Goal: Task Accomplishment & Management: Use online tool/utility

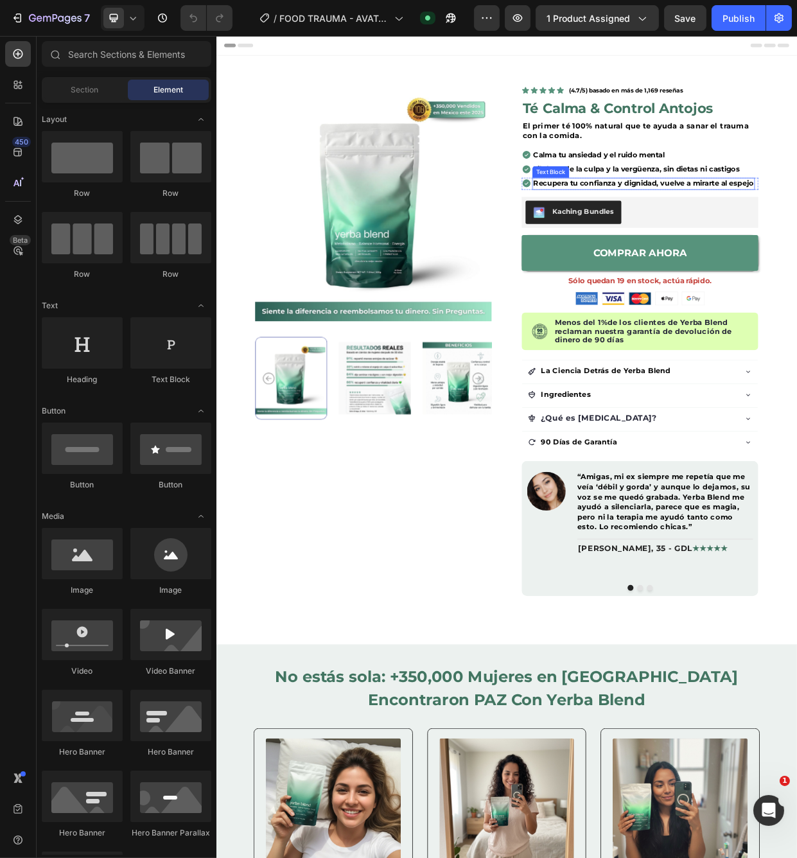
click at [742, 231] on span "Recupera tu confianza y dignidad, vuelve a mirarte al espejo" at bounding box center [782, 232] width 293 height 12
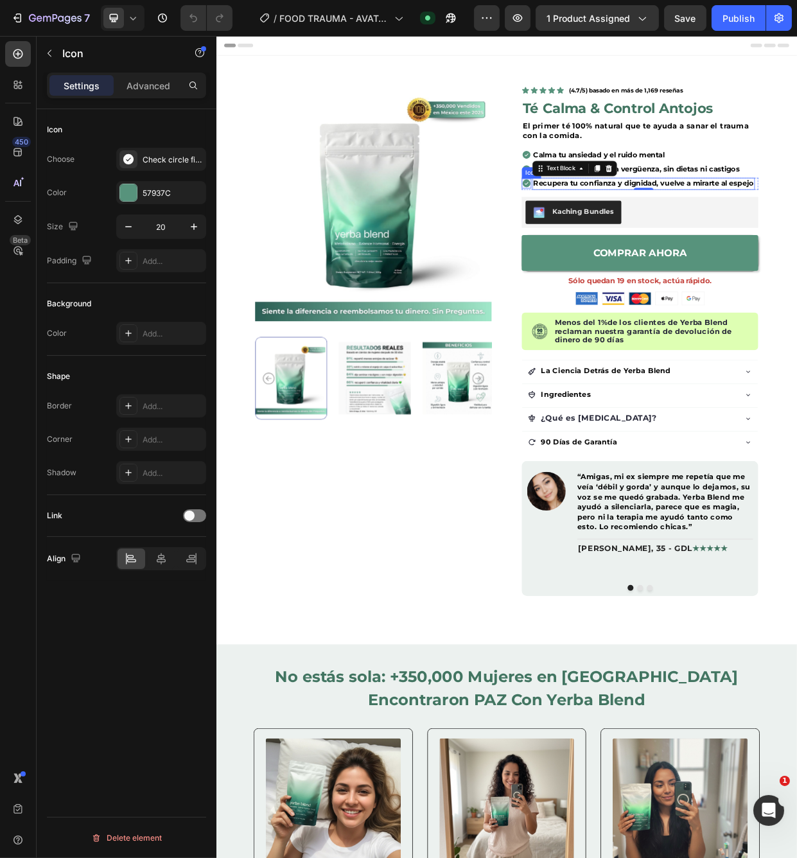
click at [621, 229] on icon at bounding box center [627, 231] width 13 height 13
click at [640, 238] on span "Recupera tu confianza y dignidad, vuelve a mirarte al espejo" at bounding box center [782, 232] width 293 height 12
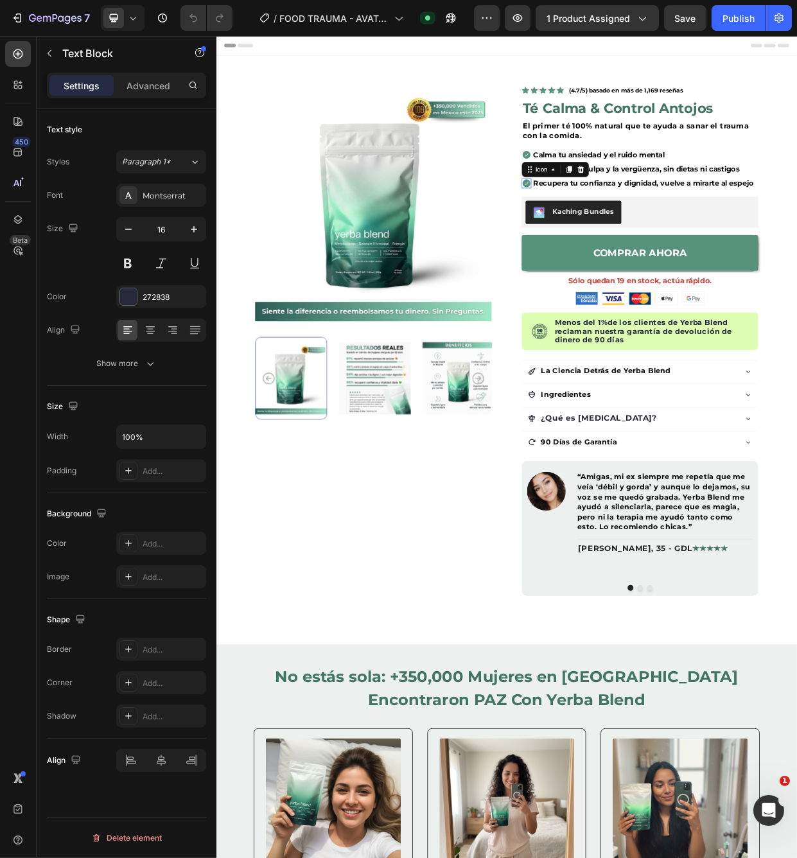
click at [631, 238] on div "Icon 0" at bounding box center [627, 231] width 13 height 13
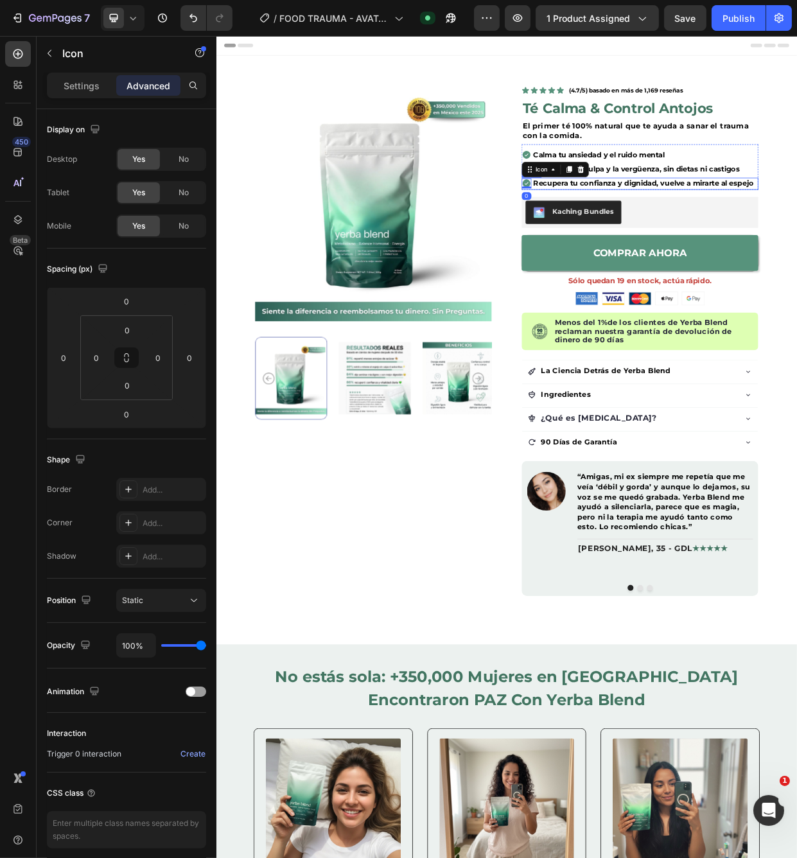
click at [634, 238] on div "Icon 0 Recupera tu confianza y dignidad, vuelve a mirarte al espejo Text Block …" at bounding box center [778, 232] width 314 height 16
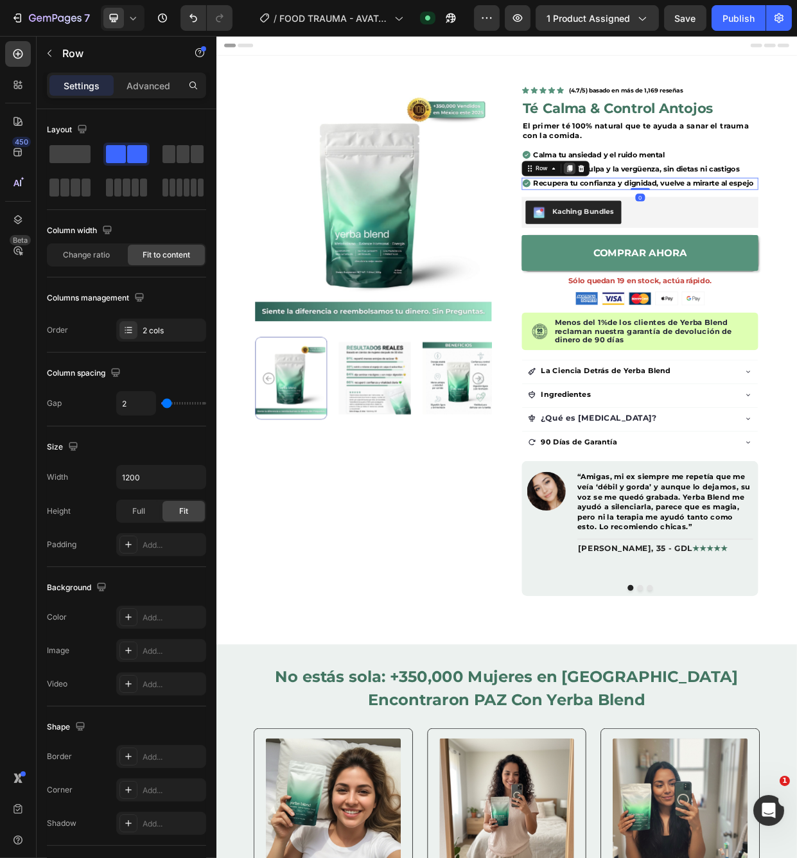
click at [682, 213] on icon at bounding box center [684, 212] width 10 height 10
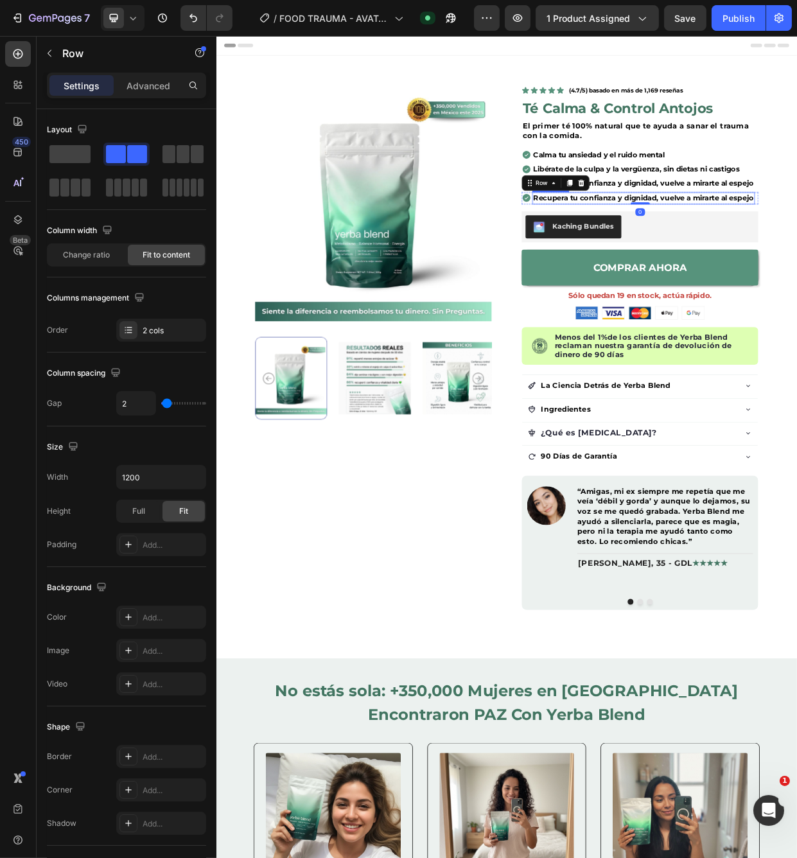
click at [667, 254] on span "Recupera tu confianza y dignidad, vuelve a mirarte al espejo" at bounding box center [782, 251] width 293 height 12
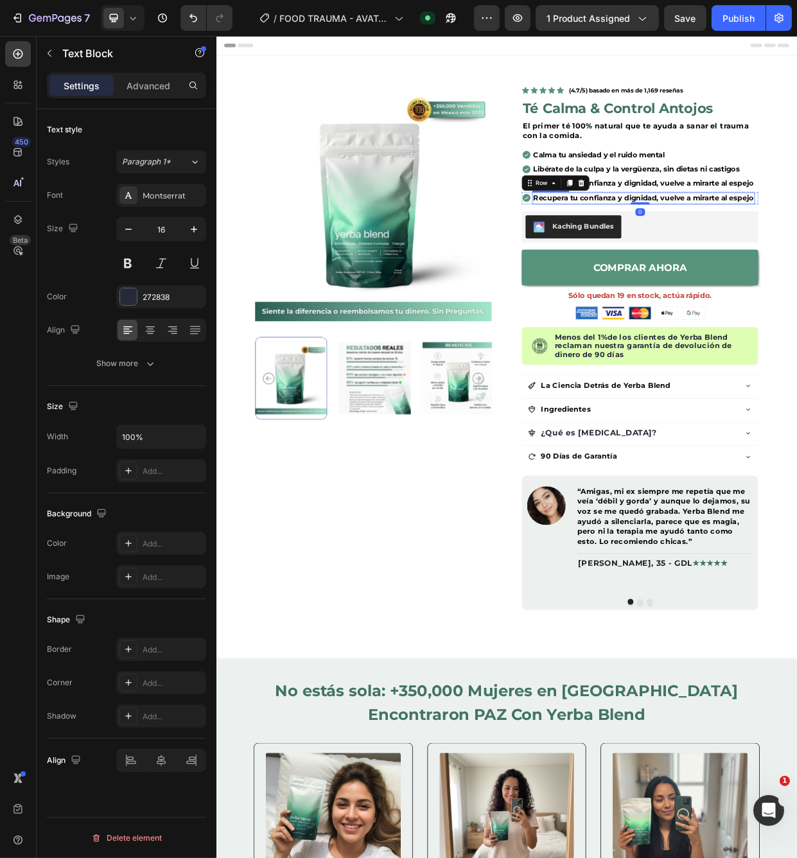
click at [667, 254] on span "Recupera tu confianza y dignidad, vuelve a mirarte al espejo" at bounding box center [782, 251] width 293 height 12
click at [747, 238] on span "Recupera tu confianza y dignidad, vuelve a mirarte al espejo" at bounding box center [782, 232] width 293 height 12
click at [751, 236] on span "Recupera tu confianza y dignidad, vuelve a mirarte al espejo" at bounding box center [782, 232] width 293 height 12
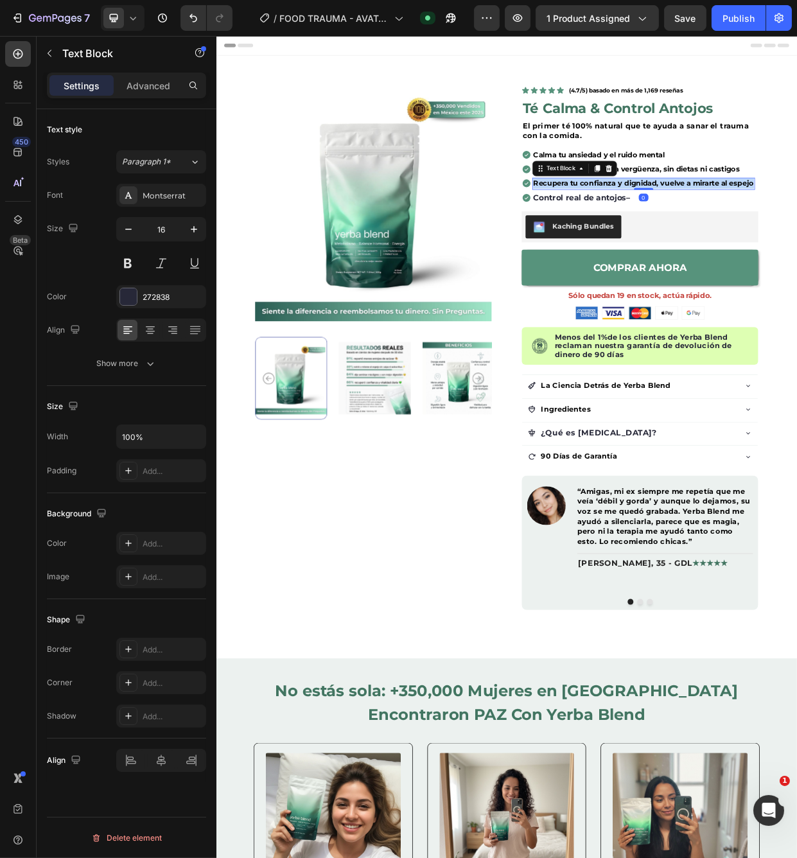
click at [751, 236] on span "Recupera tu confianza y dignidad, vuelve a mirarte al espejo" at bounding box center [782, 232] width 293 height 12
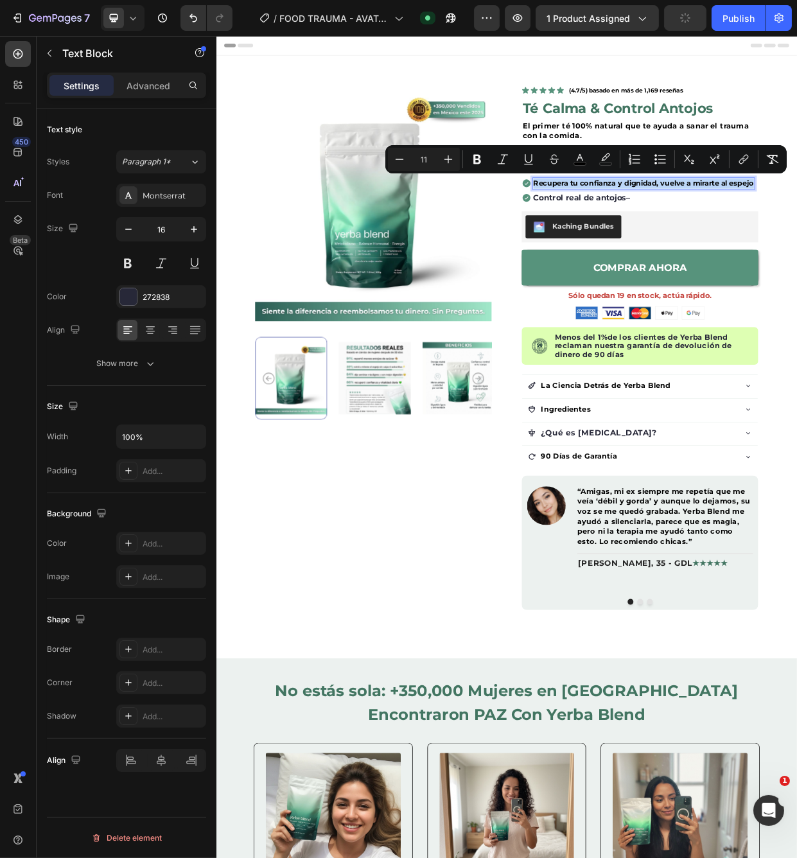
copy span "Recupera tu confianza y dignidad, vuelve a mirarte al espejo"
click at [717, 254] on strong "Control real de antojos" at bounding box center [697, 251] width 123 height 12
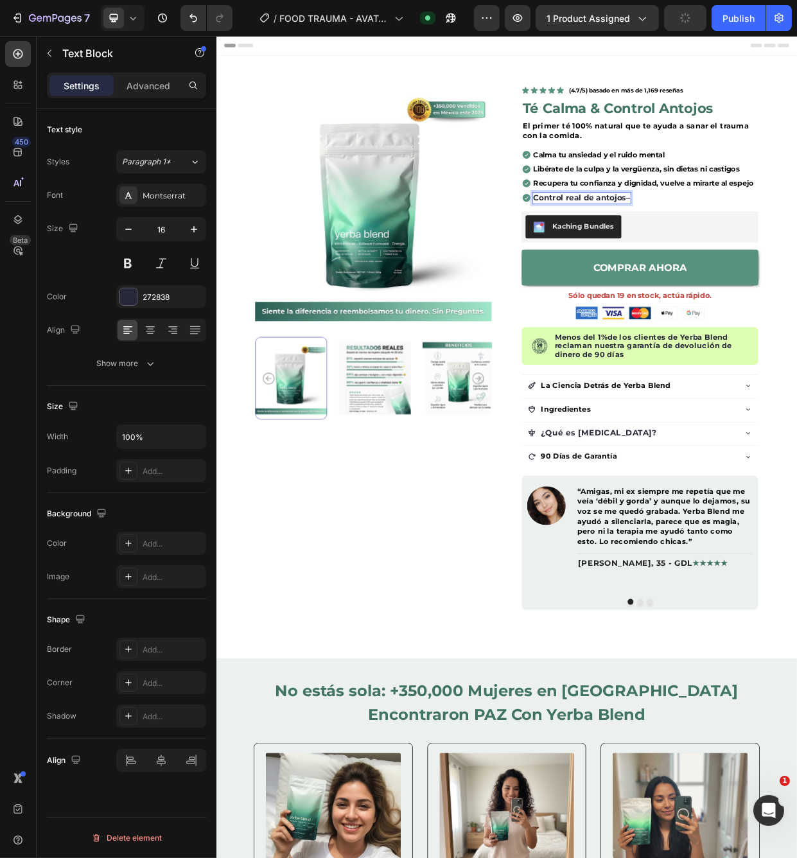
click at [717, 253] on strong "Control real de antojos" at bounding box center [697, 251] width 123 height 12
click at [711, 251] on strong "Control real de antojos" at bounding box center [697, 251] width 123 height 12
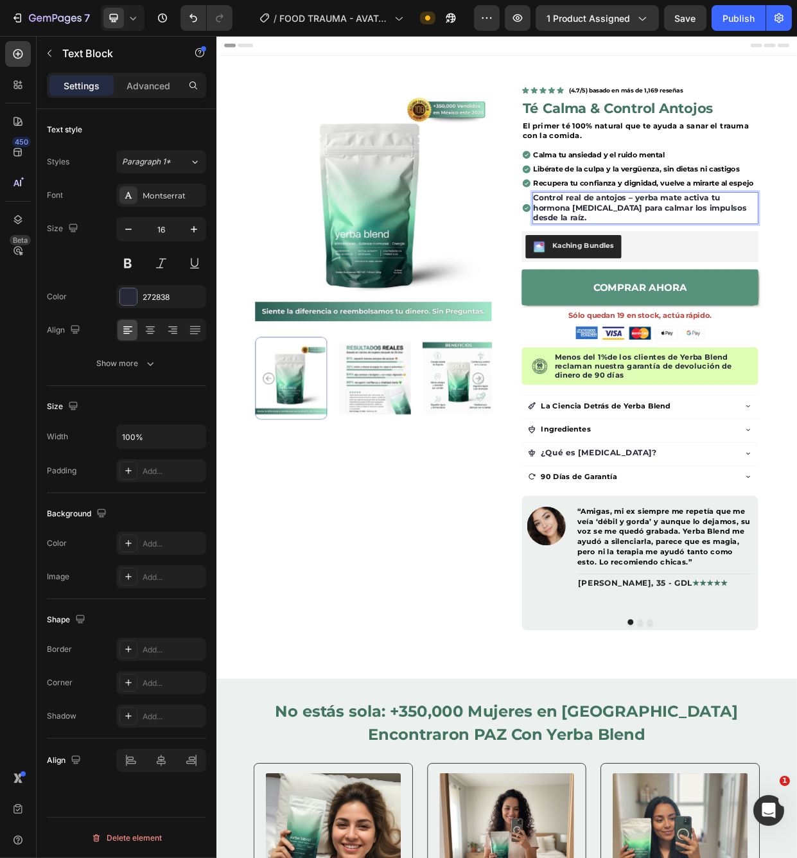
click at [668, 266] on strong "Control real de antojos – yerba mate activa tu hormona GLP-1 para calmar los im…" at bounding box center [777, 264] width 283 height 39
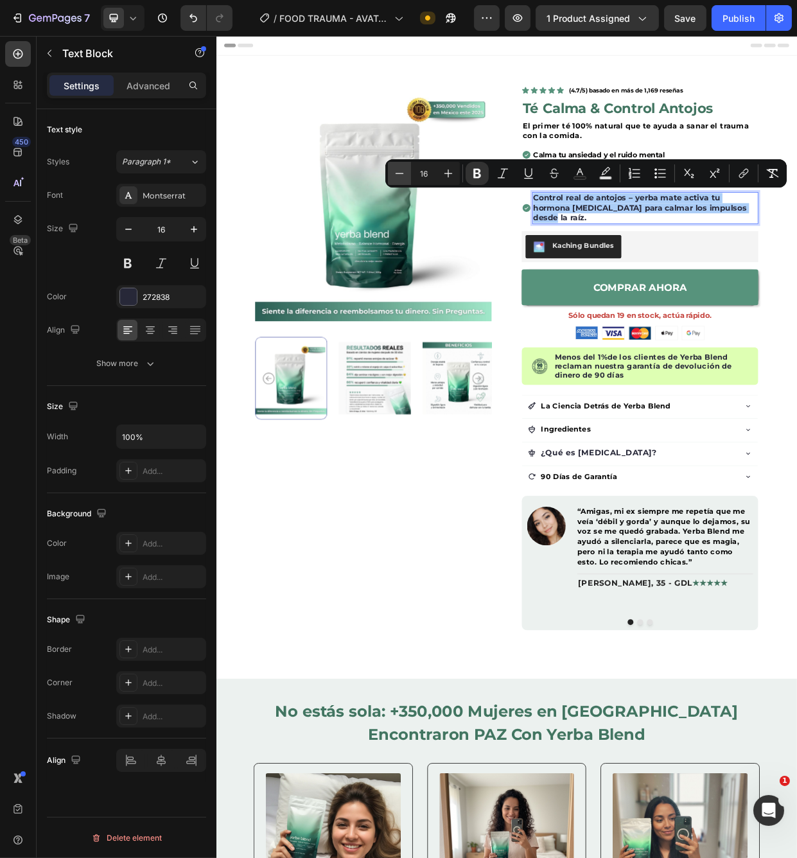
click at [399, 173] on icon "Editor contextual toolbar" at bounding box center [399, 173] width 8 height 1
type input "15"
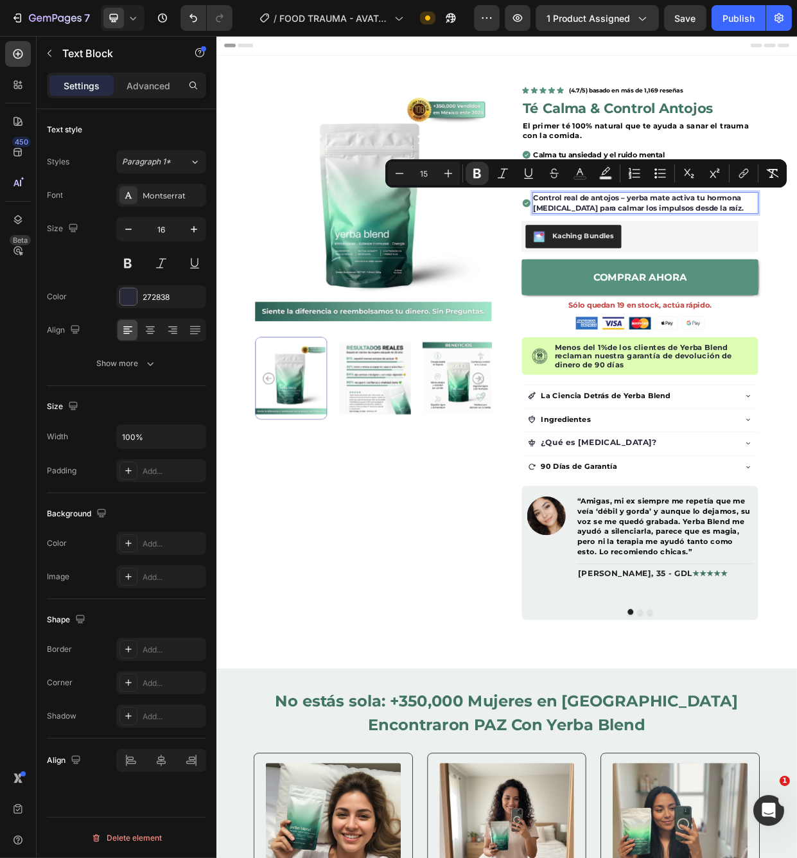
click at [777, 257] on strong "Control real de antojos – yerba mate activa tu hormona GLP-1 para calmar los im…" at bounding box center [775, 258] width 279 height 26
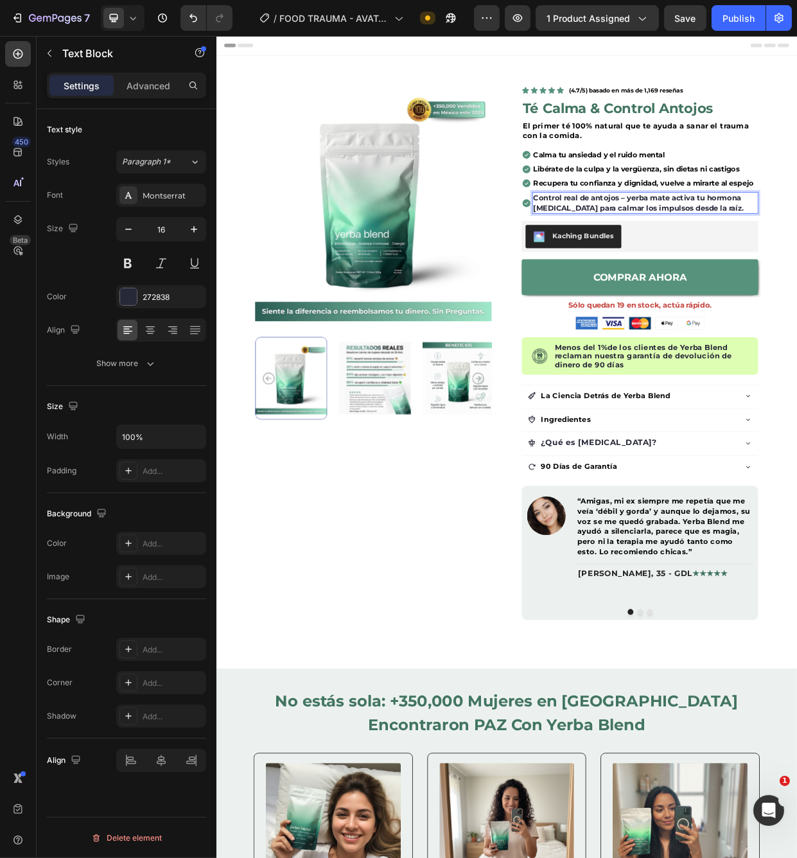
click at [754, 251] on strong "Control real de antojos – yerba mate activa tu hormona GLP-1 para calmar los im…" at bounding box center [775, 258] width 279 height 26
drag, startPoint x: 754, startPoint y: 251, endPoint x: 815, endPoint y: 254, distance: 60.4
click at [815, 254] on strong "Control real de antojos – yerba mate activa tu hormona GLP-1 para calmar los im…" at bounding box center [775, 258] width 279 height 26
click at [782, 254] on strong "Control real de antojos activa tu hormona GLP-1 para calmar los impulsos desde …" at bounding box center [775, 258] width 279 height 26
click at [804, 252] on strong "Control real de antojos activando tu hormona GLP-1 para calmar los impulsos des…" at bounding box center [775, 258] width 279 height 26
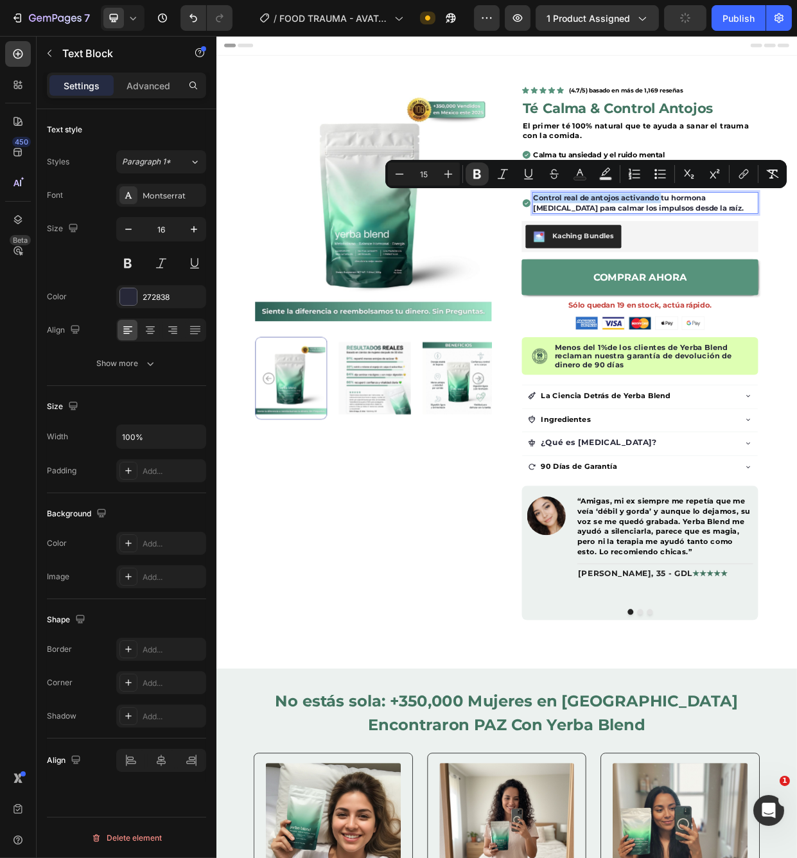
drag, startPoint x: 804, startPoint y: 252, endPoint x: 654, endPoint y: 254, distance: 149.6
click at [654, 254] on strong "Control real de antojos activando tu hormona GLP-1 para calmar los impulsos des…" at bounding box center [775, 258] width 279 height 26
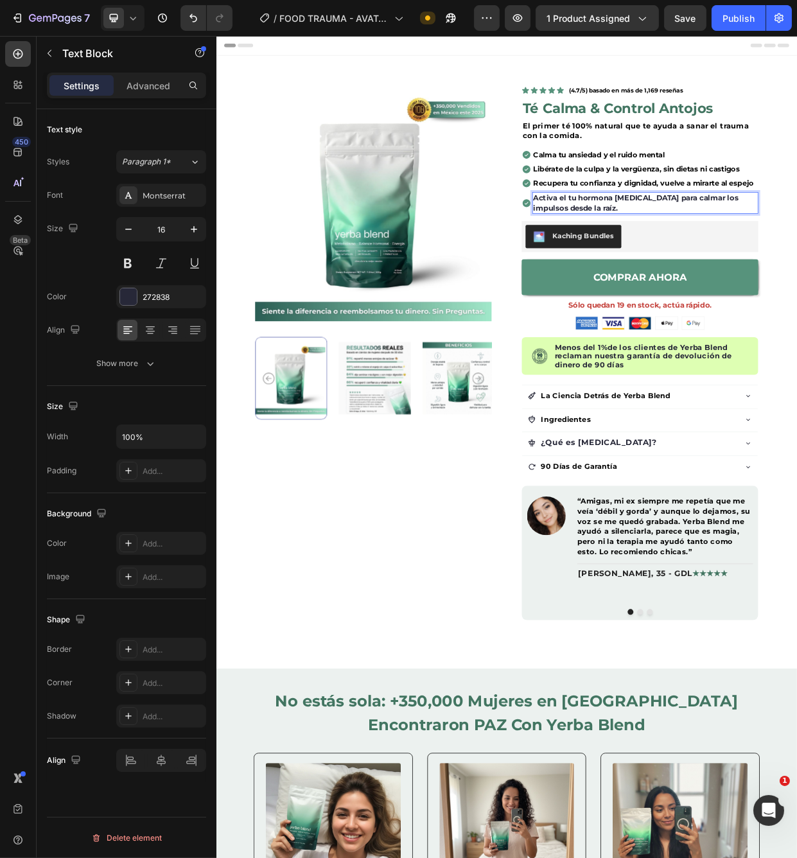
click at [683, 252] on strong "Activa el tu hormona GLP-1 para calmar los impulsos desde la raíz." at bounding box center [772, 258] width 272 height 26
drag, startPoint x: 683, startPoint y: 252, endPoint x: 718, endPoint y: 252, distance: 35.3
click at [718, 252] on strong "Activa el tu hormona GLP-1 para calmar los impulsos desde la raíz." at bounding box center [772, 258] width 272 height 26
click at [796, 252] on strong "Activa el GLP-1 para calmar los impulsos desde la raíz." at bounding box center [781, 258] width 291 height 26
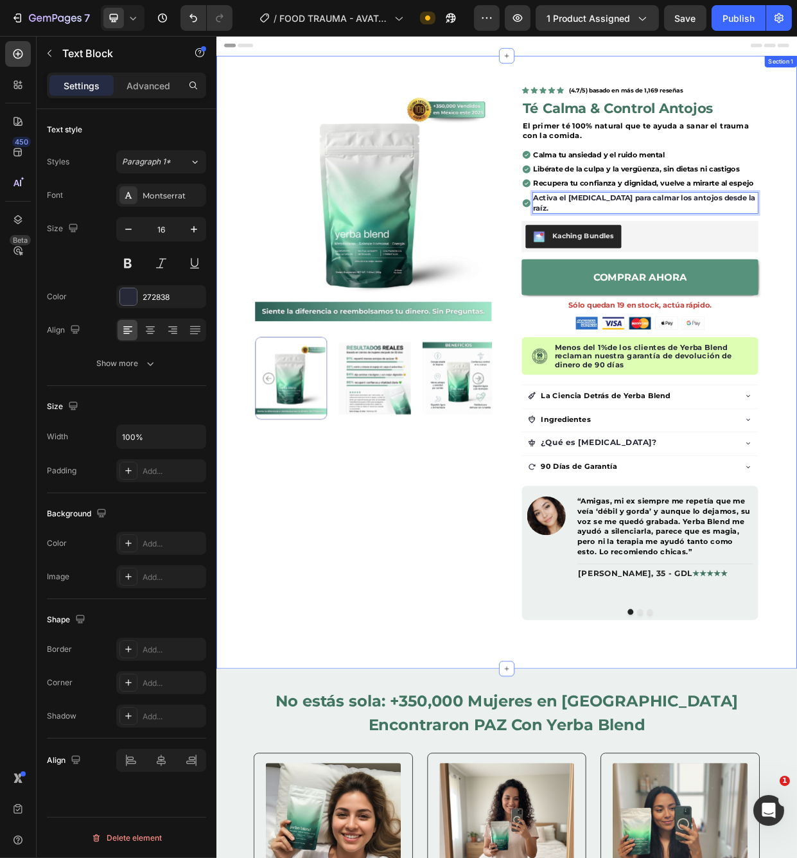
click at [962, 277] on div "Product Images Icon Icon Icon Icon Icon Icon List (4.7/5) basado en más de 1,16…" at bounding box center [601, 468] width 770 height 813
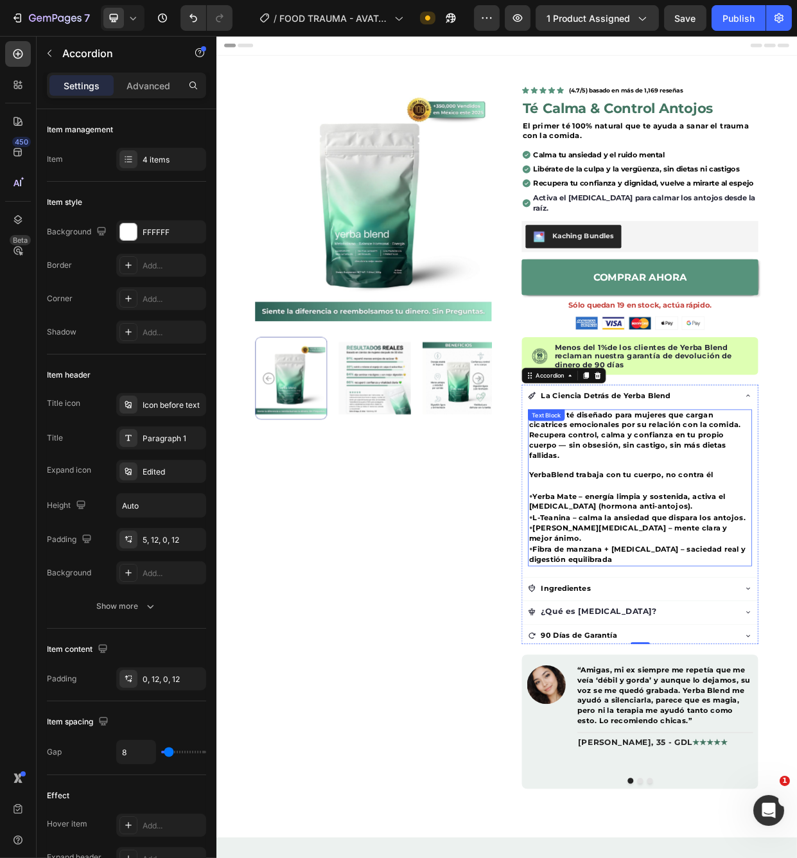
click at [700, 561] on p "El primer té diseñado para mujeres que cargan cicatrices emocionales por su rel…" at bounding box center [777, 566] width 295 height 67
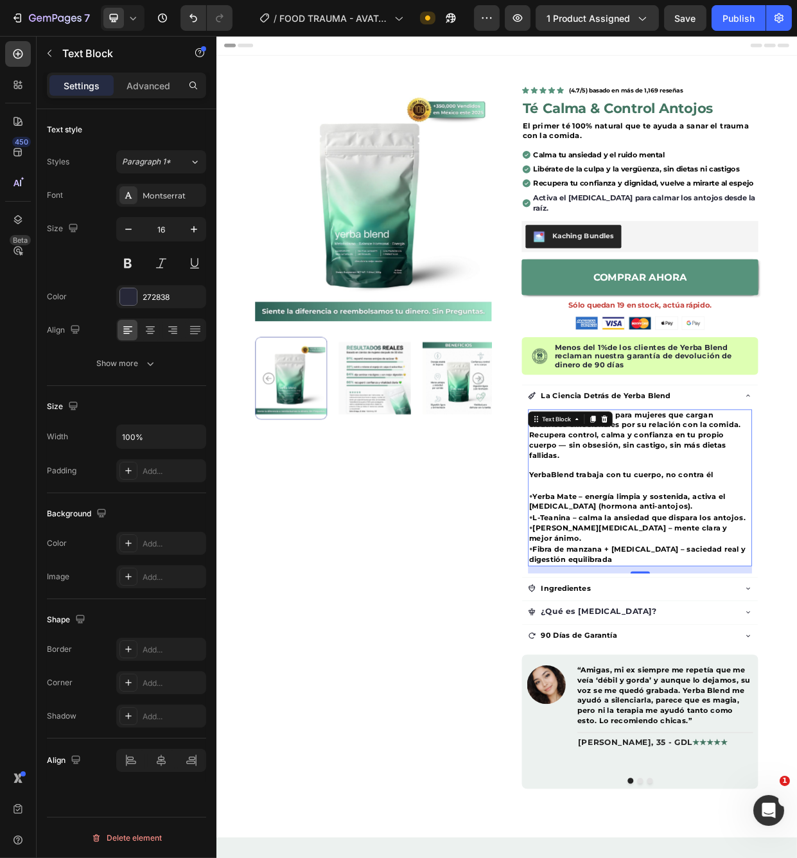
click at [712, 560] on span "Recupera control, calma y confianza en tu propio cuerpo — sin obsesión, sin cas…" at bounding box center [761, 579] width 262 height 39
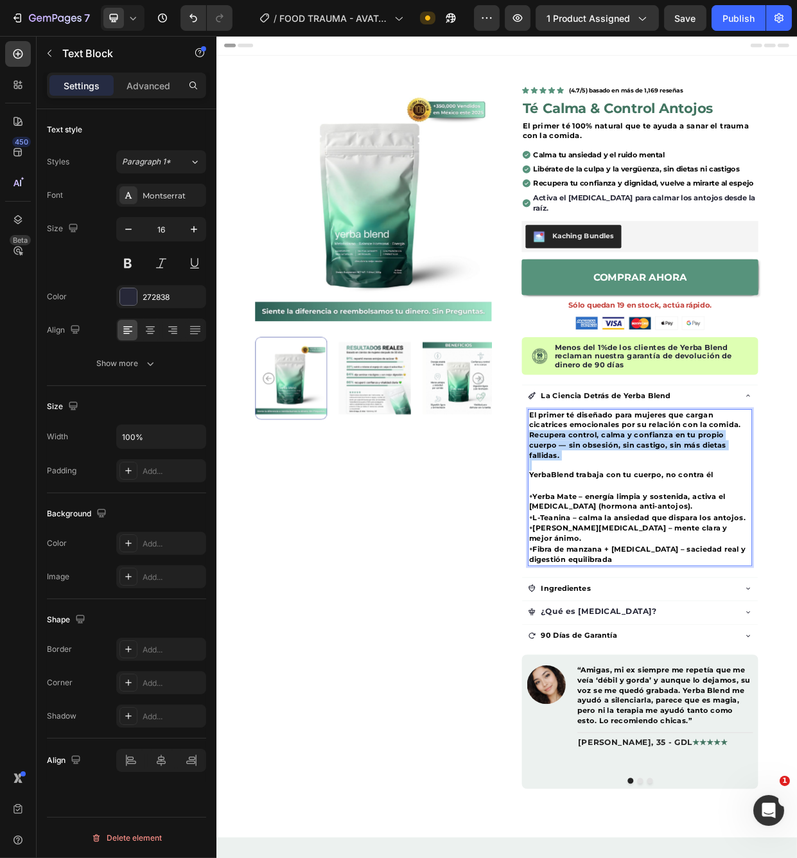
click at [712, 560] on span "Recupera control, calma y confianza en tu propio cuerpo — sin obsesión, sin cas…" at bounding box center [761, 579] width 262 height 39
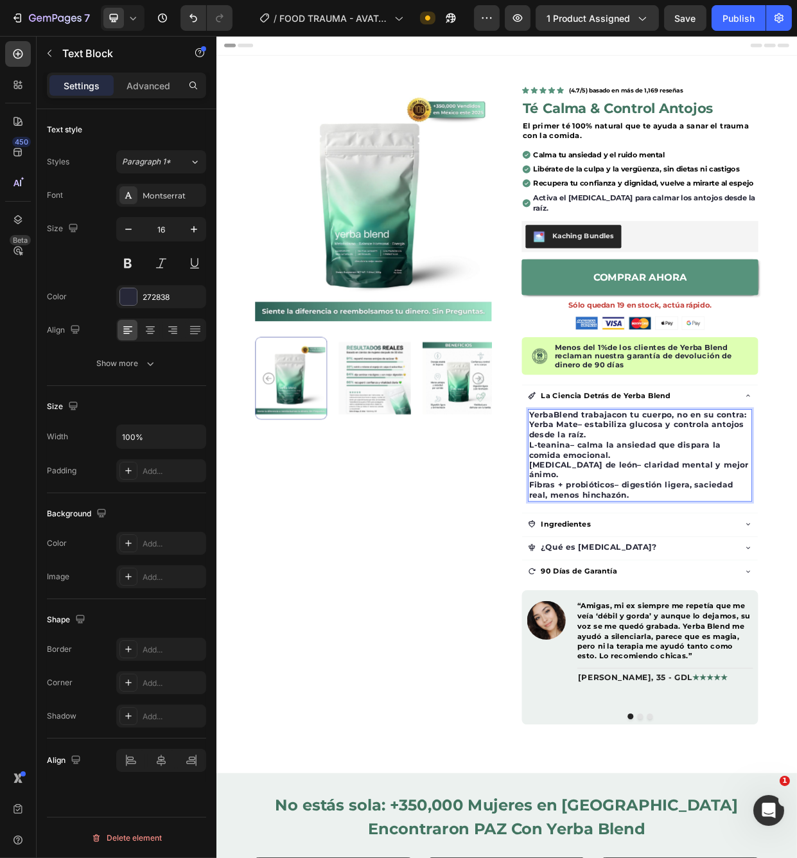
click at [921, 533] on p "YerbaBlend trabaja con tu cuerpo, no en su contra :" at bounding box center [777, 539] width 295 height 13
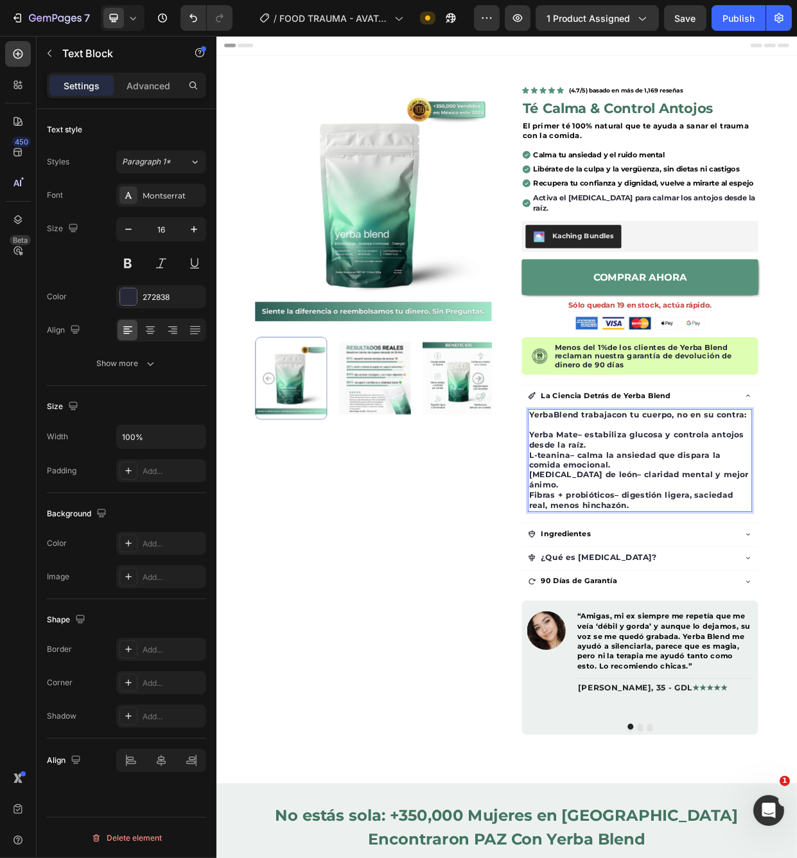
click at [770, 563] on p "Yerba Mate – estabiliza glucosa y controla antojos desde la raíz." at bounding box center [777, 572] width 295 height 27
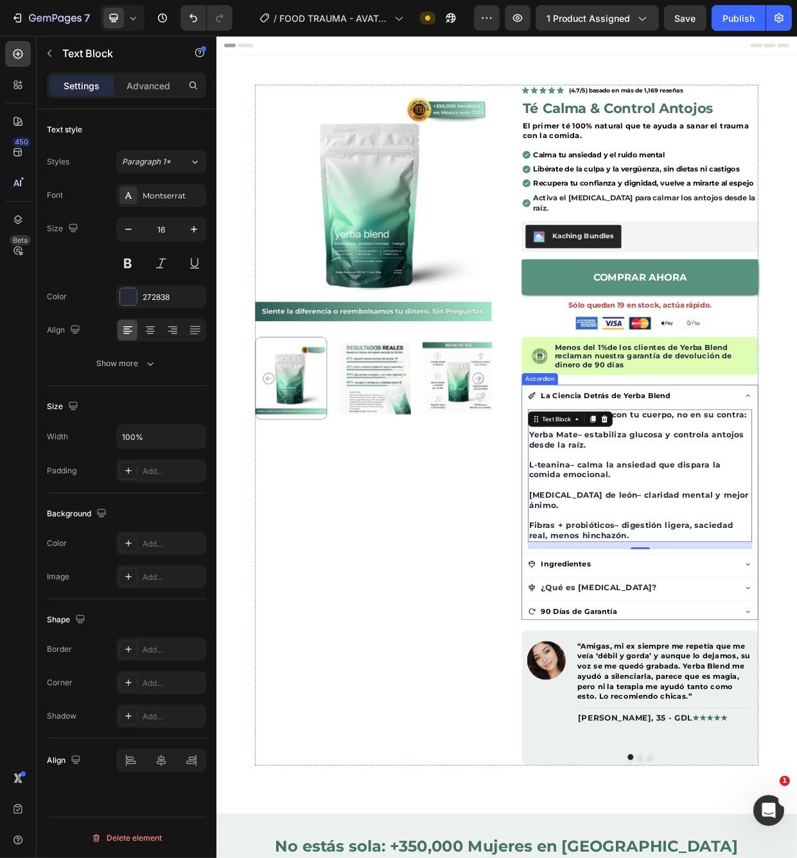
click at [797, 789] on div "90 Días de Garantía" at bounding box center [767, 800] width 277 height 22
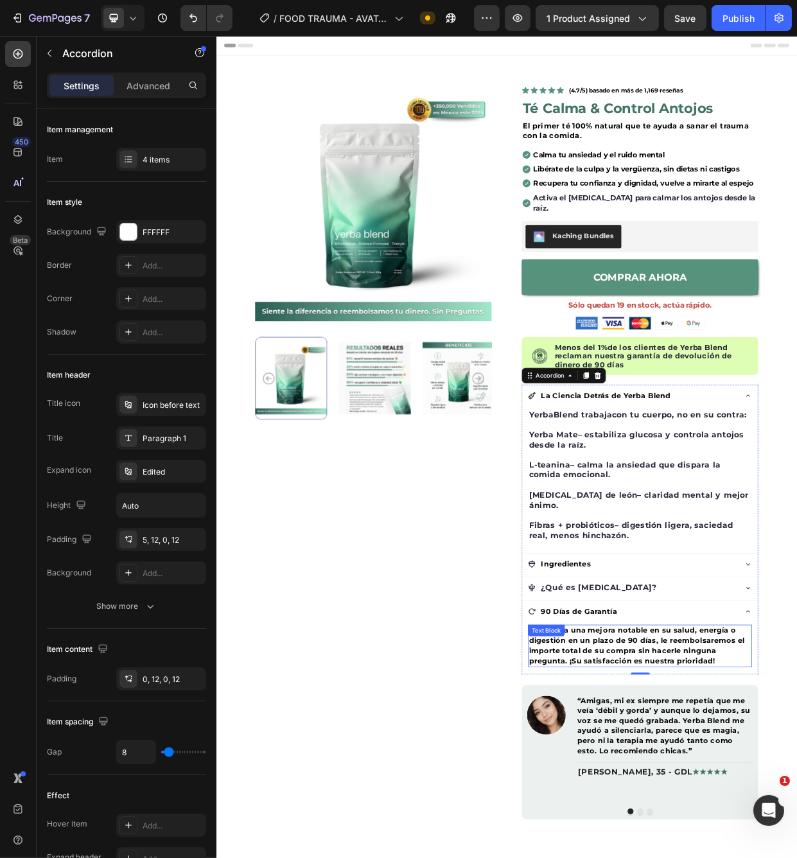
click at [676, 817] on div "Text Block" at bounding box center [653, 824] width 49 height 15
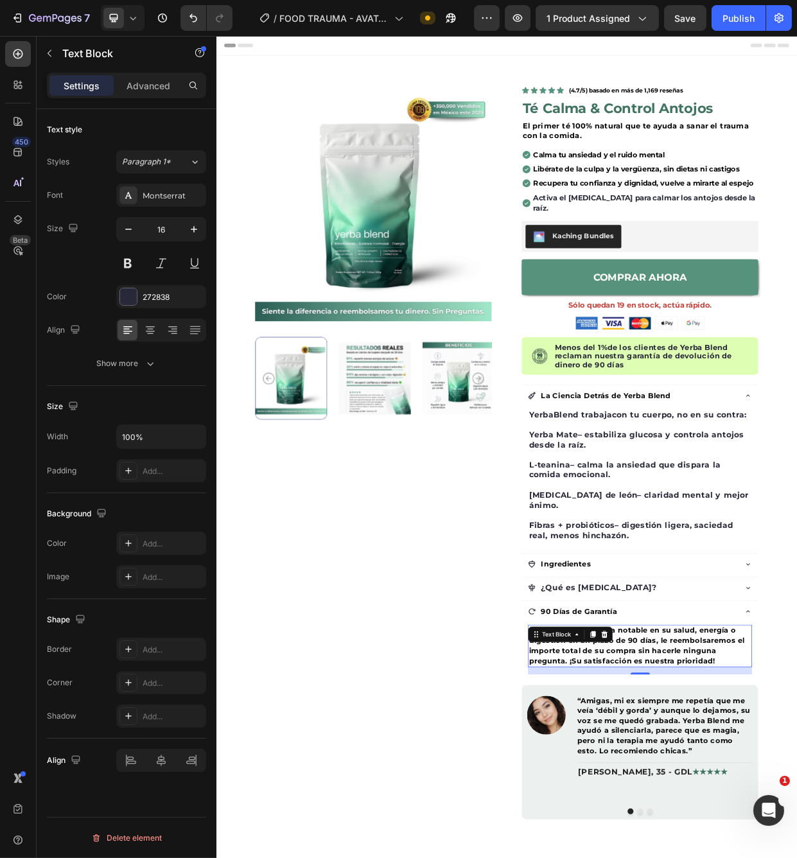
click at [676, 824] on div "Text Block" at bounding box center [667, 830] width 44 height 12
click at [747, 819] on span "Si no nota una mejora notable en su salud, energía o digestión en un plazo de 9…" at bounding box center [773, 844] width 286 height 51
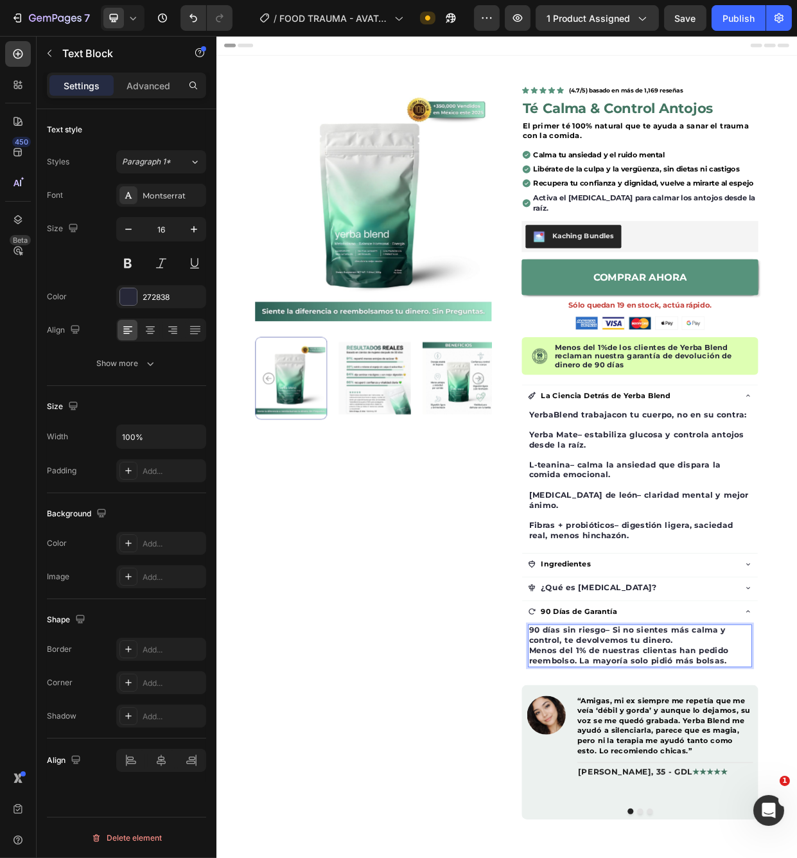
click at [863, 819] on p "90 días sin riesgo – Si no sientes más calma y control, te devolvemos tu dinero…" at bounding box center [777, 845] width 295 height 53
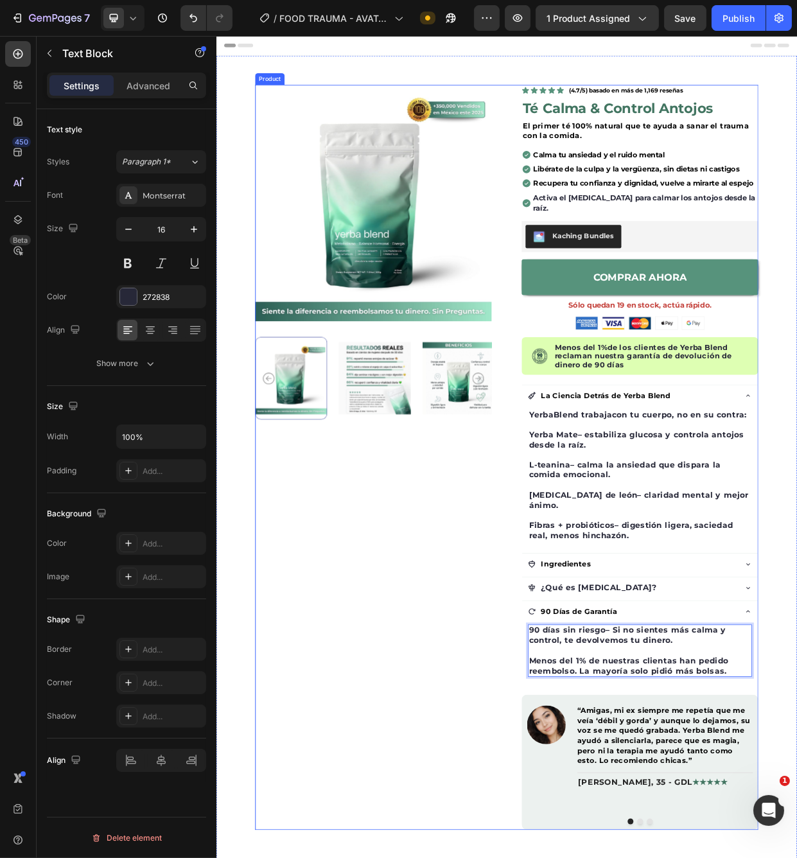
click at [486, 800] on div "Product Images" at bounding box center [424, 595] width 314 height 989
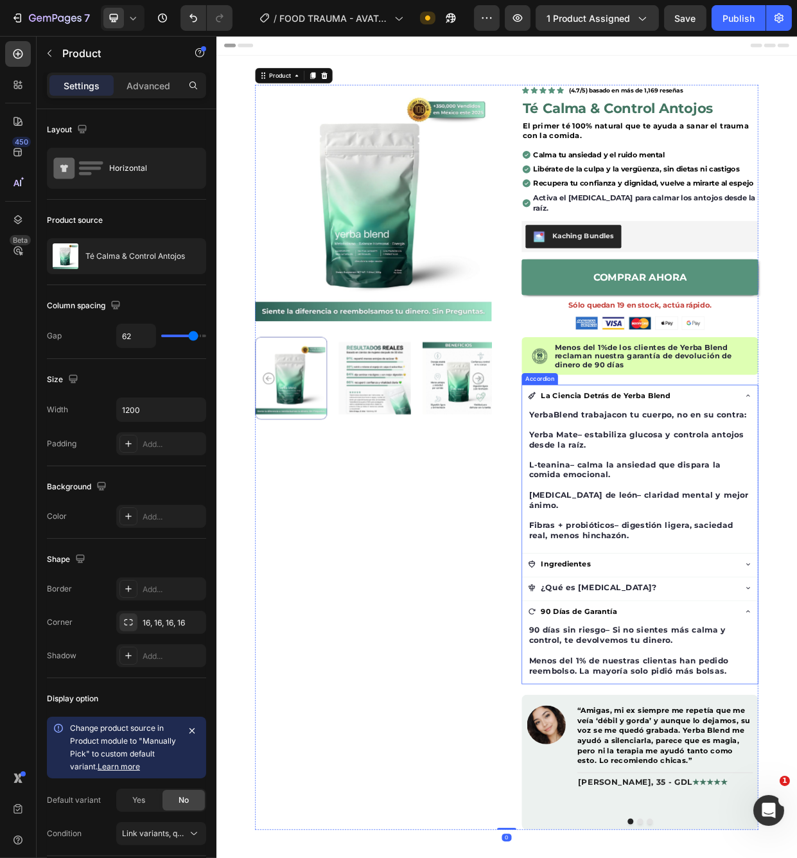
click at [791, 758] on div "¿Qué es [MEDICAL_DATA]?" at bounding box center [767, 769] width 277 height 22
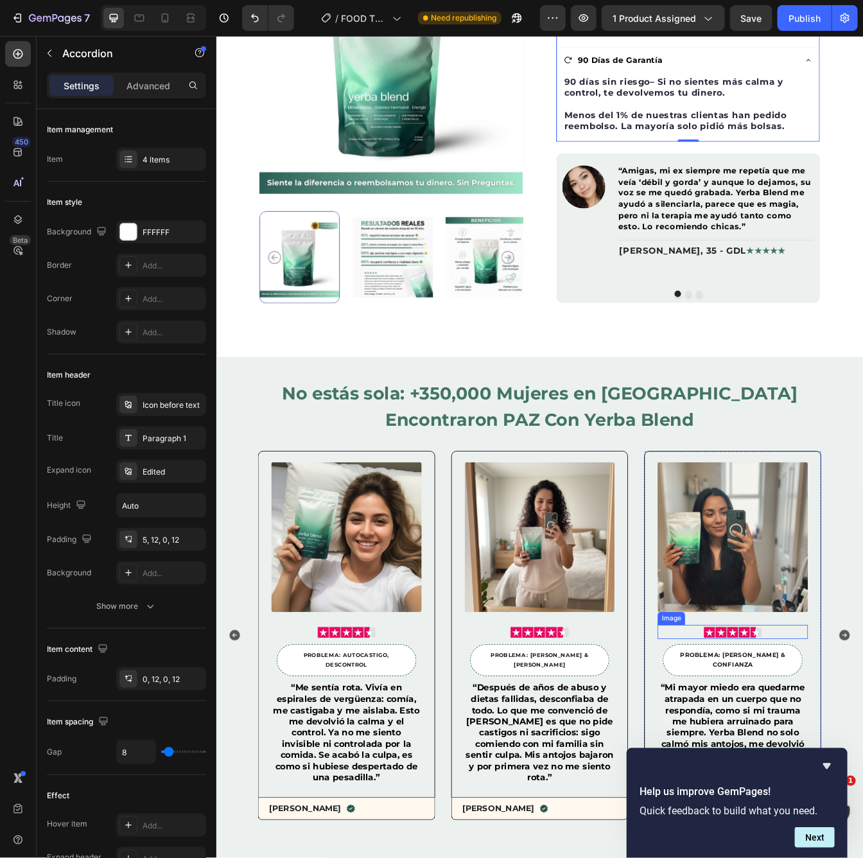
scroll to position [942, 0]
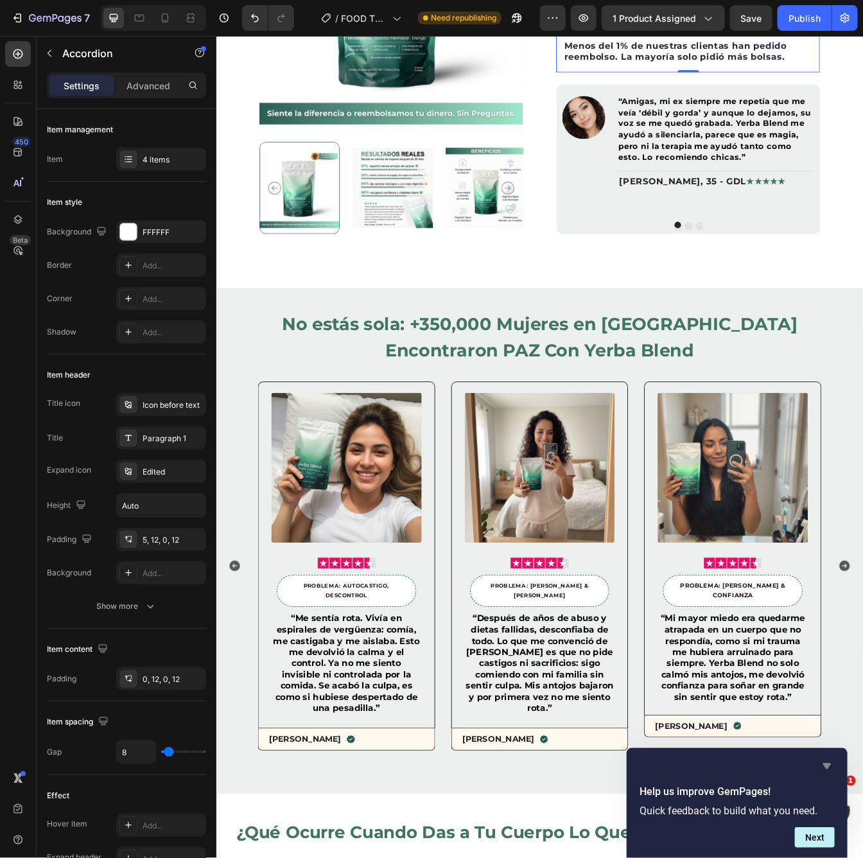
click at [827, 768] on icon "Hide survey" at bounding box center [827, 766] width 8 height 6
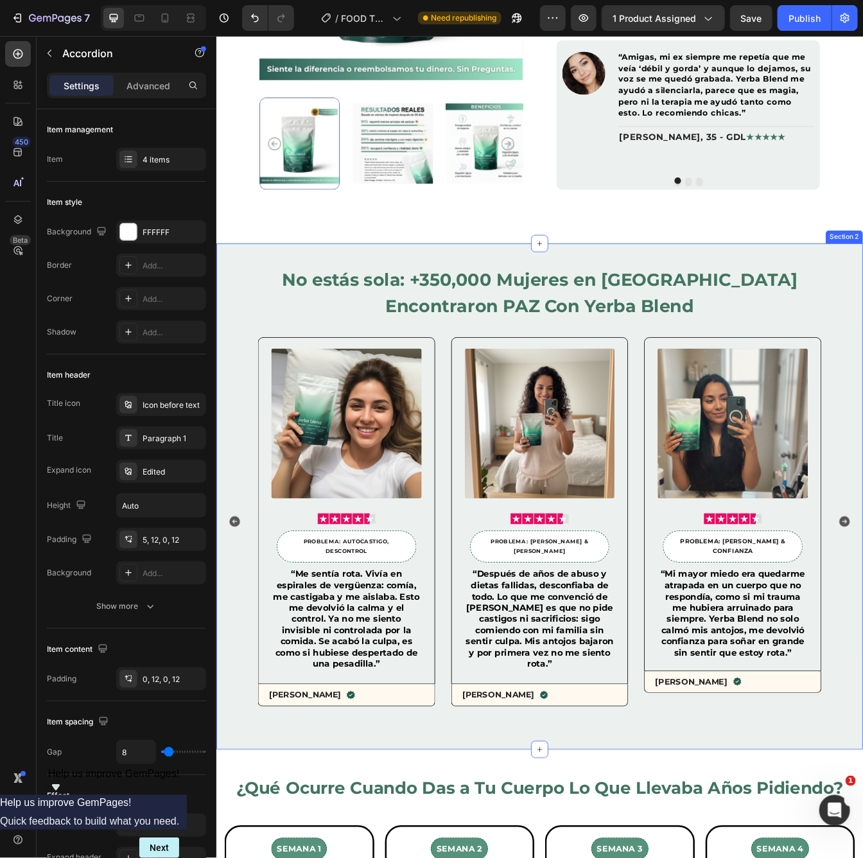
scroll to position [1003, 0]
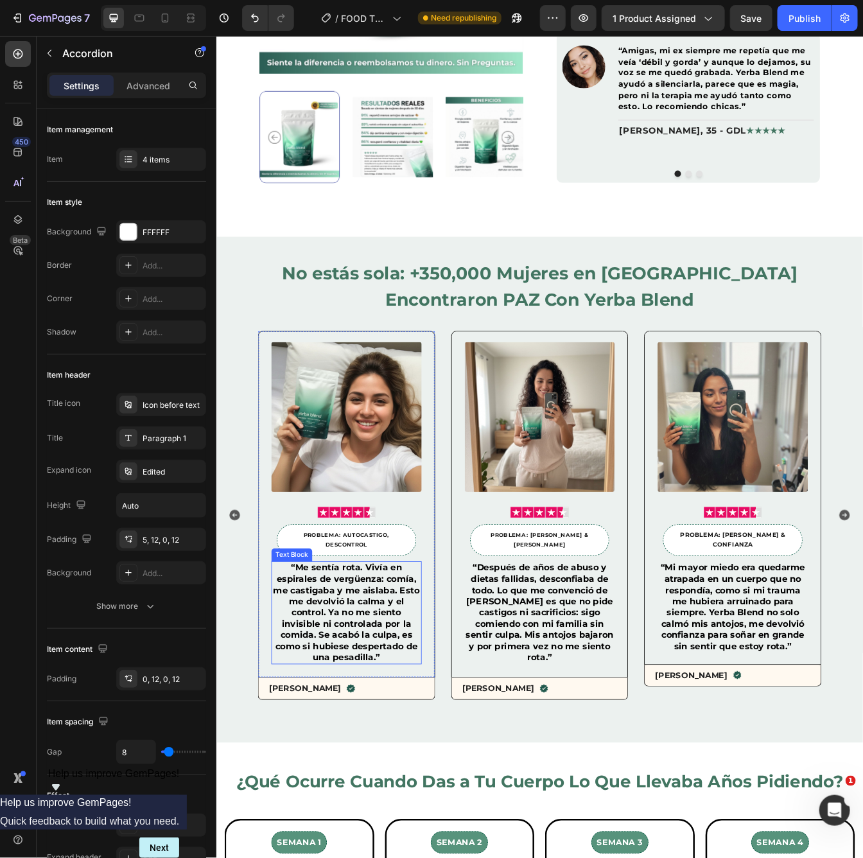
click at [333, 663] on span "“Me sentía rota. Vivía en espirales de vergüenza: comía, me castigaba y me aisl…" at bounding box center [370, 722] width 175 height 119
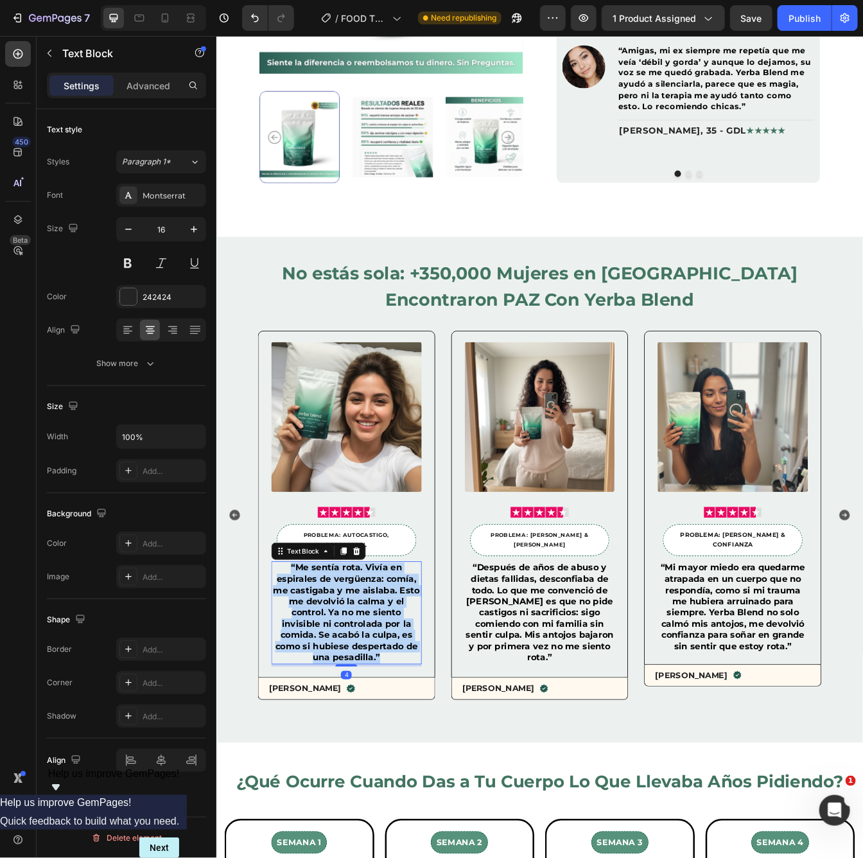
click at [333, 663] on span "“Me sentía rota. Vivía en espirales de vergüenza: comía, me castigaba y me aisl…" at bounding box center [370, 722] width 175 height 119
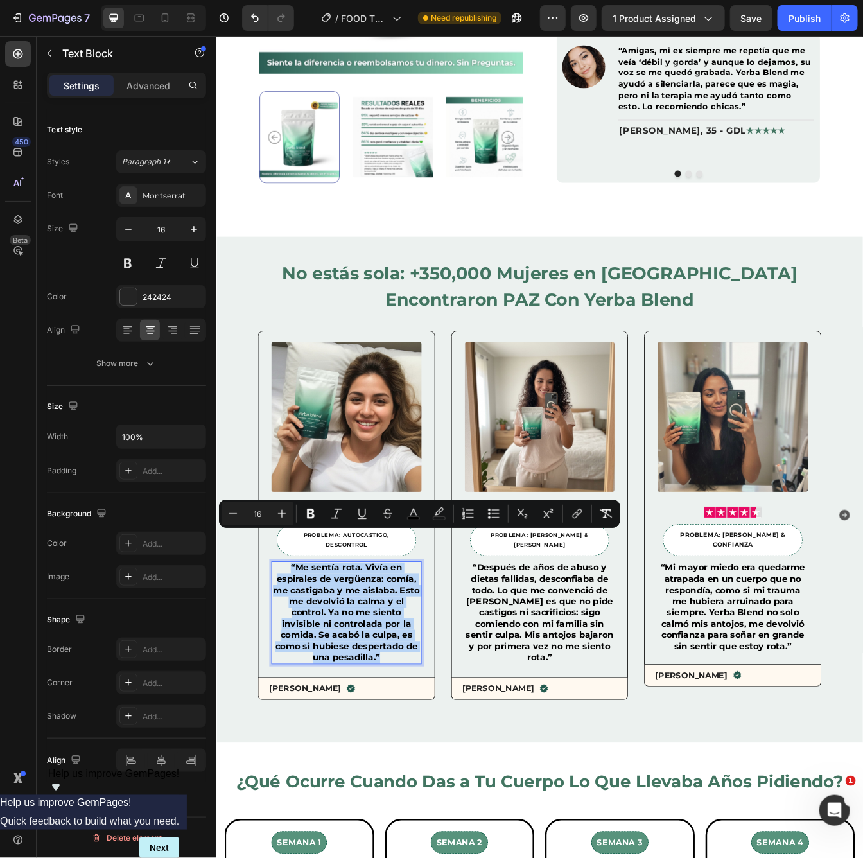
copy span "“Me sentía rota. Vivía en espirales de vergüenza: comía, me castigaba y me aisl…"
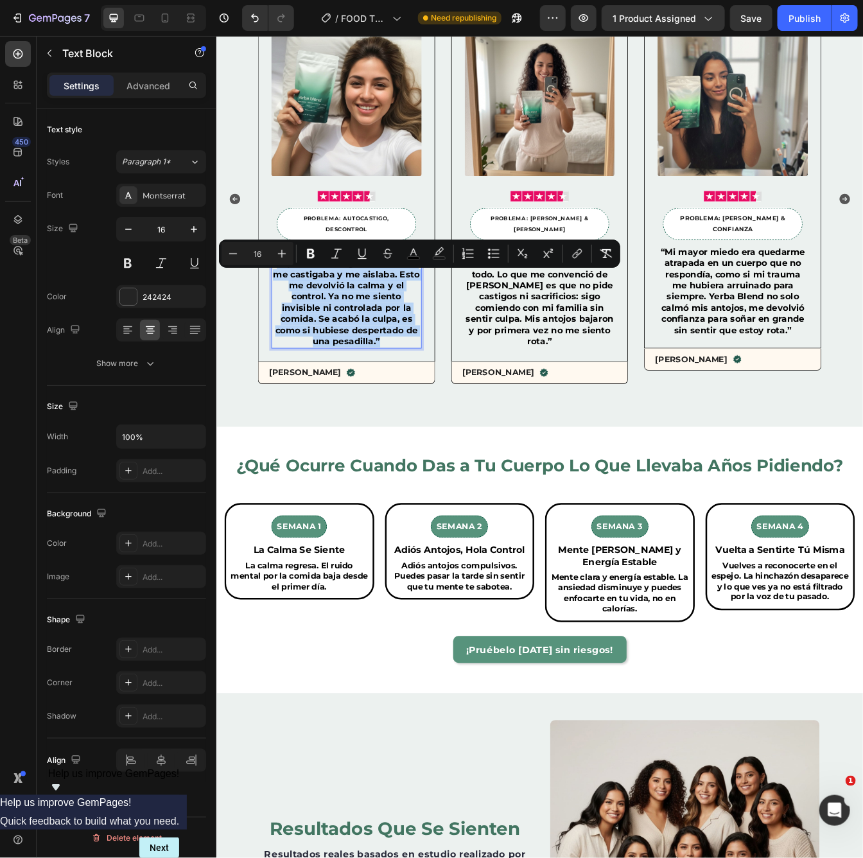
scroll to position [1379, 0]
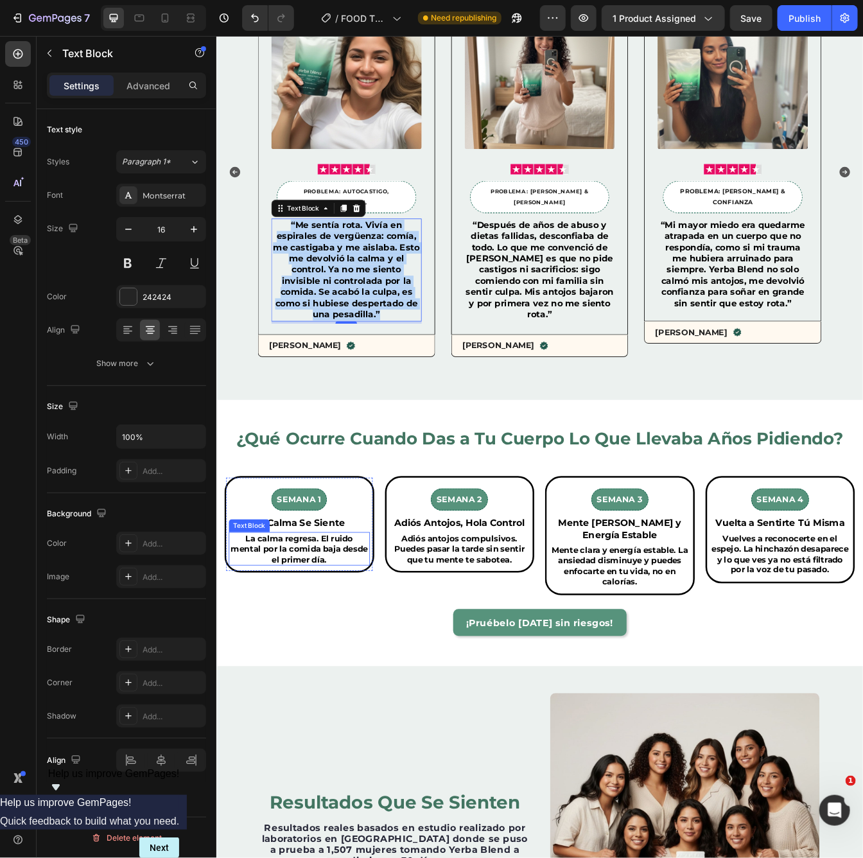
click at [307, 646] on span "La calma regresa. El ruido mental por la comida baja desde el primer día." at bounding box center [314, 646] width 163 height 37
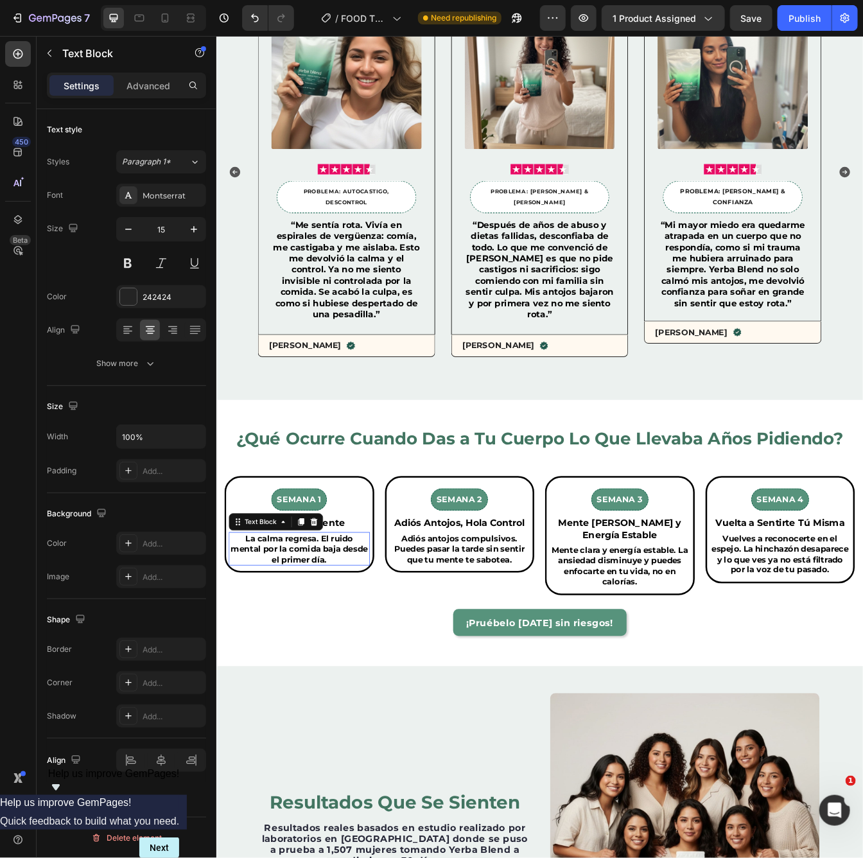
click at [307, 646] on span "La calma regresa. El ruido mental por la comida baja desde el primer día." at bounding box center [314, 646] width 163 height 37
click at [492, 646] on span "Adiós antojos compulsivos. Puedes pasar la tarde sin sentir que tu mente te sab…" at bounding box center [505, 646] width 155 height 37
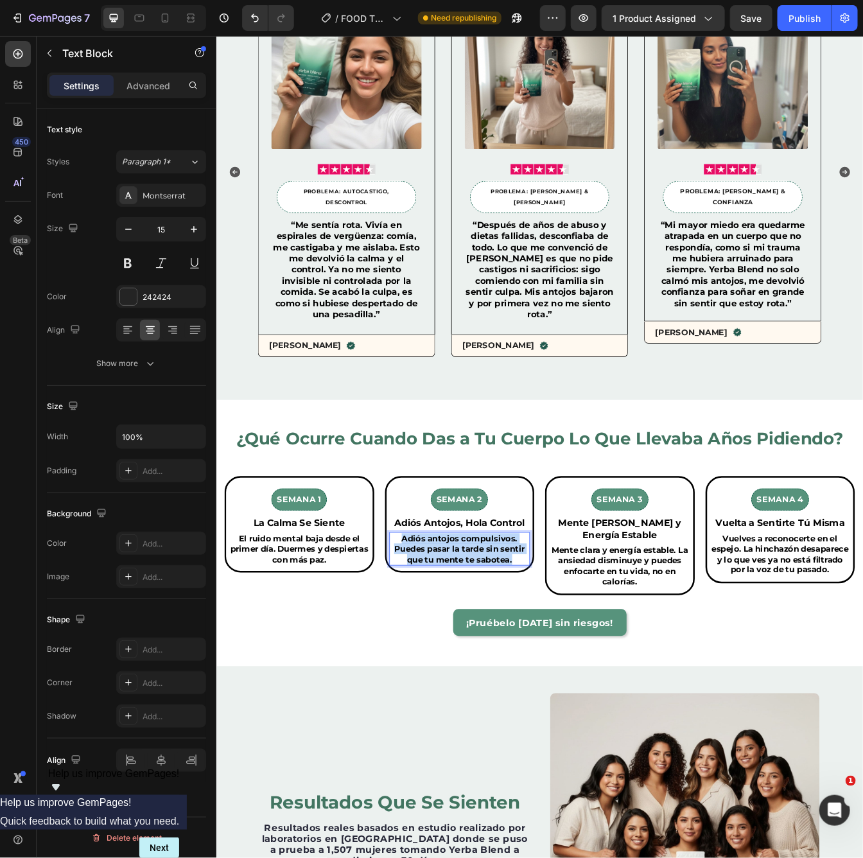
click at [492, 646] on span "Adiós antojos compulsivos. Puedes pasar la tarde sin sentir que tu mente te sab…" at bounding box center [505, 646] width 155 height 37
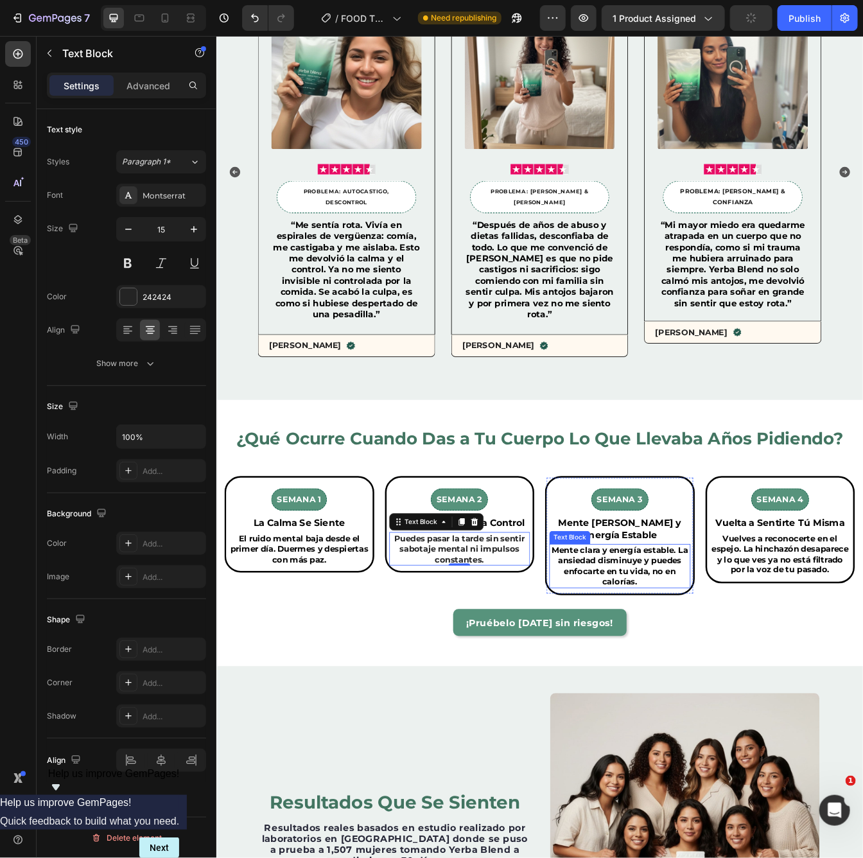
click at [704, 663] on span "Mente clara y energía estable. La ansiedad disminuye y puedes enfocarte en tu v…" at bounding box center [696, 667] width 162 height 50
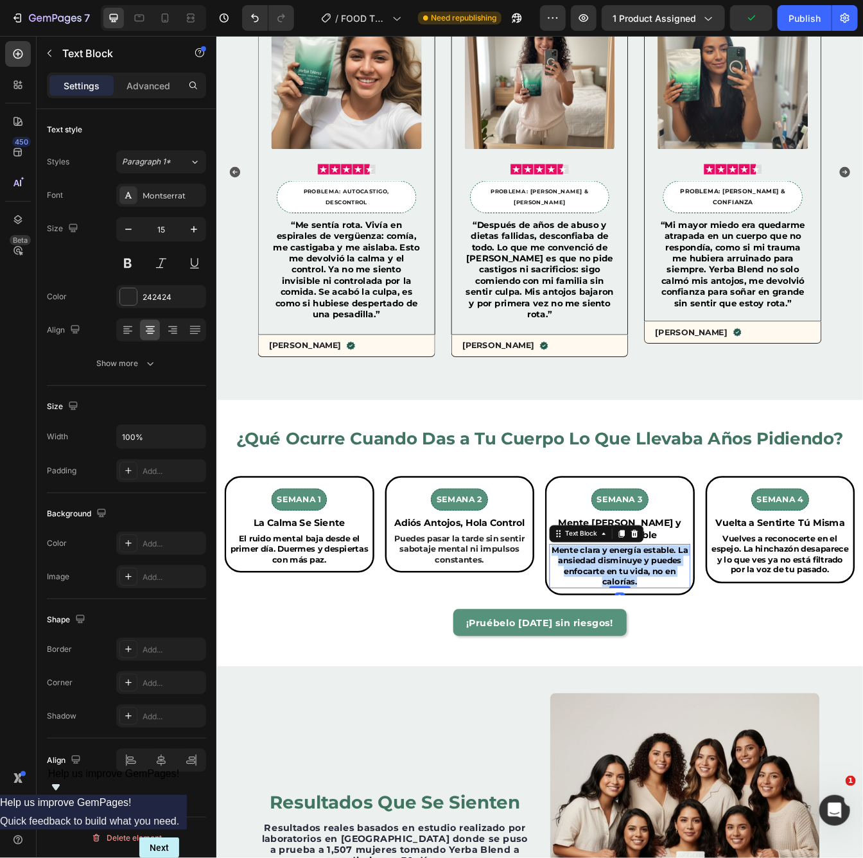
click at [704, 663] on span "Mente clara y energía estable. La ansiedad disminuye y puedes enfocarte en tu v…" at bounding box center [696, 667] width 162 height 50
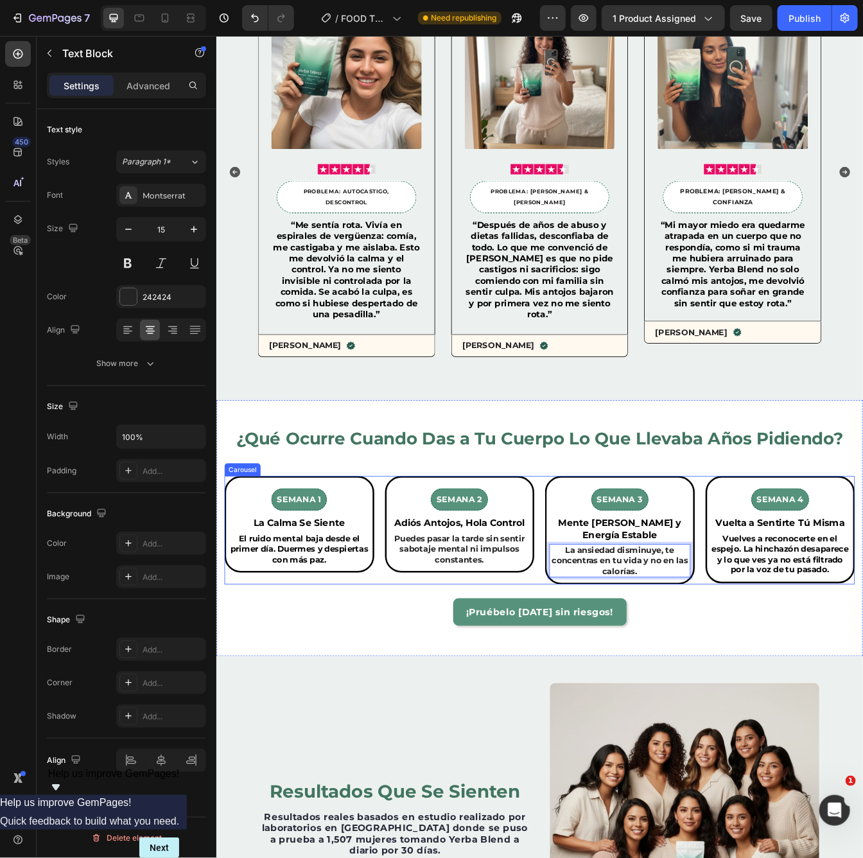
click at [356, 690] on div "Semana 1 Button Row La Calma Se Siente Text Block El ruido mental baja desde el…" at bounding box center [314, 625] width 178 height 130
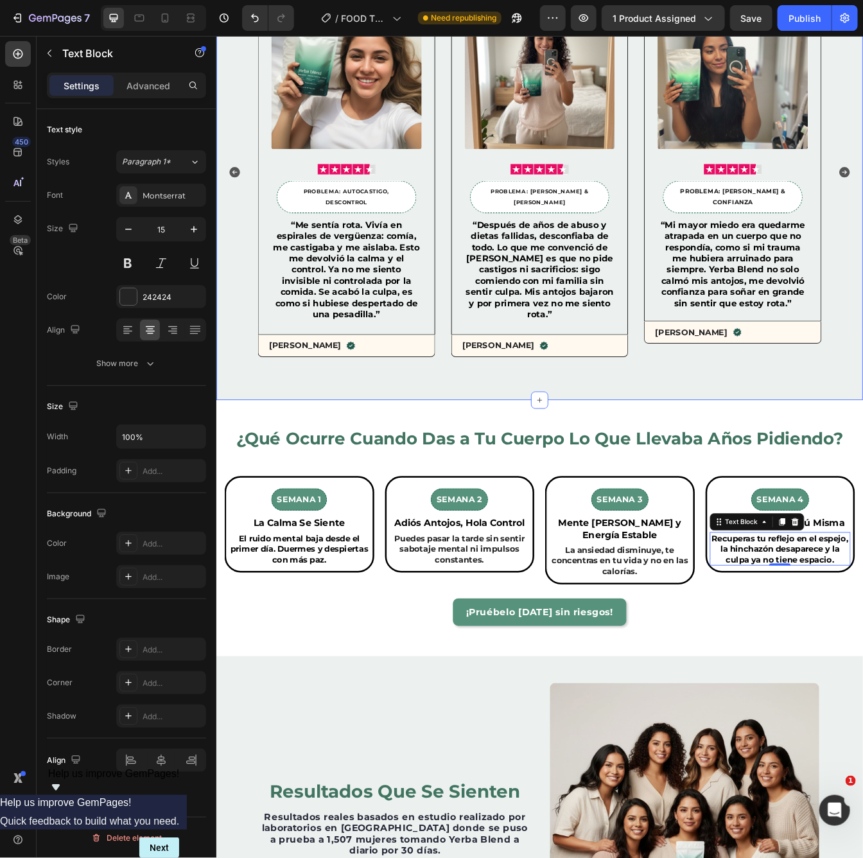
click at [537, 444] on div "No estás sola: +350,000 Mujeres en México Ya Encontraron PAZ Con Yerba Blend He…" at bounding box center [601, 167] width 770 height 603
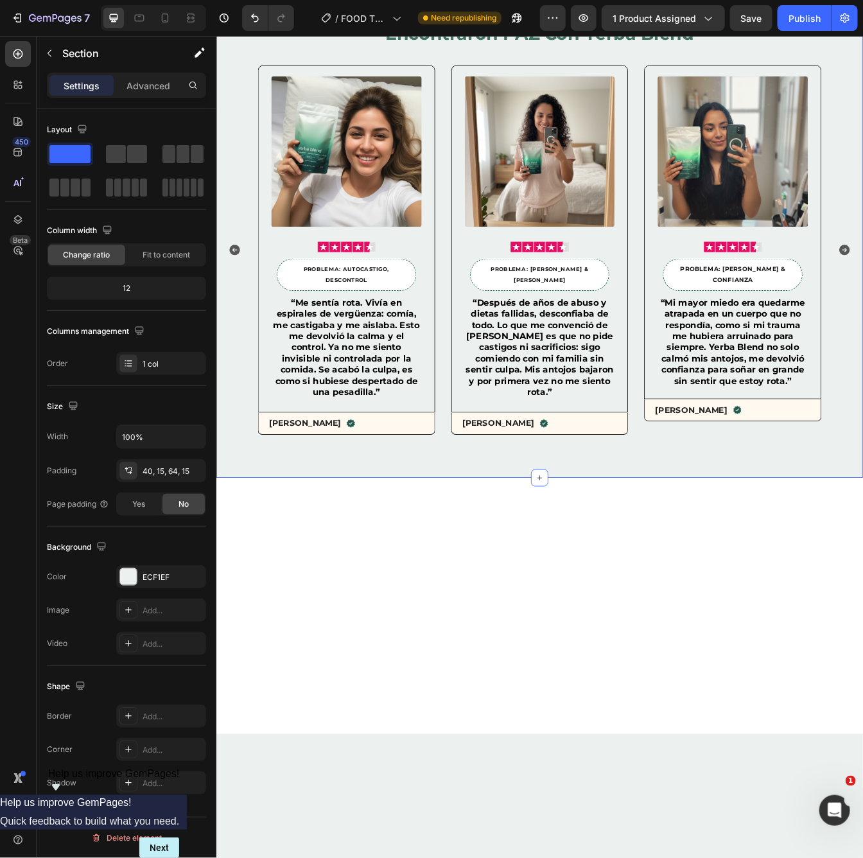
scroll to position [767, 0]
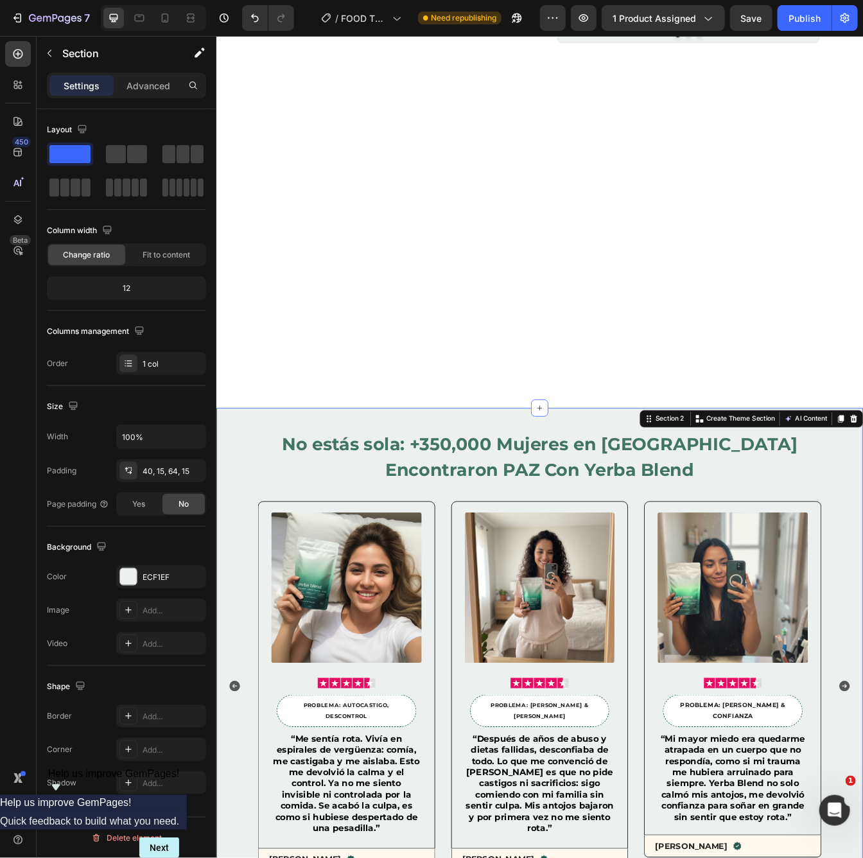
drag, startPoint x: -481, startPoint y: 517, endPoint x: -747, endPoint y: 564, distance: 269.8
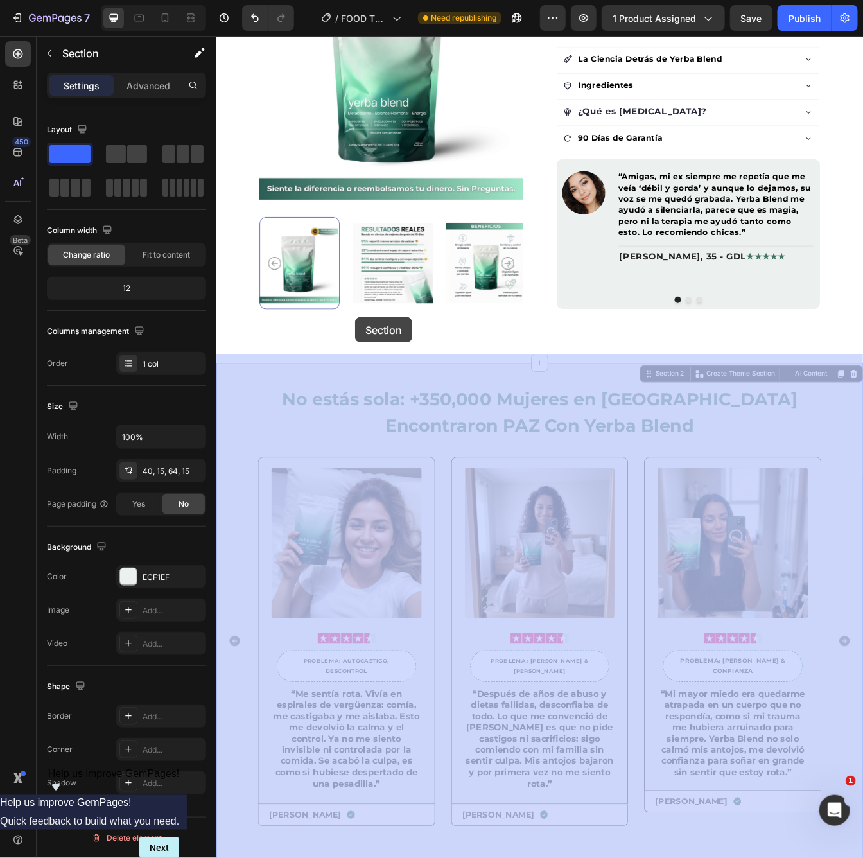
scroll to position [0, 0]
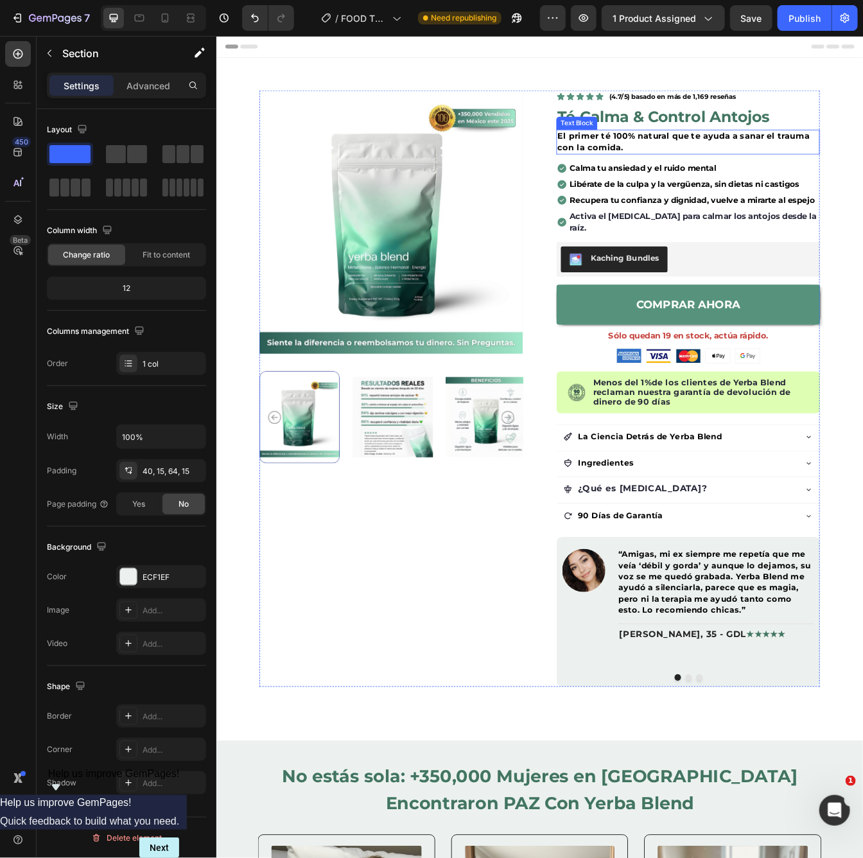
click at [659, 167] on strong "El primer té 100% natural que te ayuda a sanar el trauma con la comida." at bounding box center [772, 161] width 300 height 26
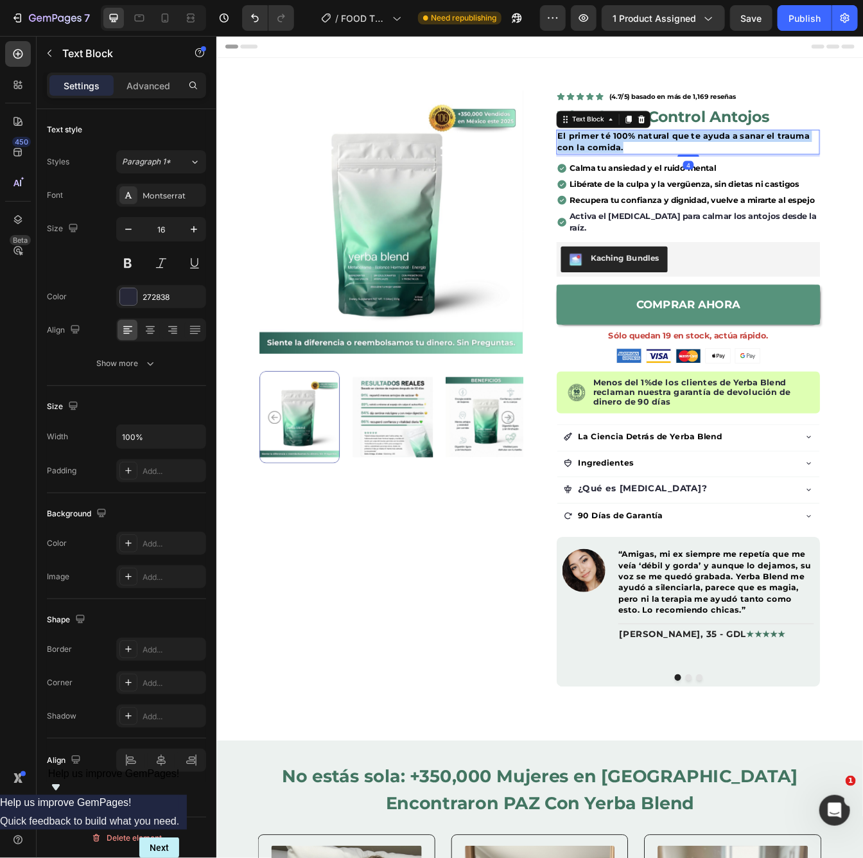
click at [659, 167] on strong "El primer té 100% natural que te ayuda a sanar el trauma con la comida." at bounding box center [772, 161] width 300 height 26
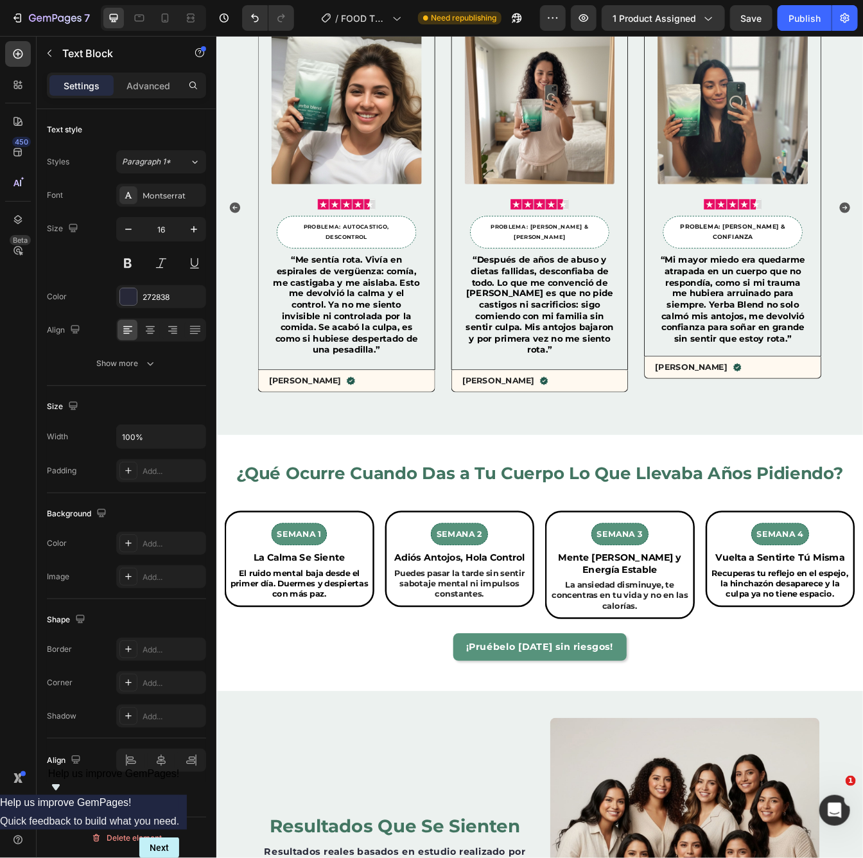
scroll to position [810, 0]
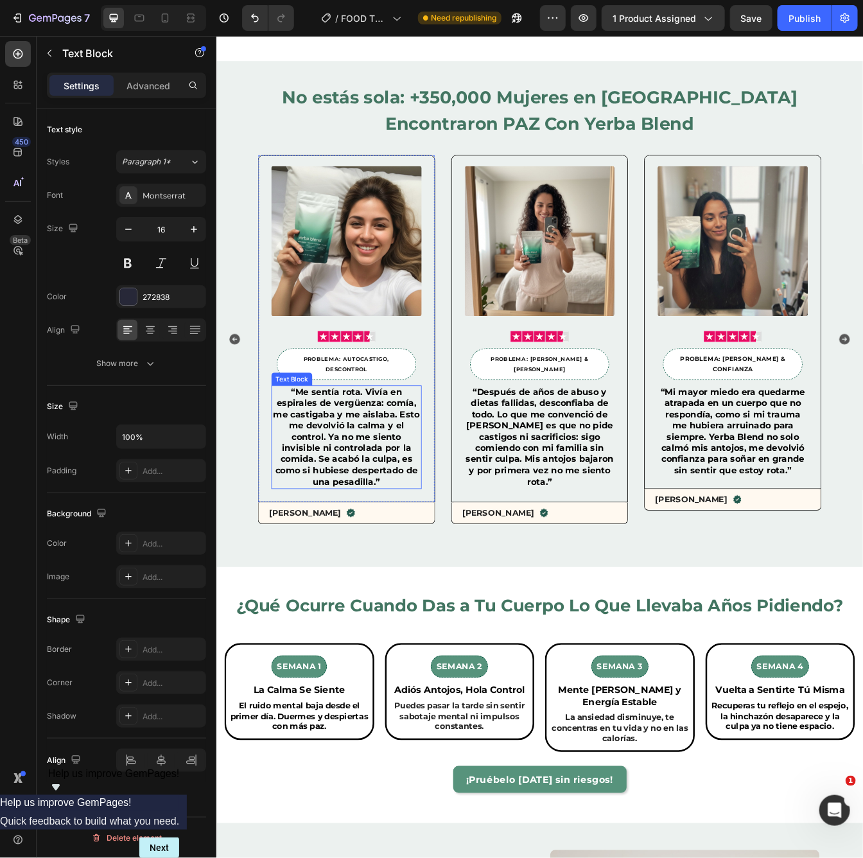
click at [367, 507] on span "“Me sentía rota. Vivía en espirales de vergüenza: comía, me castigaba y me aisl…" at bounding box center [370, 512] width 175 height 119
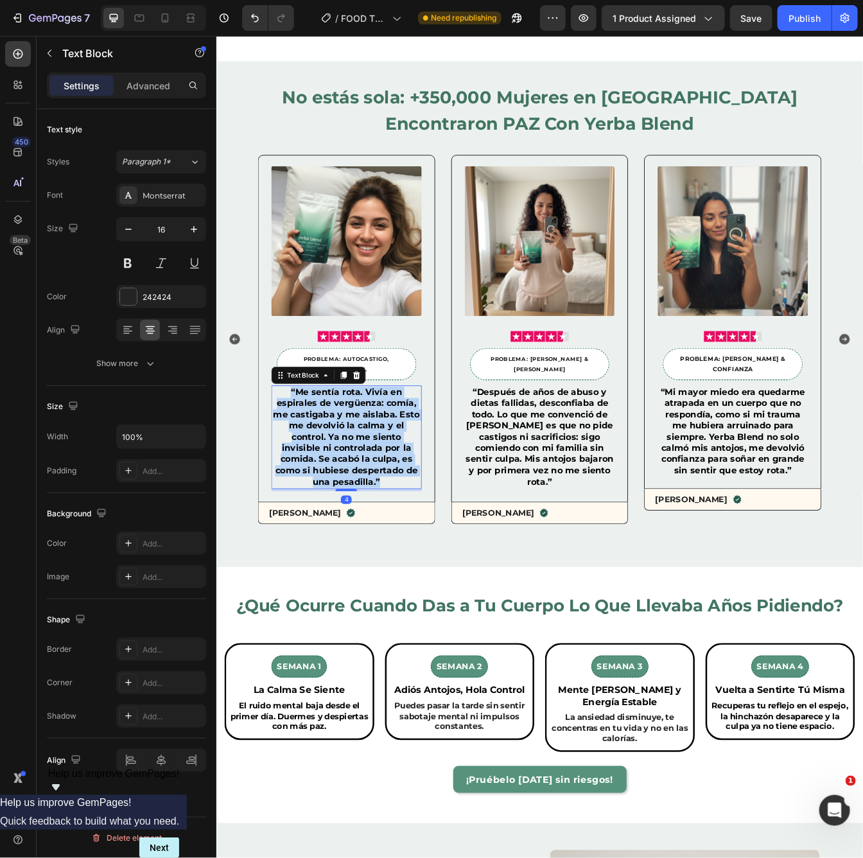
click at [367, 507] on span "“Me sentía rota. Vivía en espirales de vergüenza: comía, me castigaba y me aisl…" at bounding box center [370, 512] width 175 height 119
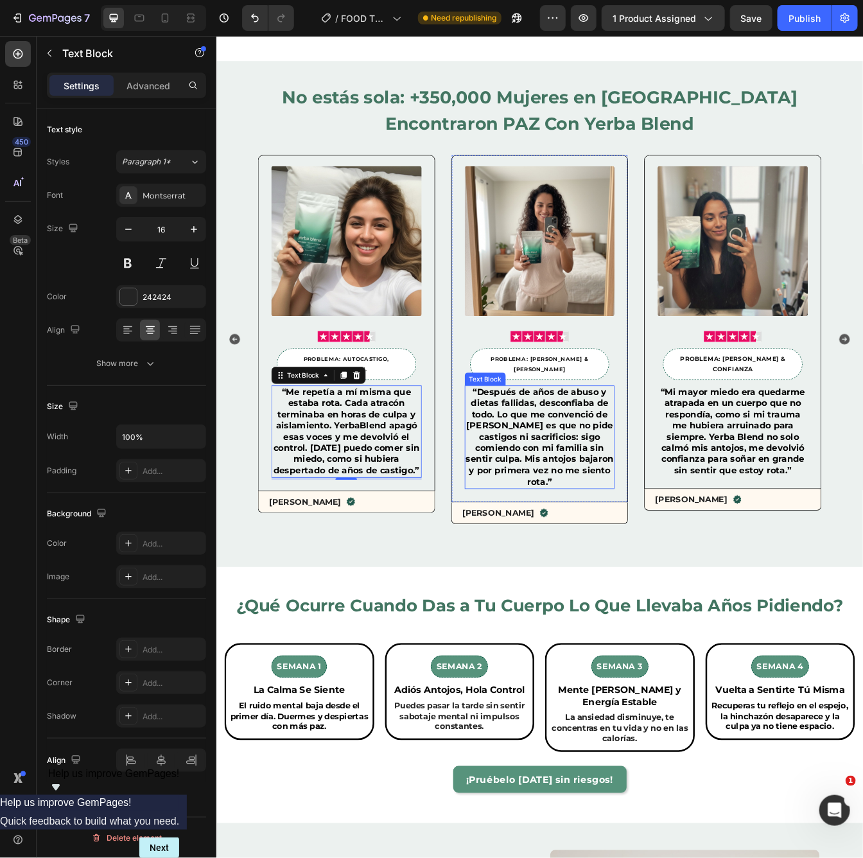
click at [631, 489] on span "“Después de años de abuso y dietas fallidas, desconfiaba de todo. Lo que me con…" at bounding box center [601, 512] width 176 height 119
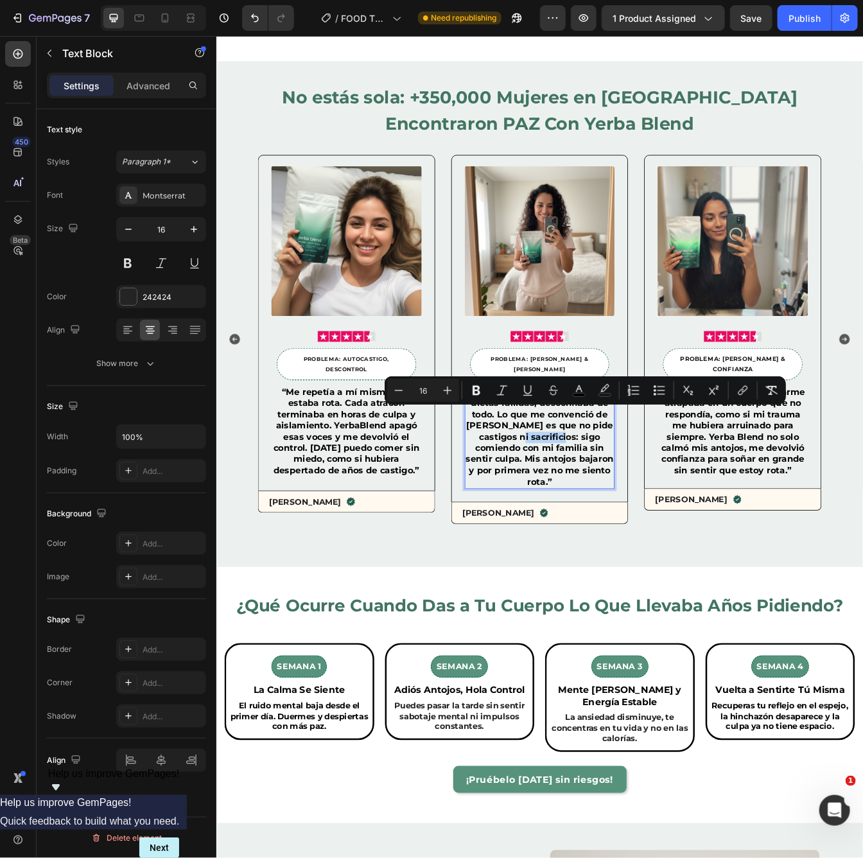
click at [631, 489] on span "“Después de años de abuso y dietas fallidas, desconfiaba de todo. Lo que me con…" at bounding box center [601, 512] width 176 height 119
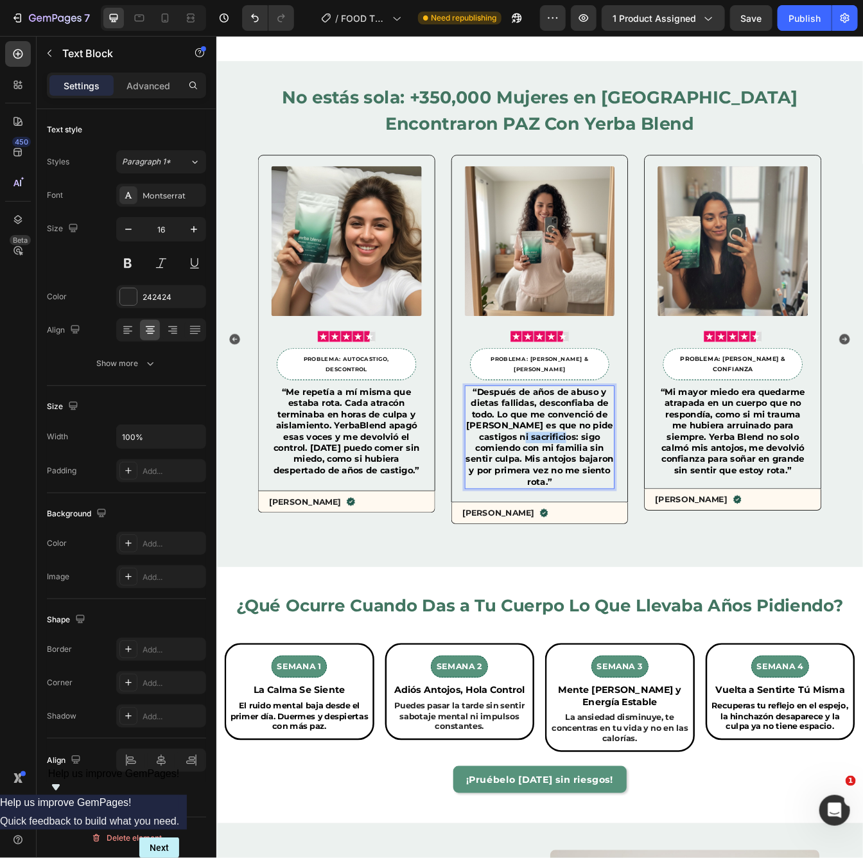
click at [631, 489] on span "“Después de años de abuso y dietas fallidas, desconfiaba de todo. Lo que me con…" at bounding box center [601, 512] width 176 height 119
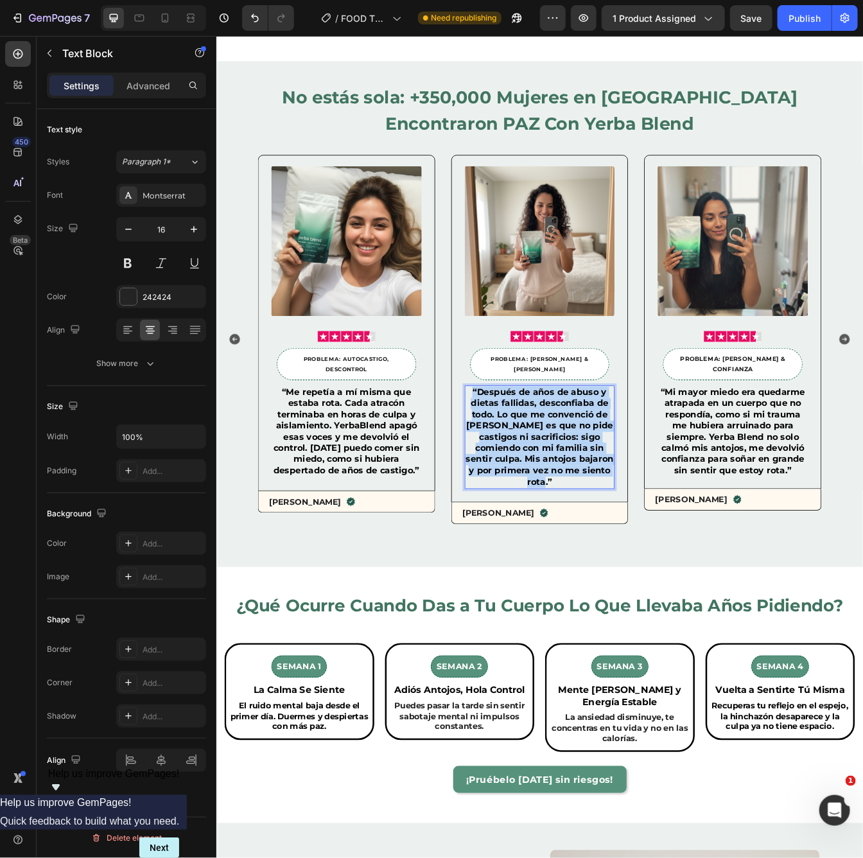
click at [631, 489] on span "“Después de años de abuso y dietas fallidas, desconfiaba de todo. Lo que me con…" at bounding box center [601, 512] width 176 height 119
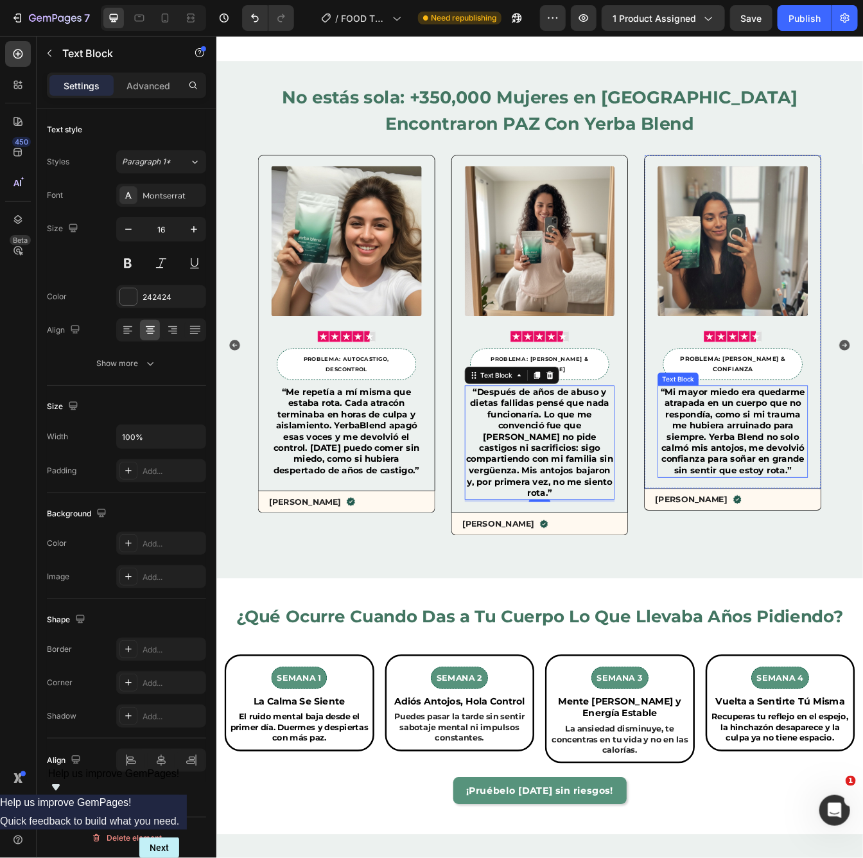
click at [792, 501] on span "“Mi mayor miedo era quedarme atrapada en un cuerpo que no respondía, como si mi…" at bounding box center [831, 506] width 172 height 106
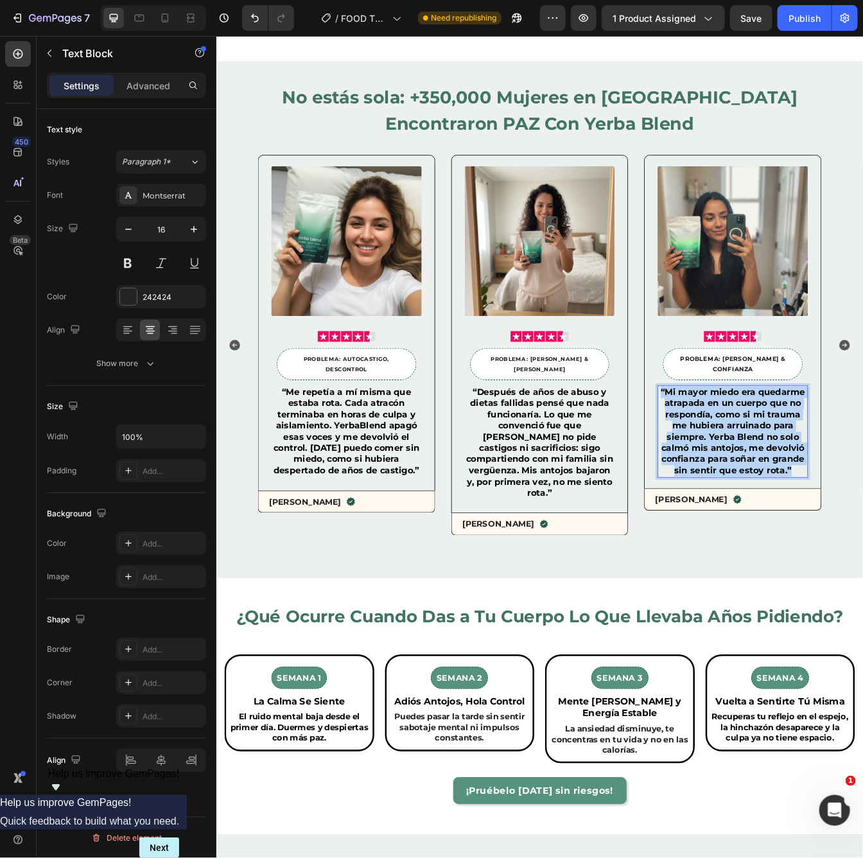
click at [792, 501] on span "“Mi mayor miedo era quedarme atrapada en un cuerpo que no respondía, como si mi…" at bounding box center [831, 506] width 172 height 106
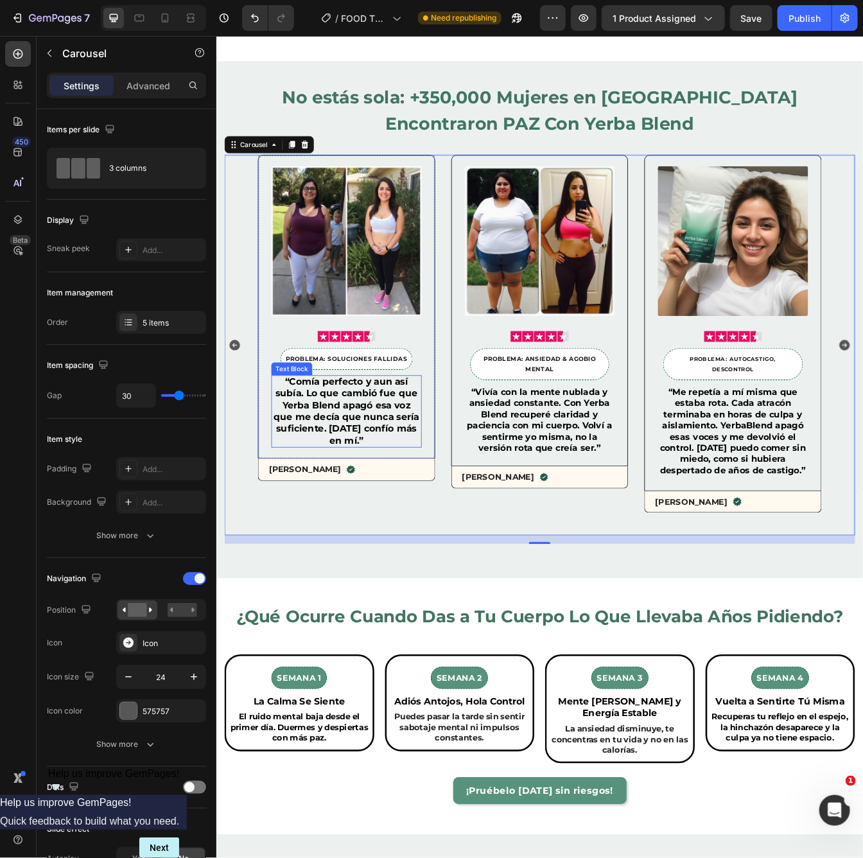
click at [401, 441] on span "“Comía perfecto y aun así subía. Lo que cambió fue que Yerba Blend apagó esa vo…" at bounding box center [370, 482] width 173 height 83
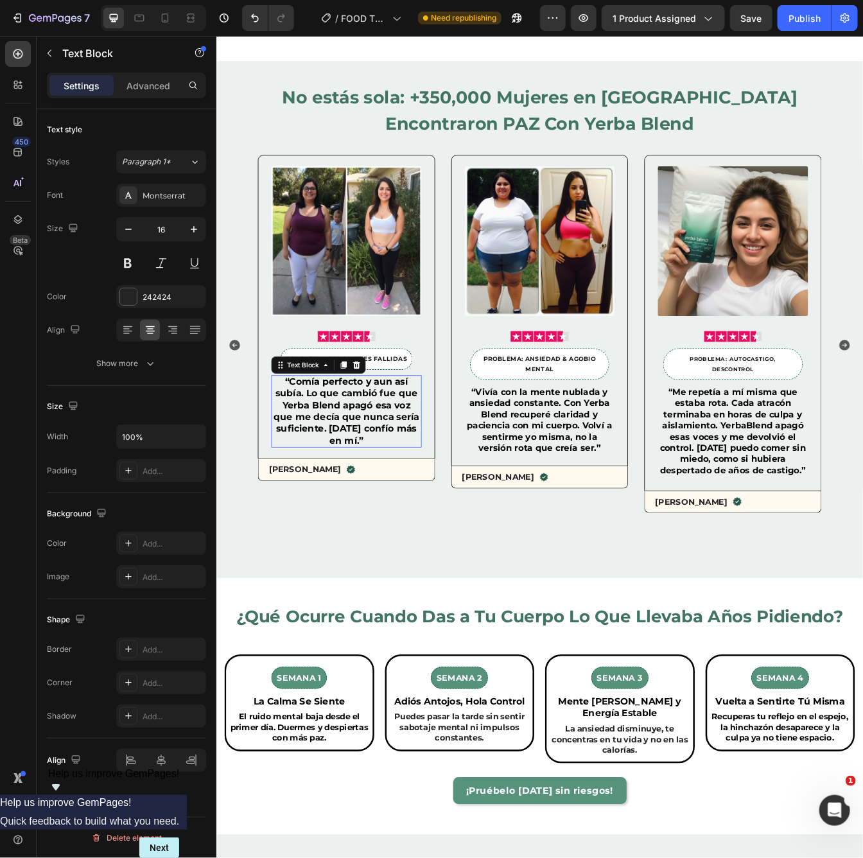
click at [401, 441] on span "“Comía perfecto y aun así subía. Lo que cambió fue que Yerba Blend apagó esa vo…" at bounding box center [370, 482] width 173 height 83
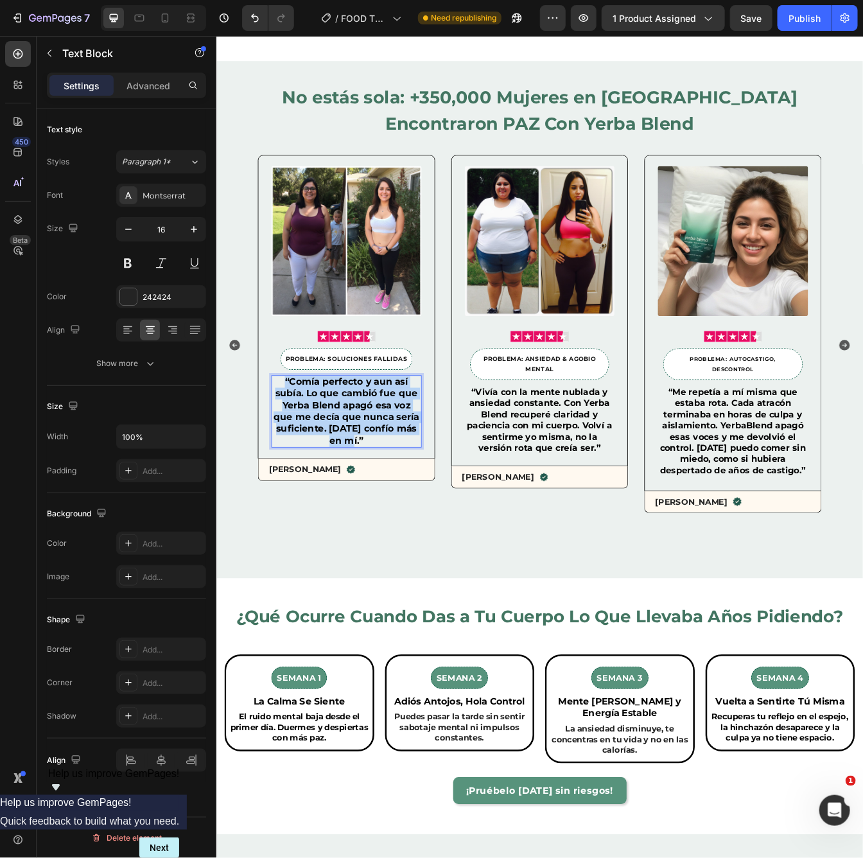
click at [401, 441] on span "“Comía perfecto y aun así subía. Lo que cambió fue que Yerba Blend apagó esa vo…" at bounding box center [370, 482] width 173 height 83
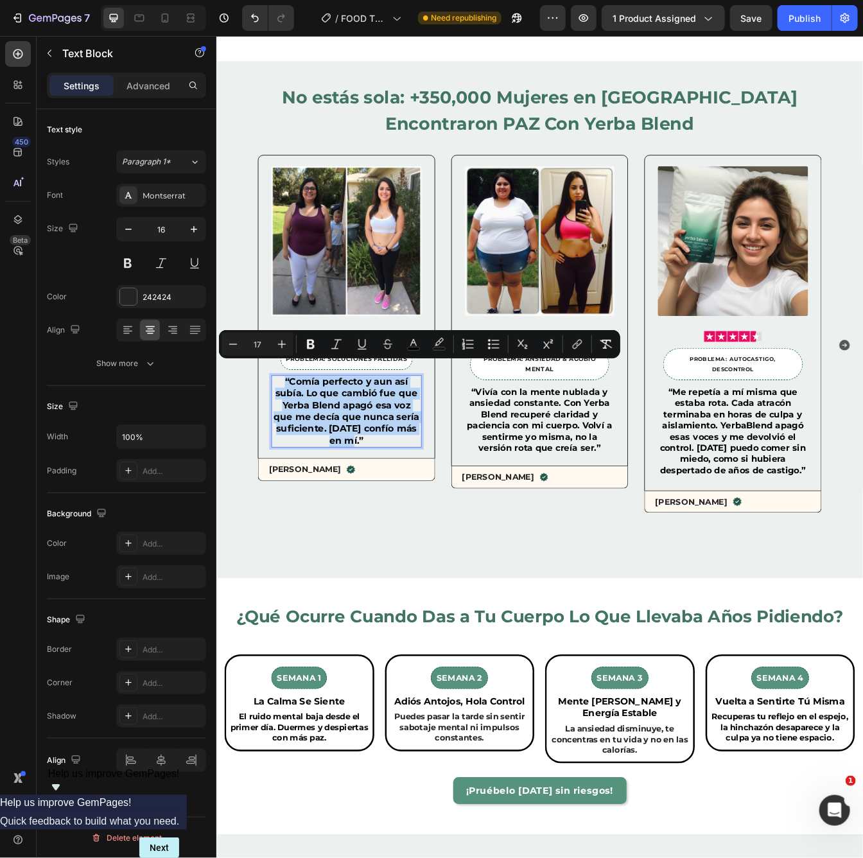
copy span "“Comía perfecto y aun así subía. Lo que cambió fue que Yerba Blend apagó esa vo…"
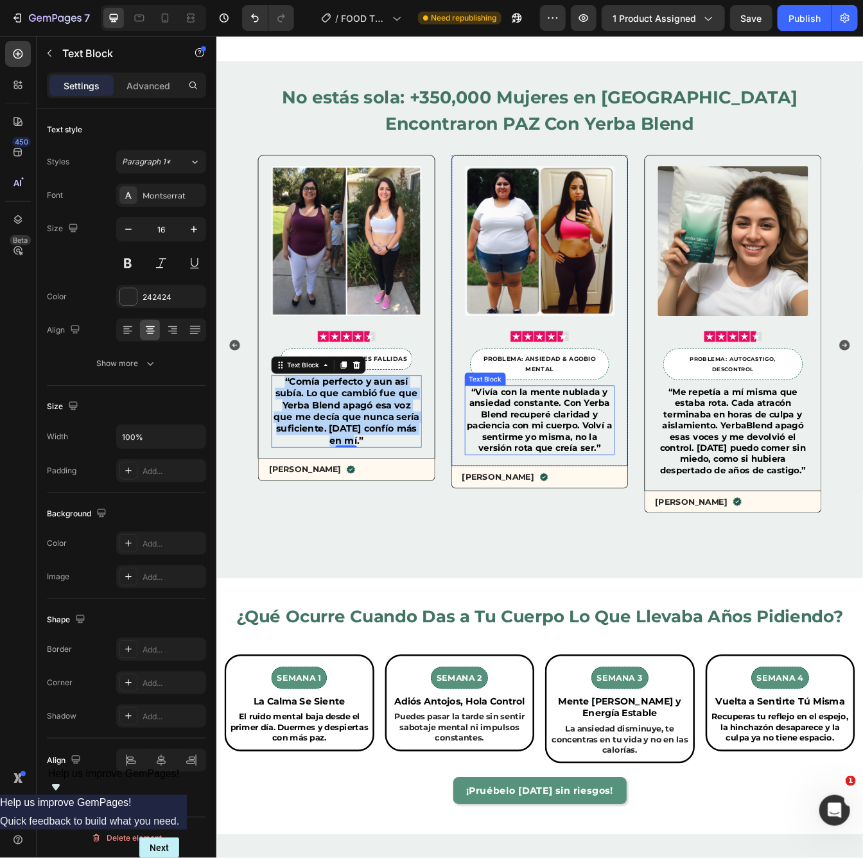
click at [569, 472] on span "“Vivía con la mente nublada y ansiedad constante. Con Yerba Blend recuperé clar…" at bounding box center [600, 492] width 173 height 79
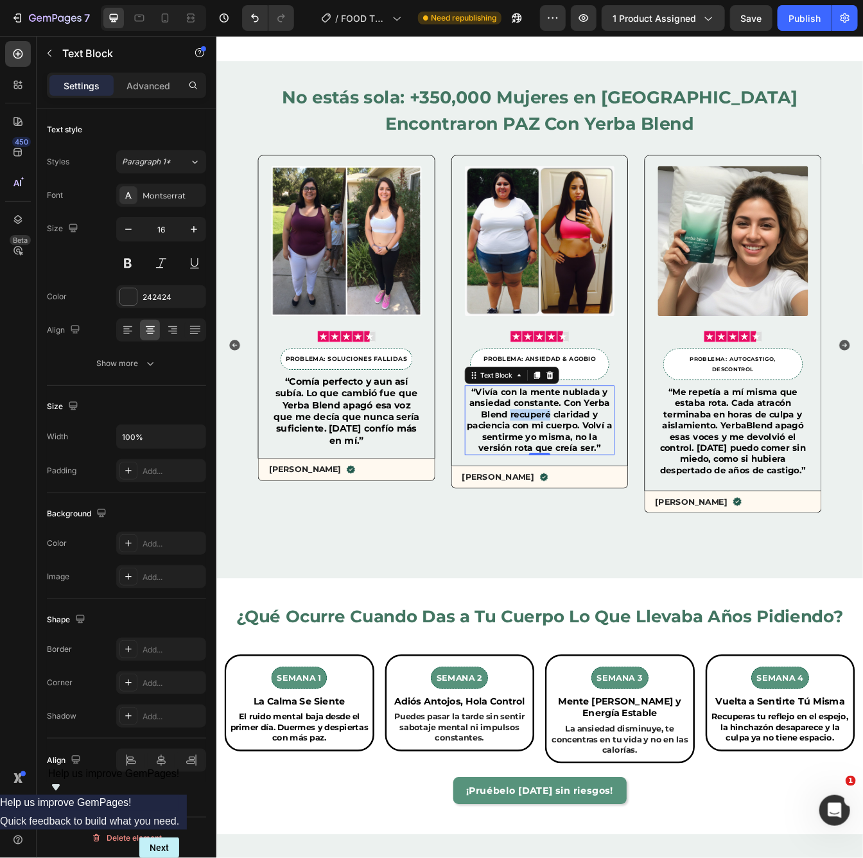
click at [569, 472] on span "“Vivía con la mente nublada y ansiedad constante. Con Yerba Blend recuperé clar…" at bounding box center [600, 492] width 173 height 79
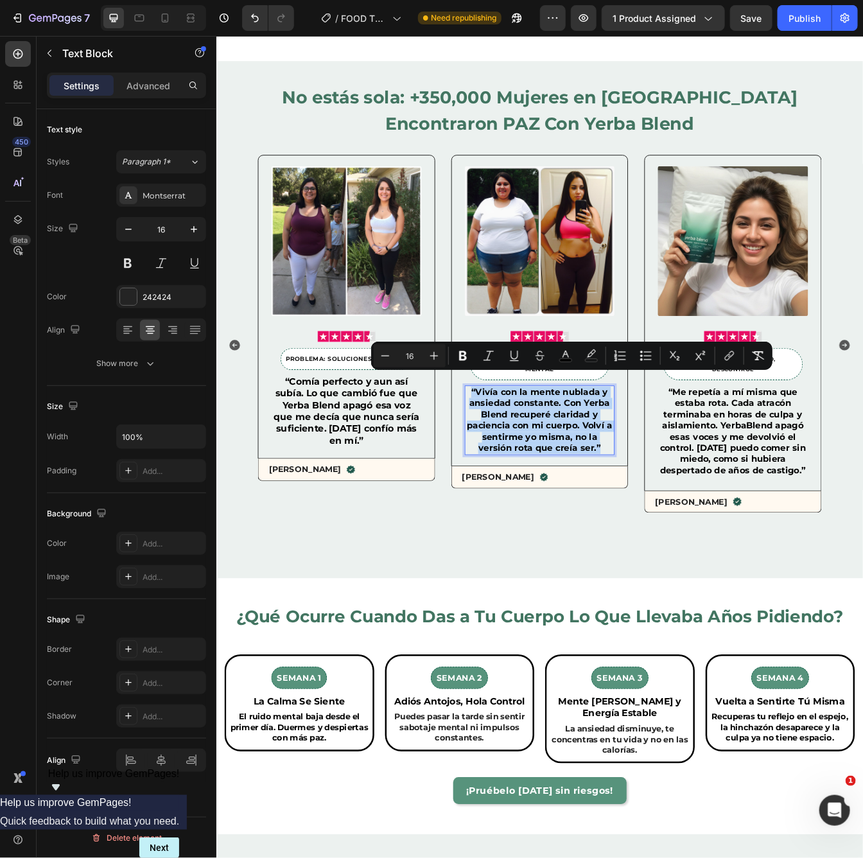
copy span "“Vivía con la mente nublada y ansiedad constante. Con Yerba Blend recuperé clar…"
click at [608, 493] on span "“Vivía con la mente nublada y ansiedad constante. Con Yerba Blend recuperé clar…" at bounding box center [600, 492] width 173 height 79
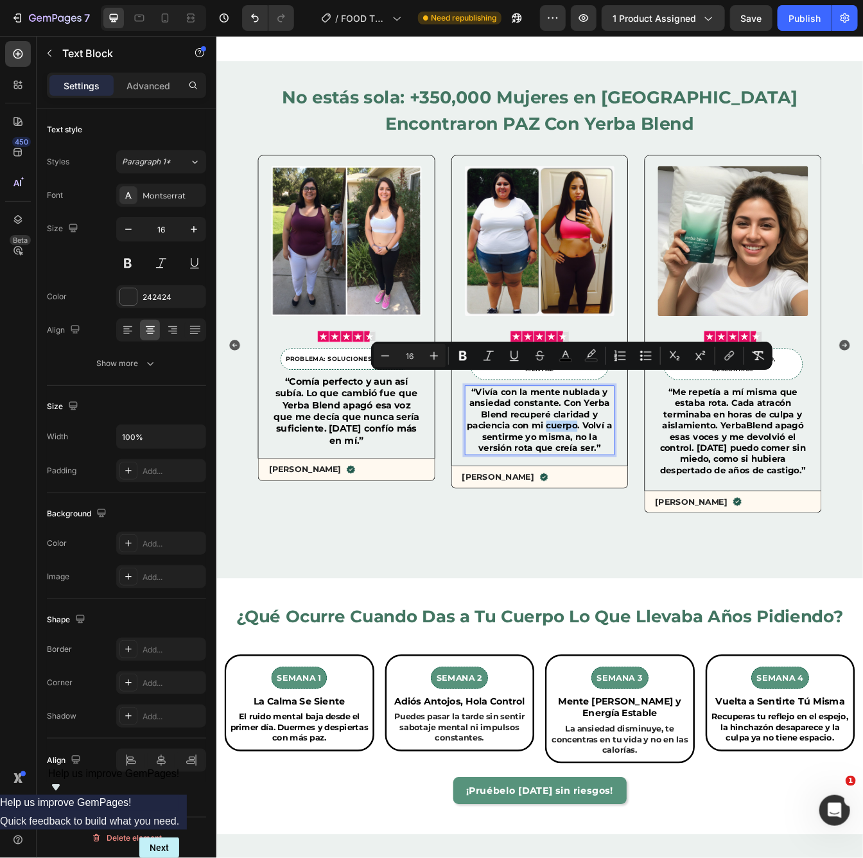
click at [608, 493] on span "“Vivía con la mente nublada y ansiedad constante. Con Yerba Blend recuperé clar…" at bounding box center [600, 492] width 173 height 79
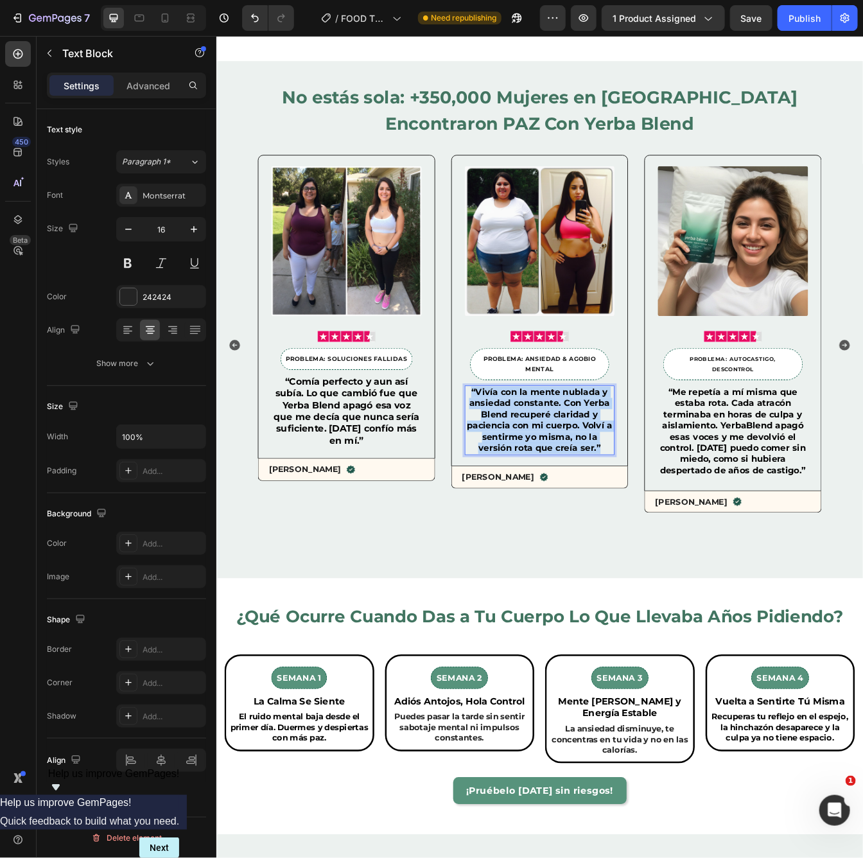
click at [608, 493] on span "“Vivía con la mente nublada y ansiedad constante. Con Yerba Blend recuperé clar…" at bounding box center [600, 492] width 173 height 79
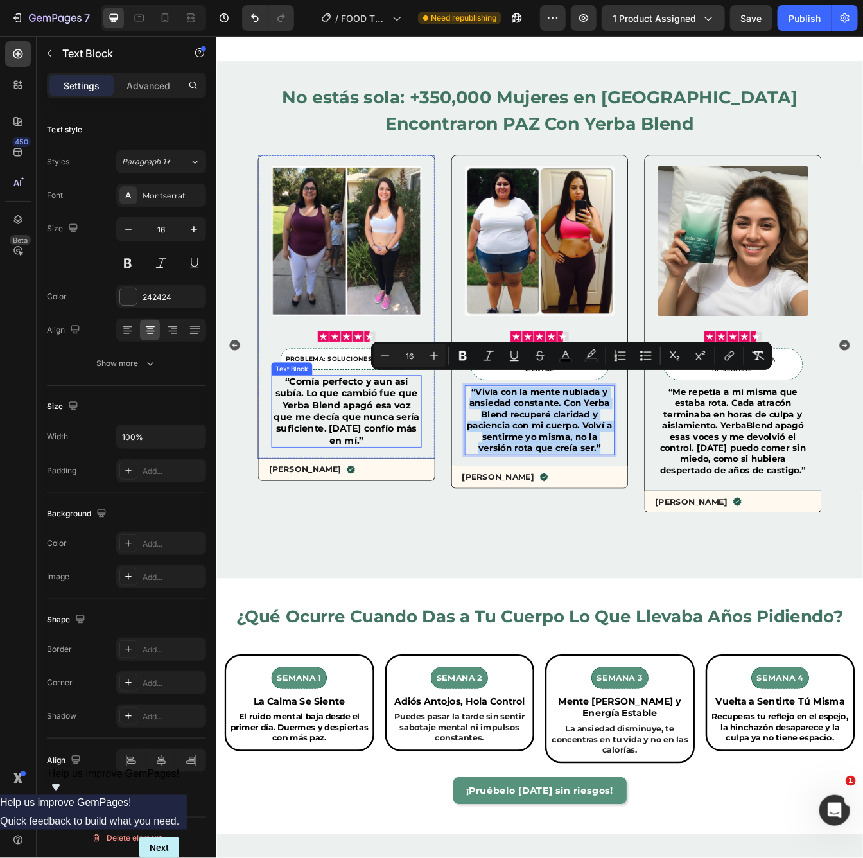
click at [374, 470] on span "“Comía perfecto y aun así subía. Lo que cambió fue que Yerba Blend apagó esa vo…" at bounding box center [370, 482] width 173 height 83
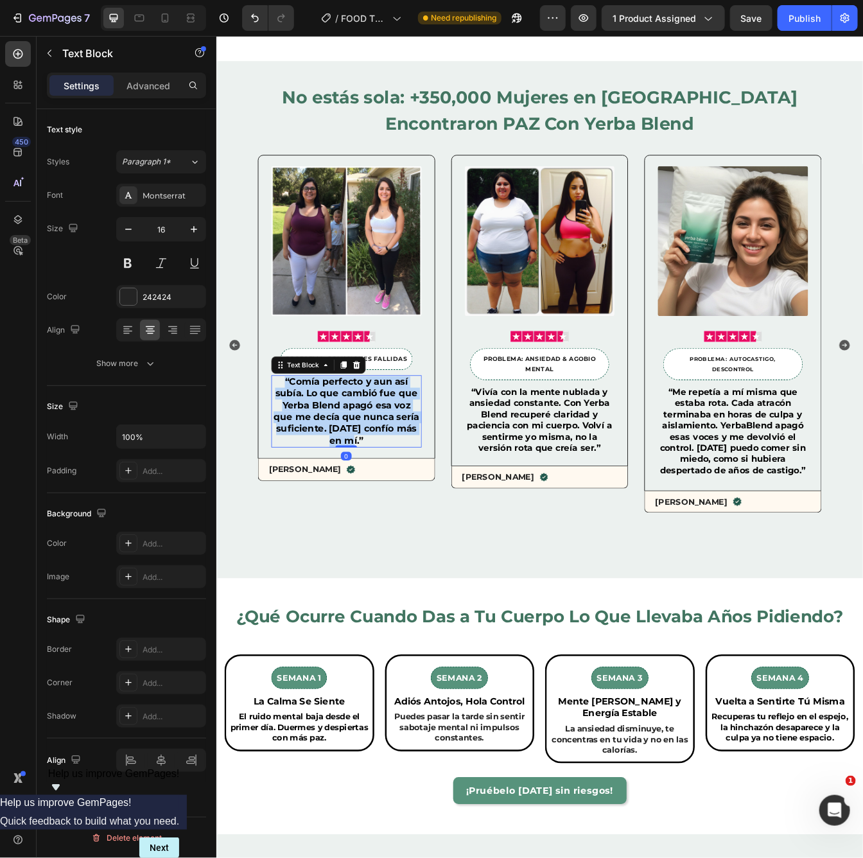
click at [374, 470] on span "“Comía perfecto y aun así subía. Lo que cambió fue que Yerba Blend apagó esa vo…" at bounding box center [370, 482] width 173 height 83
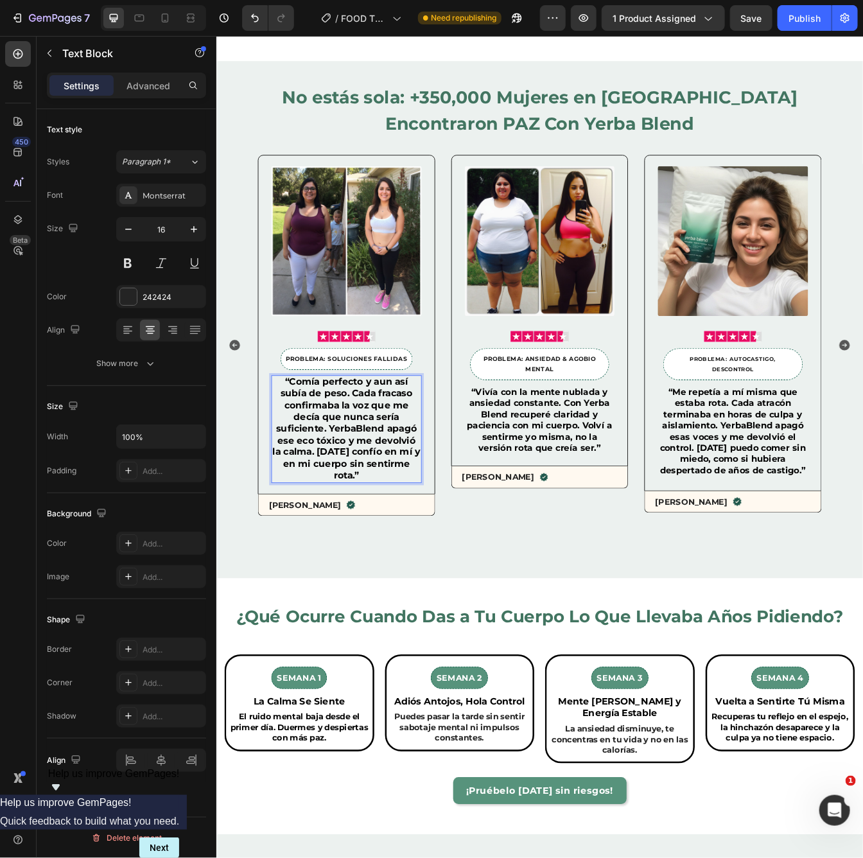
click at [333, 487] on span "“Comía perfecto y aun así subía de peso. Cada fracaso confirmaba la voz que me …" at bounding box center [370, 503] width 176 height 125
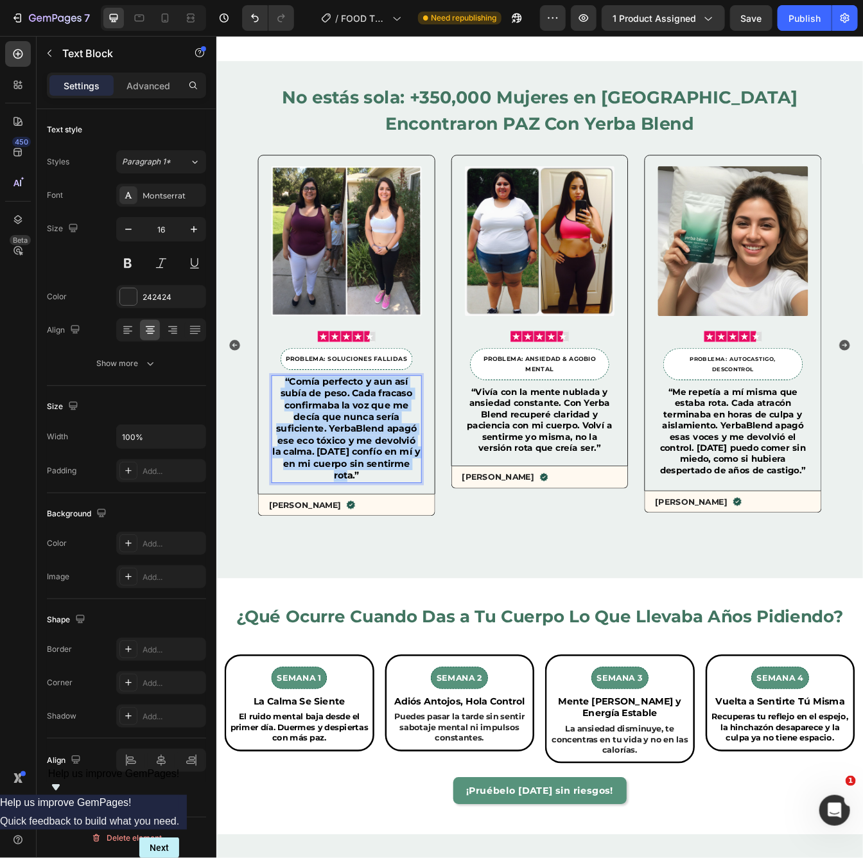
click at [333, 487] on span "“Comía perfecto y aun así subía de peso. Cada fracaso confirmaba la voz que me …" at bounding box center [370, 503] width 176 height 125
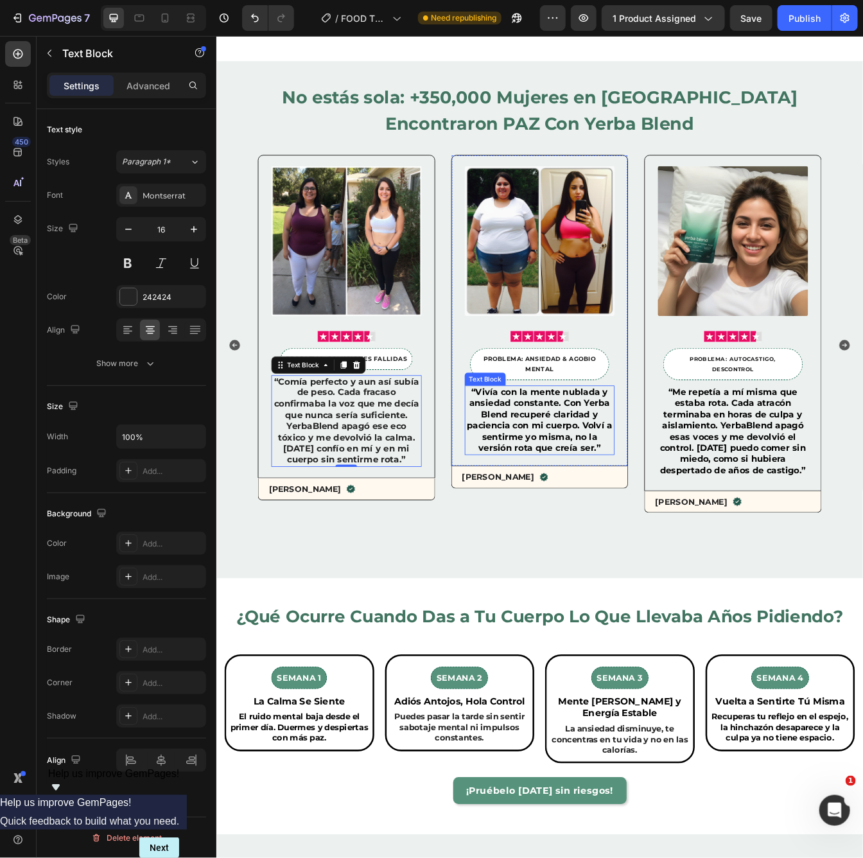
click at [578, 477] on span "“Vivía con la mente nublada y ansiedad constante. Con Yerba Blend recuperé clar…" at bounding box center [600, 492] width 173 height 79
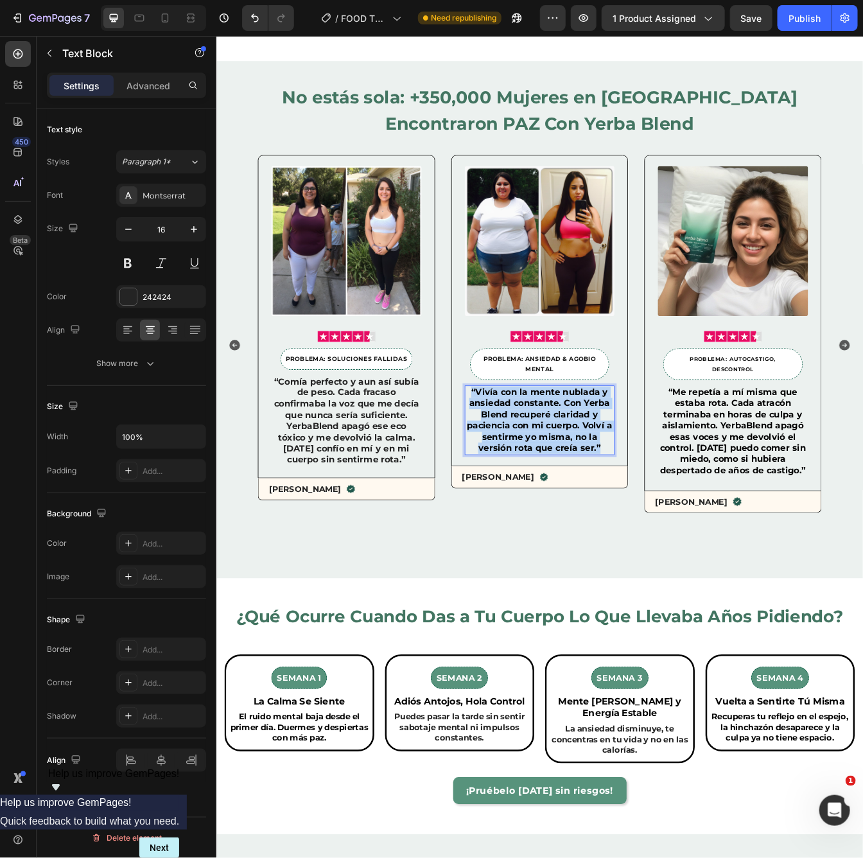
click at [578, 477] on span "“Vivía con la mente nublada y ansiedad constante. Con Yerba Blend recuperé clar…" at bounding box center [600, 492] width 173 height 79
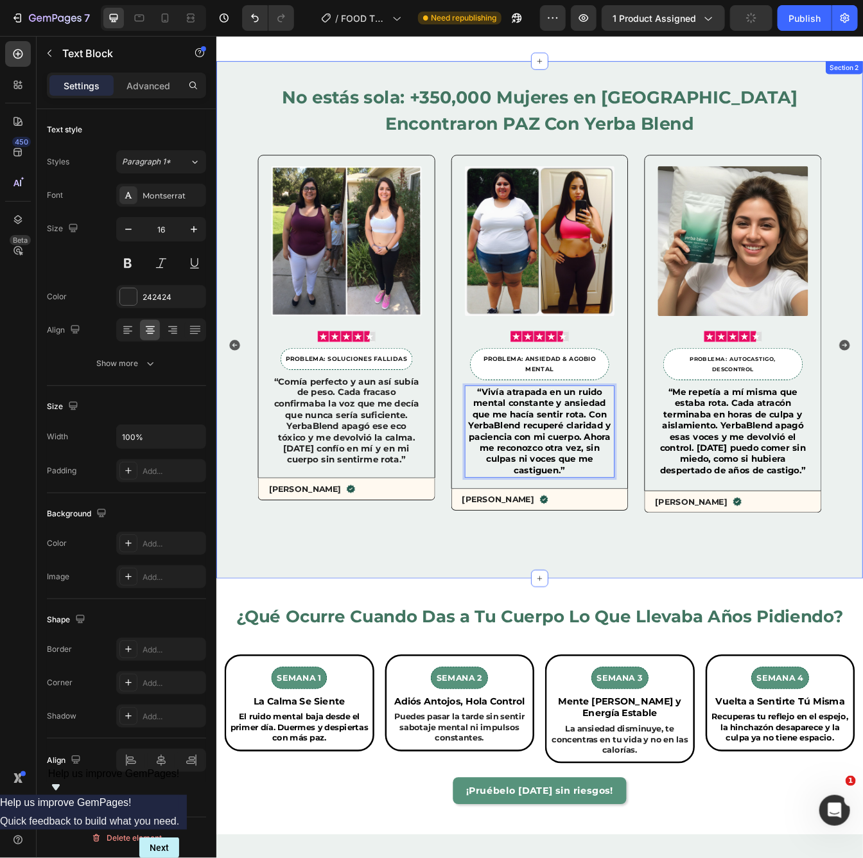
click at [410, 619] on div "No estás sola: +350,000 Mujeres en México Ya Encontraron PAZ Con Yerba Blend He…" at bounding box center [601, 373] width 770 height 616
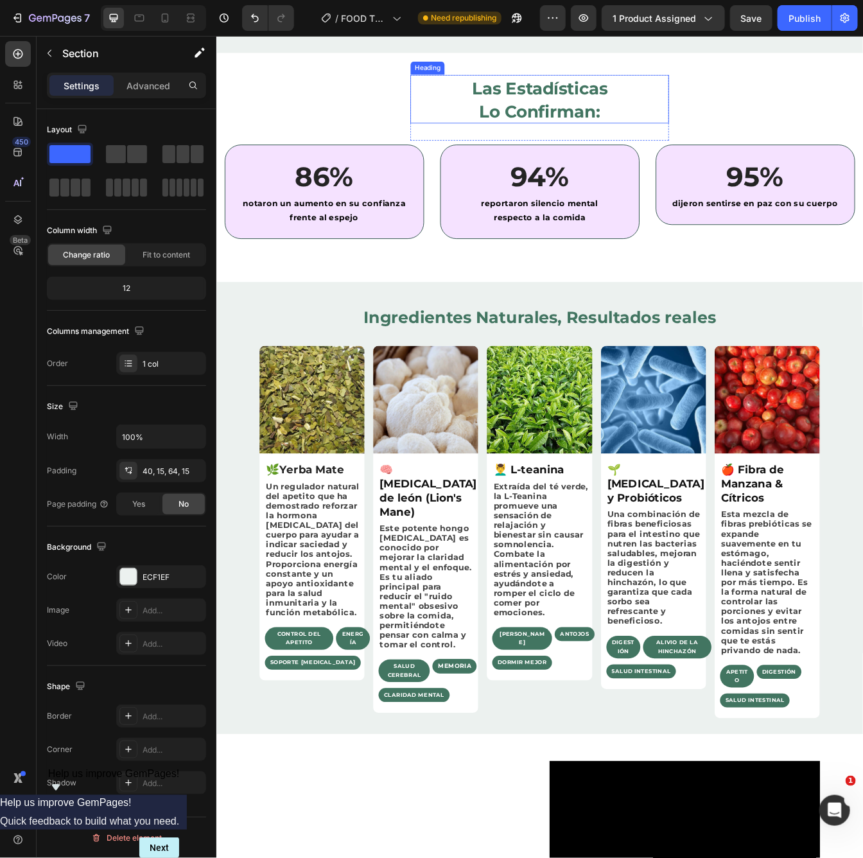
scroll to position [2090, 0]
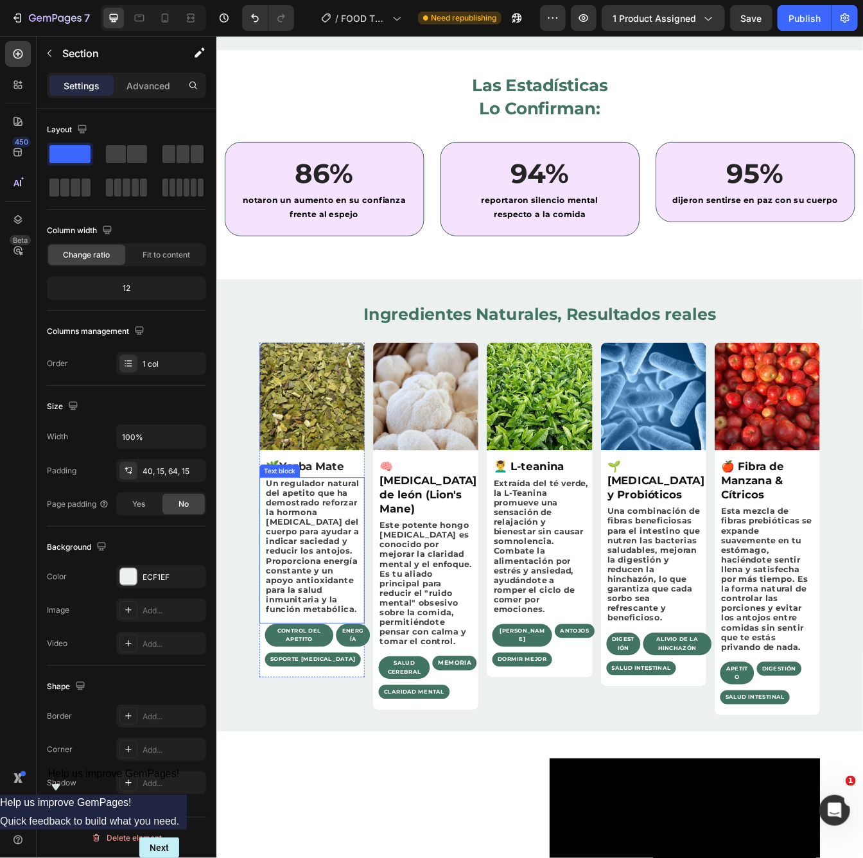
click at [300, 633] on p "Un regulador natural del apetito que ha demostrado reforzar la hormona GLP-1 de…" at bounding box center [331, 644] width 113 height 162
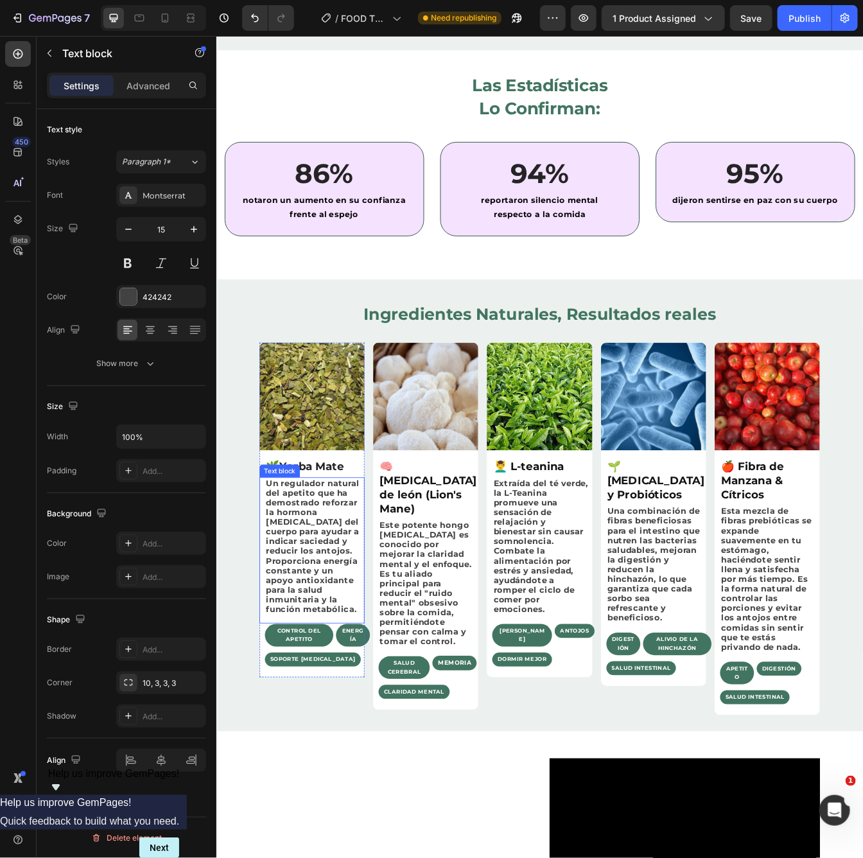
click at [300, 633] on p "Un regulador natural del apetito que ha demostrado reforzar la hormona GLP-1 de…" at bounding box center [331, 644] width 113 height 162
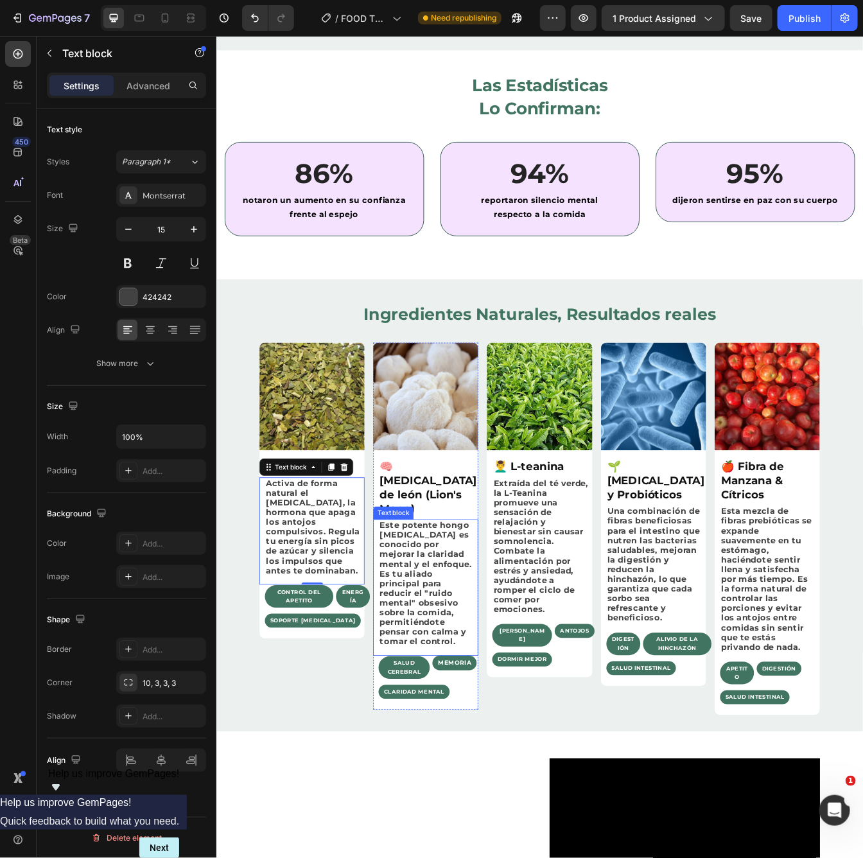
click at [432, 658] on p "Este potente hongo adaptógeno es conocido por mejorar la claridad mental y el e…" at bounding box center [466, 688] width 113 height 150
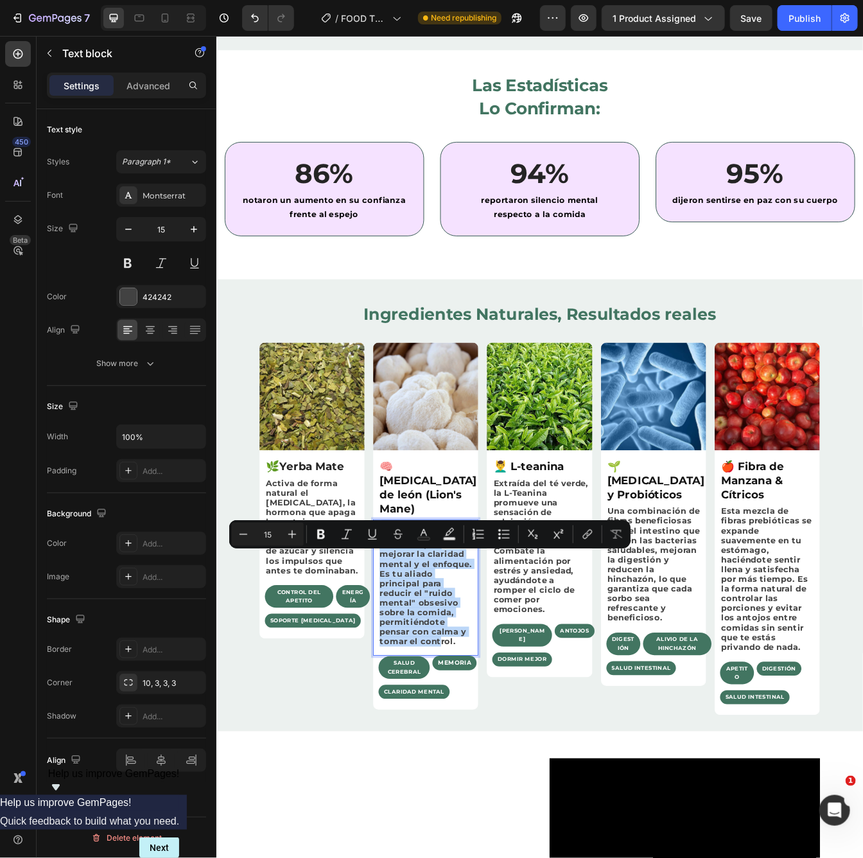
click at [432, 658] on p "Este potente hongo adaptógeno es conocido por mejorar la claridad mental y el e…" at bounding box center [466, 688] width 113 height 150
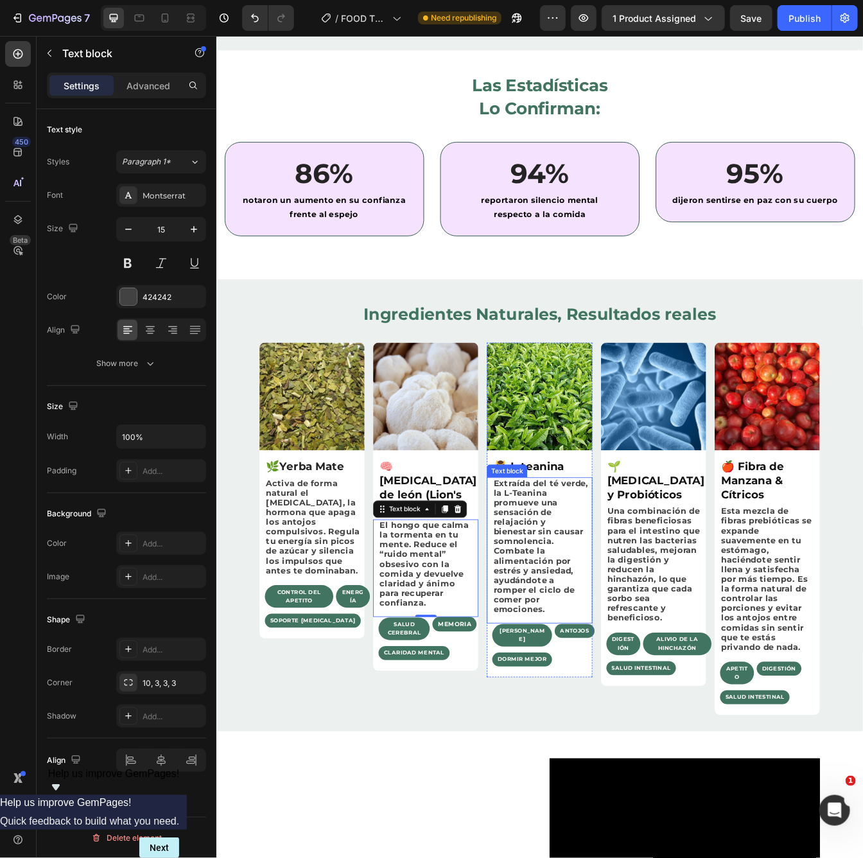
click at [606, 636] on p "Extraída del té verde, la L-Teanina promueve una sensación de relajación y bien…" at bounding box center [602, 644] width 113 height 162
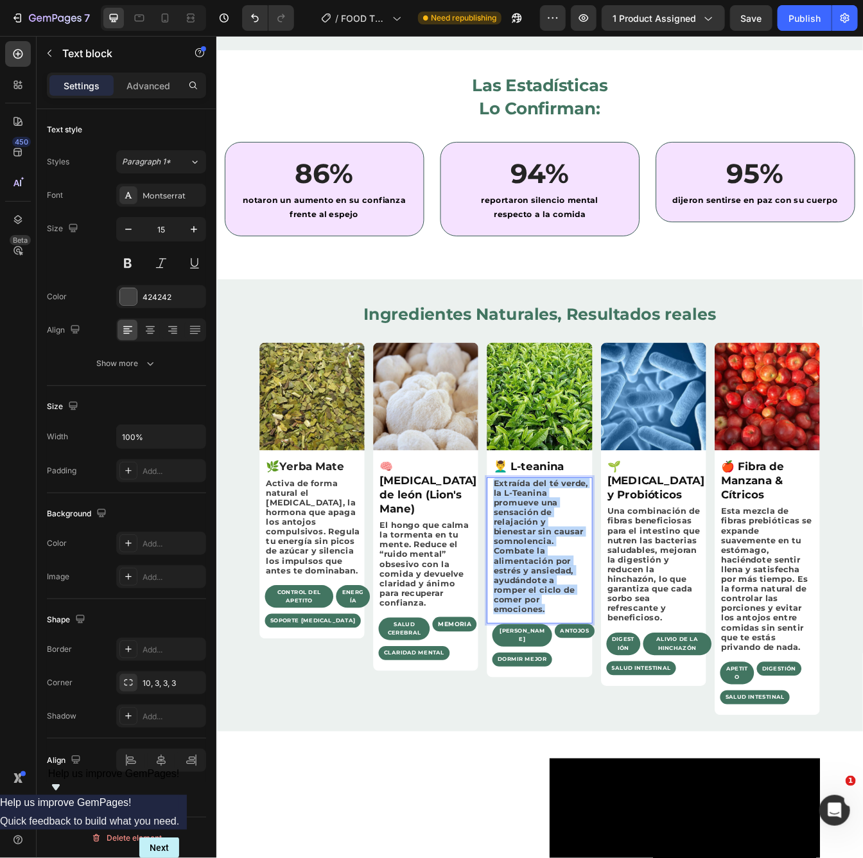
click at [606, 636] on p "Extraída del té verde, la L-Teanina promueve una sensación de relajación y bien…" at bounding box center [602, 644] width 113 height 162
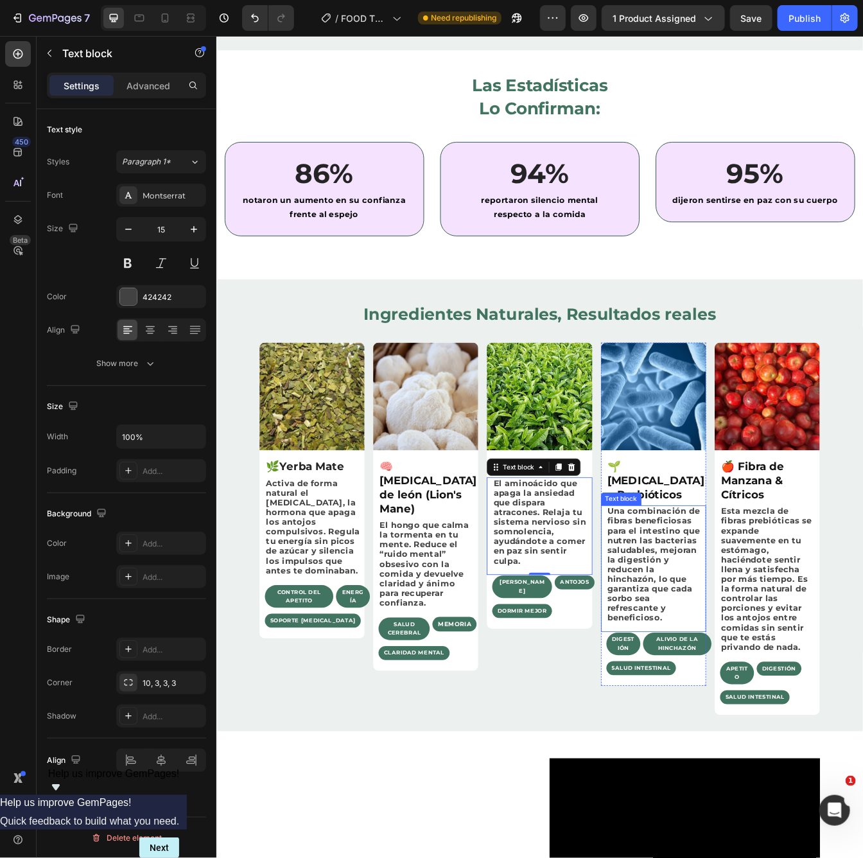
click at [743, 685] on p "Una combinación de fibras beneficiosas para el intestino que nutren las bacteri…" at bounding box center [738, 665] width 113 height 139
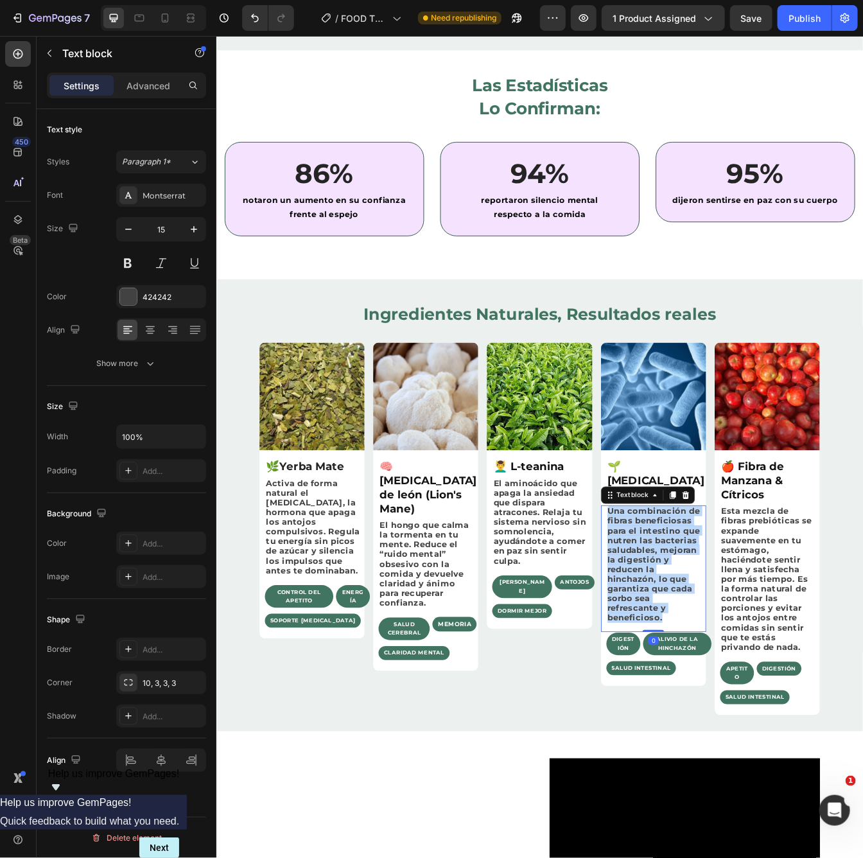
click at [743, 685] on p "Una combinación de fibras beneficiosas para el intestino que nutren las bacteri…" at bounding box center [738, 665] width 113 height 139
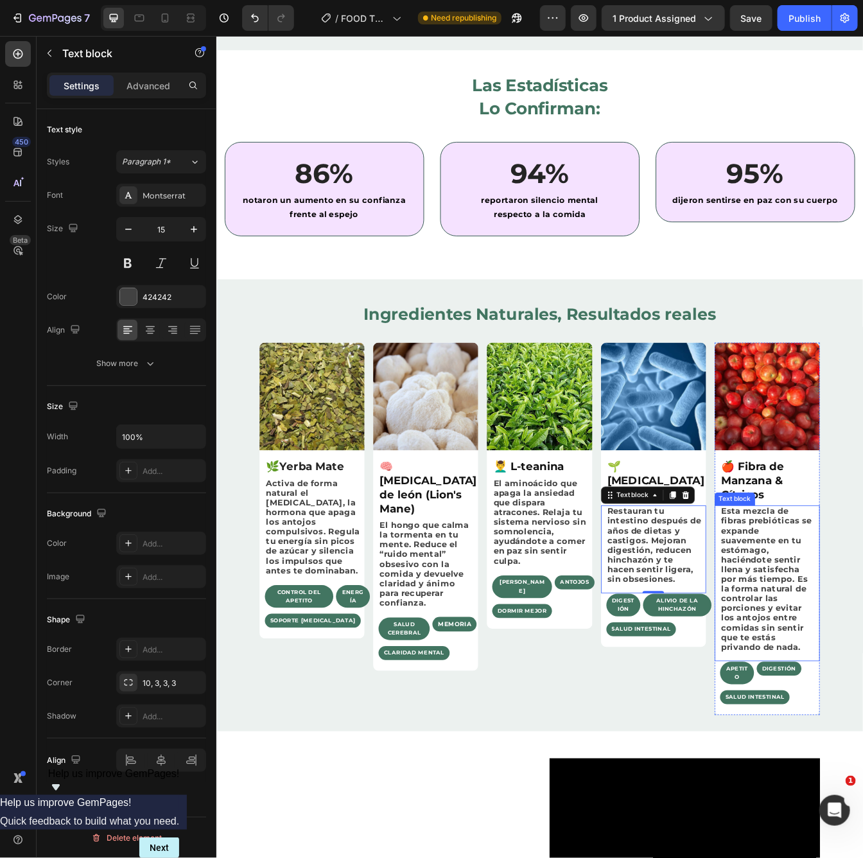
click at [869, 661] on p "Esta mezcla de fibras prebióticas se expande suavemente en tu estómago, haciénd…" at bounding box center [873, 682] width 113 height 173
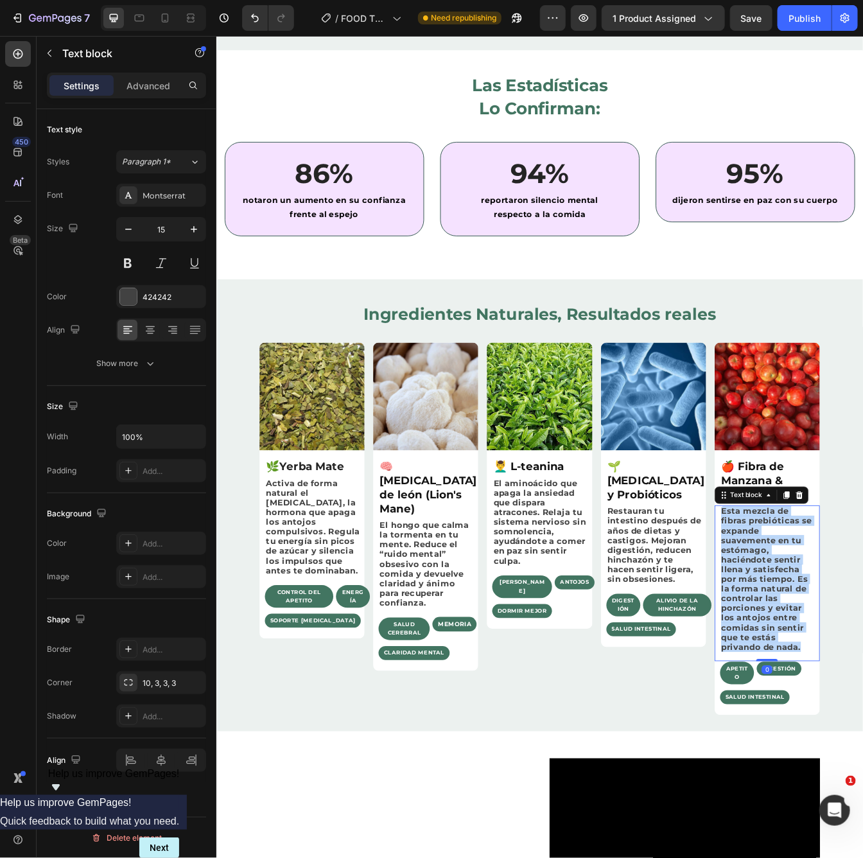
click at [869, 661] on p "Esta mezcla de fibras prebióticas se expande suavemente en tu estómago, haciénd…" at bounding box center [873, 682] width 113 height 173
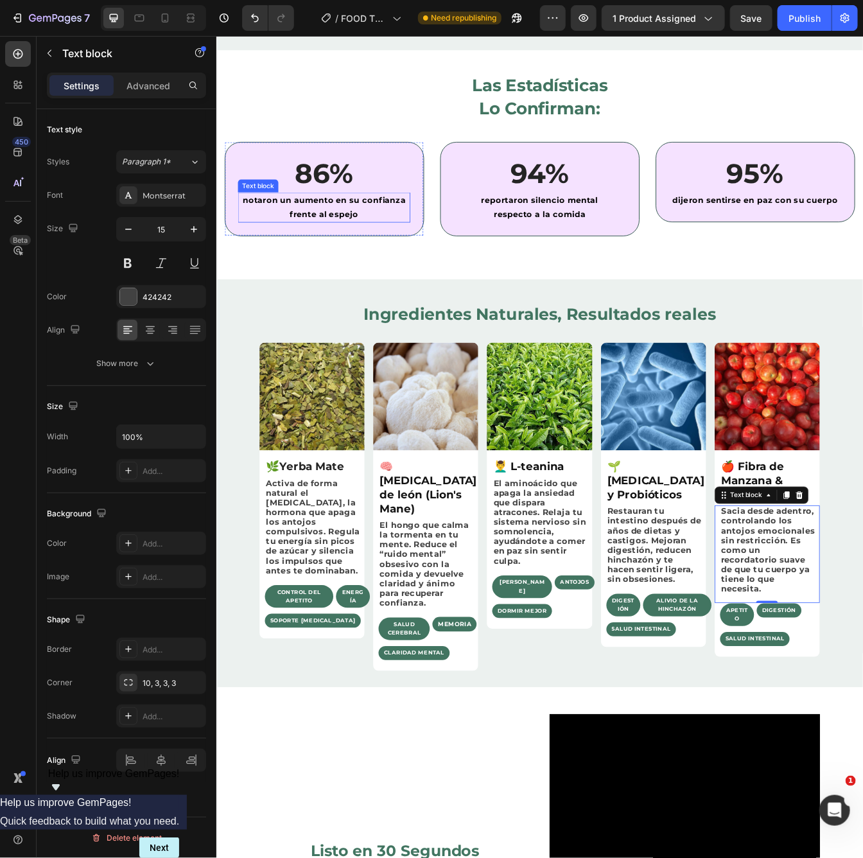
click at [328, 236] on span "notaron un aumento en su confianza frente al espejo" at bounding box center [344, 240] width 194 height 28
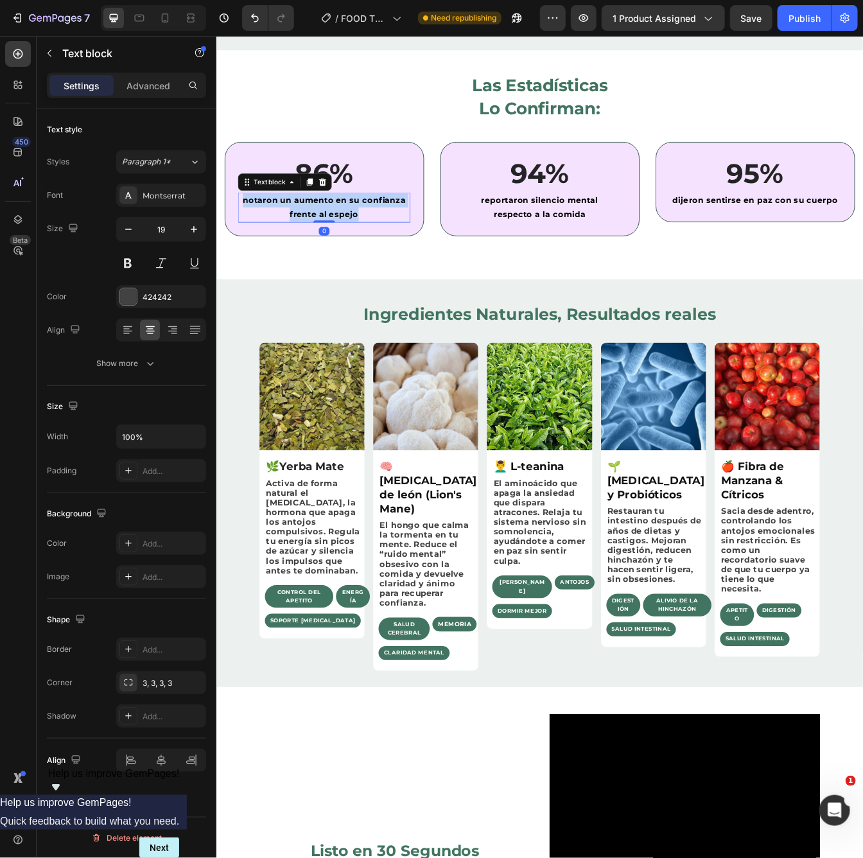
click at [328, 236] on span "notaron un aumento en su confianza frente al espejo" at bounding box center [344, 240] width 194 height 28
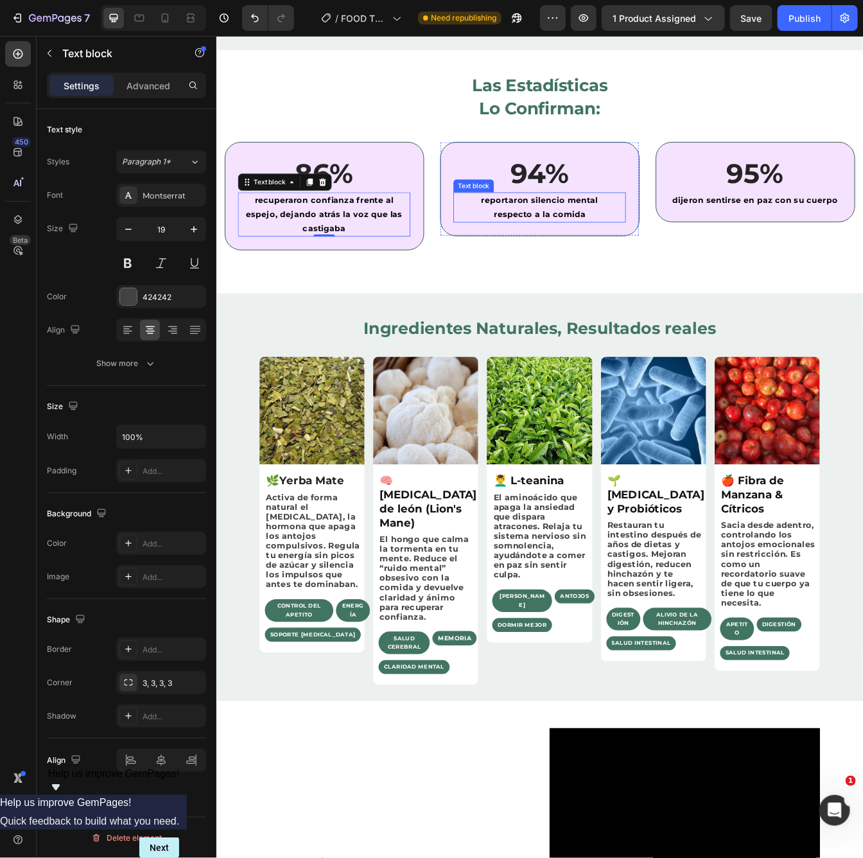
click at [570, 238] on span "reportaron silencio mental" at bounding box center [601, 232] width 139 height 12
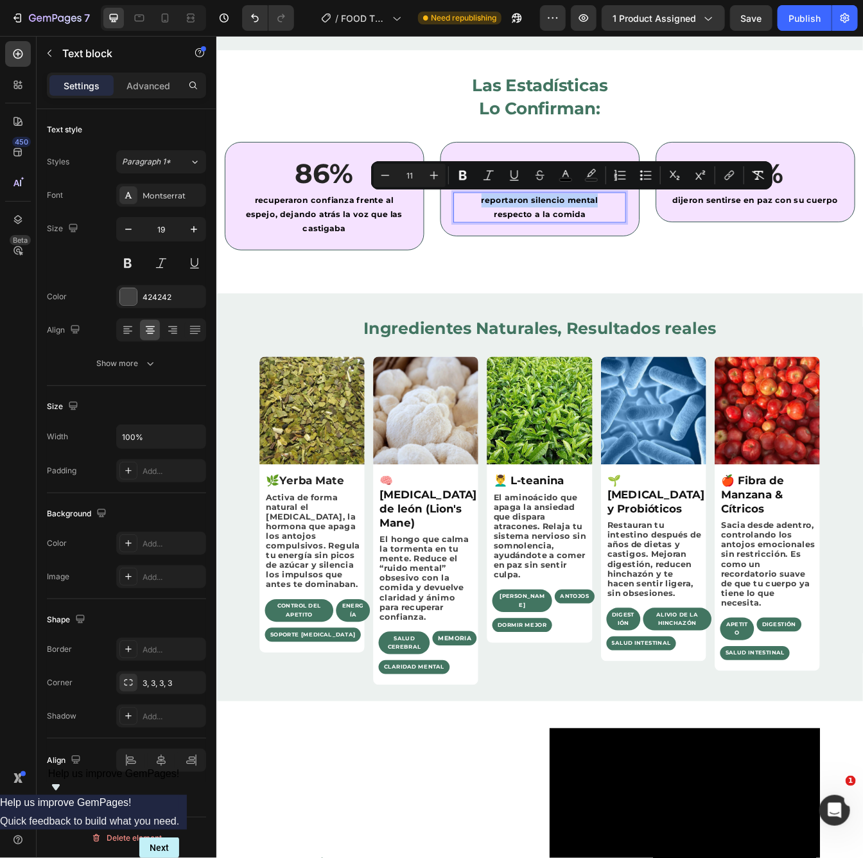
click at [570, 238] on span "reportaron silencio mental" at bounding box center [601, 232] width 139 height 12
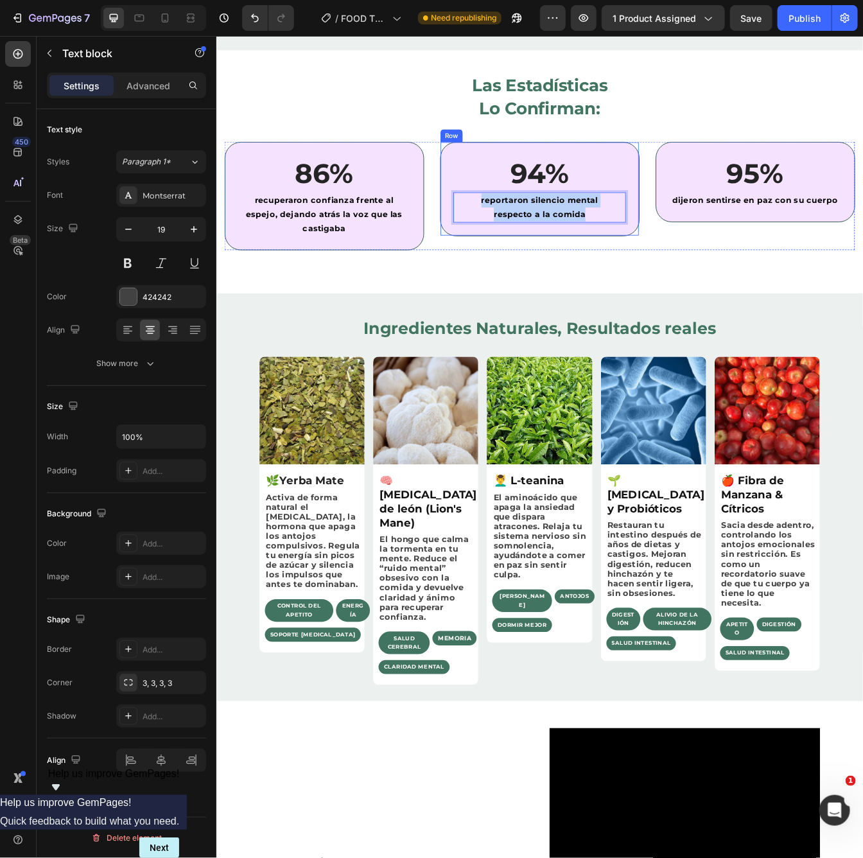
drag, startPoint x: 570, startPoint y: 238, endPoint x: 650, endPoint y: 267, distance: 85.5
click at [650, 267] on div "94% Heading reportaron silencio mental respecto a la comida Text block 0 Row" at bounding box center [601, 218] width 238 height 112
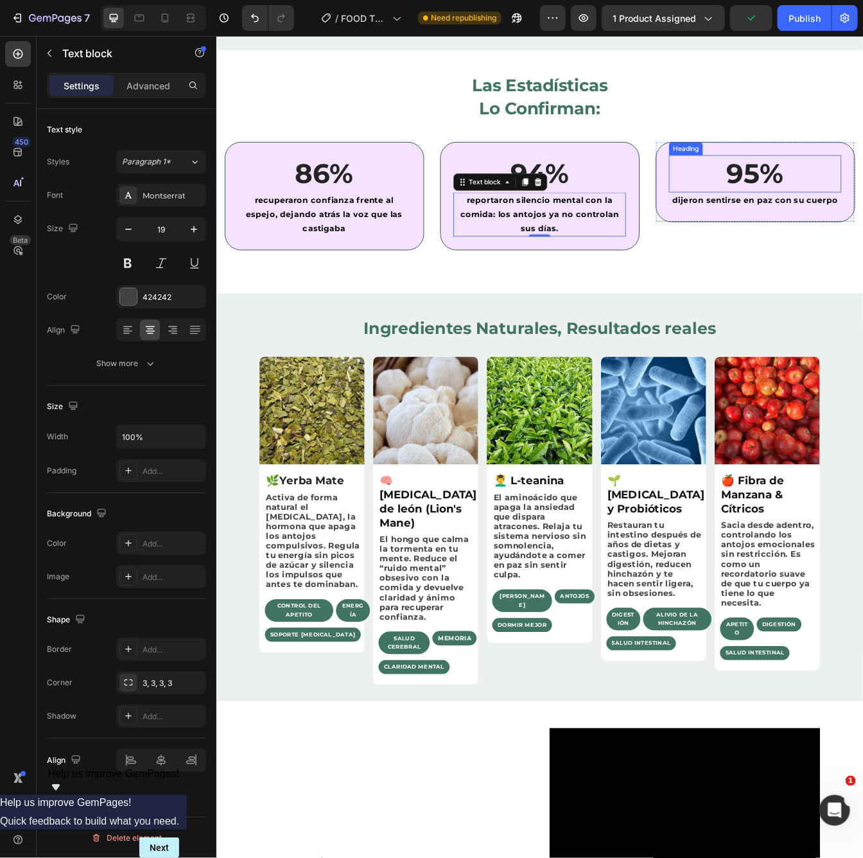
click at [867, 237] on span "dijeron sentirse en paz con su cuerpo" at bounding box center [857, 232] width 197 height 12
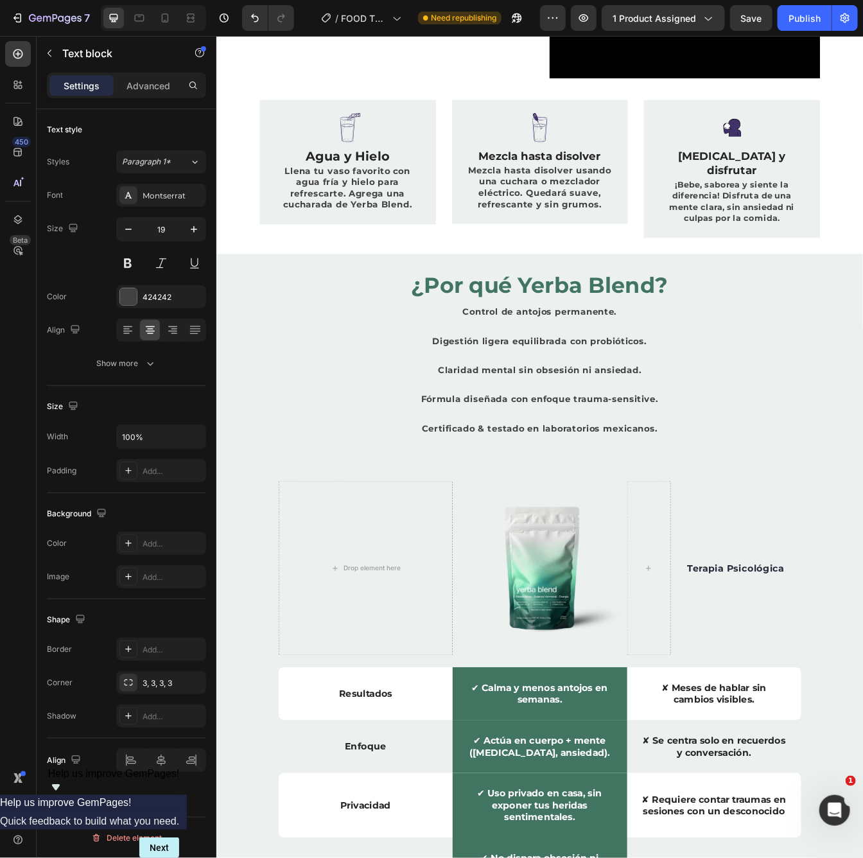
scroll to position [3179, 0]
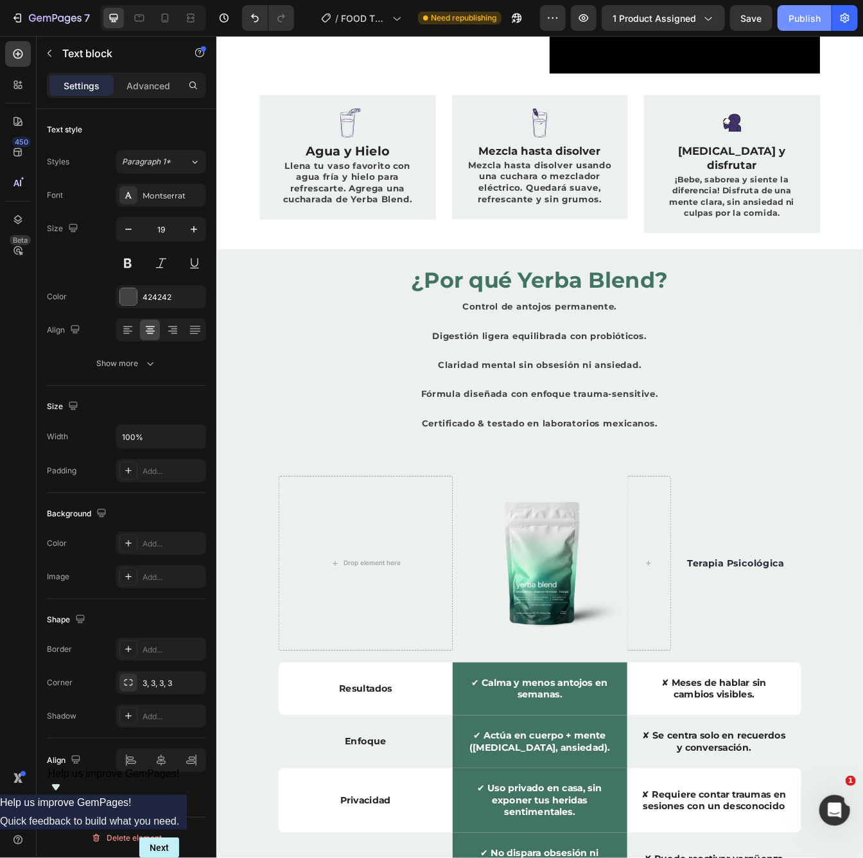
click at [792, 13] on div "Publish" at bounding box center [804, 18] width 32 height 13
click at [379, 437] on p "Fórmula diseñada con enfoque trauma-sensitive." at bounding box center [601, 454] width 620 height 35
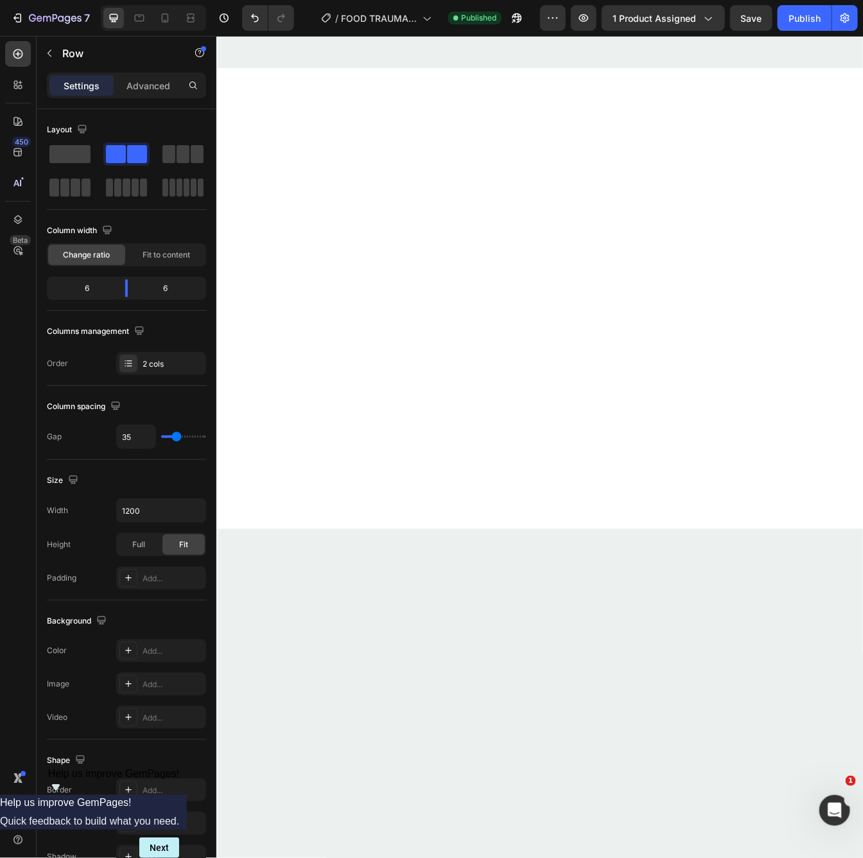
scroll to position [0, 0]
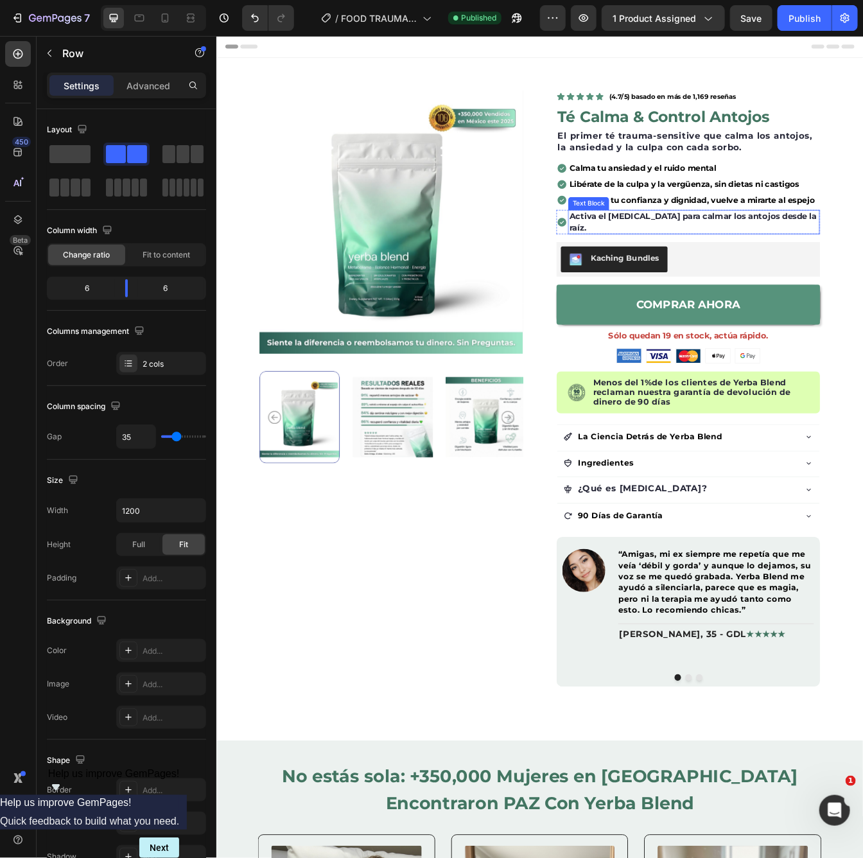
click at [786, 253] on strong "Activa el [MEDICAL_DATA] para calmar los antojos desde la raíz." at bounding box center [783, 257] width 295 height 26
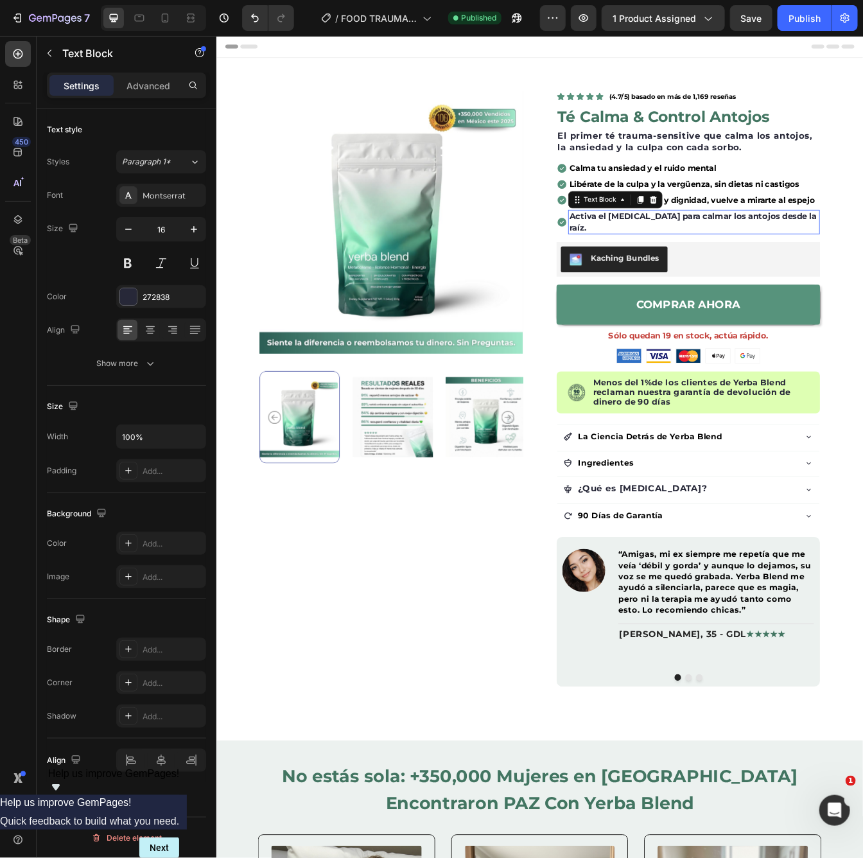
click at [786, 253] on strong "Activa el [MEDICAL_DATA] para calmar los antojos desde la raíz." at bounding box center [783, 257] width 295 height 26
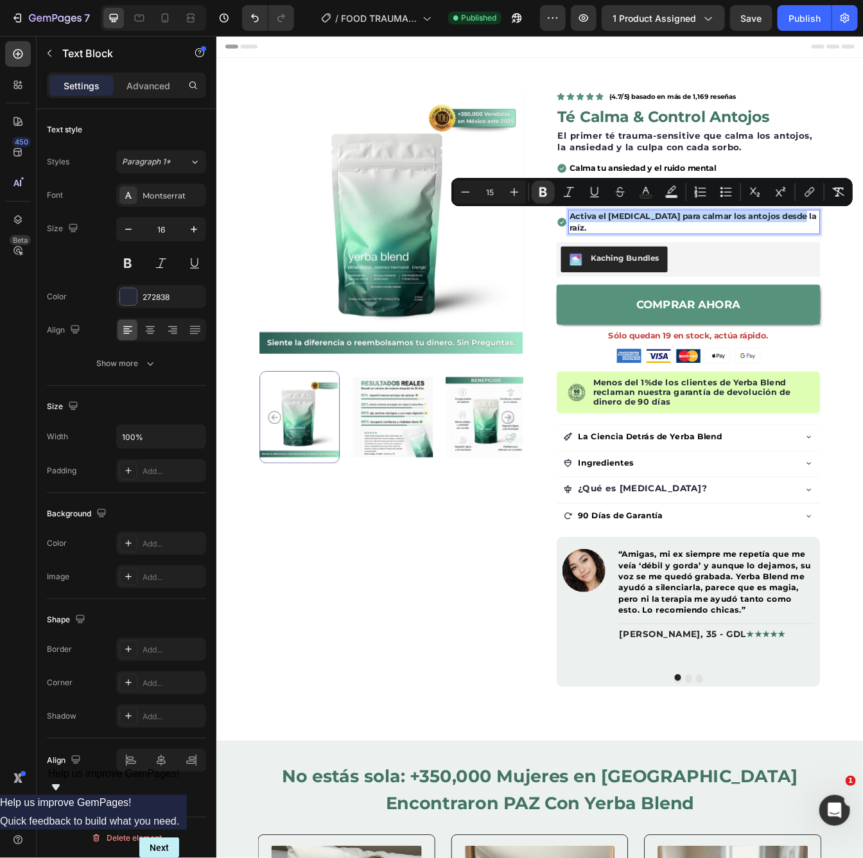
copy strong "Activa el [MEDICAL_DATA] para calmar los antojos desde la raíz."
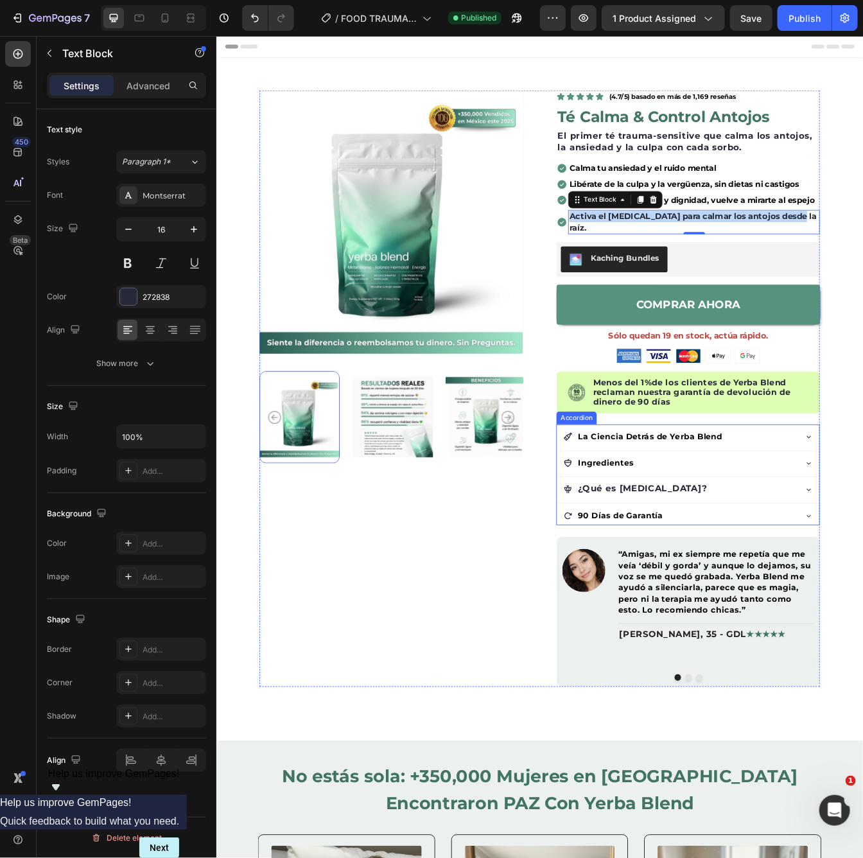
click at [914, 505] on div "La Ciencia Detrás de Yerba Blend" at bounding box center [777, 511] width 313 height 26
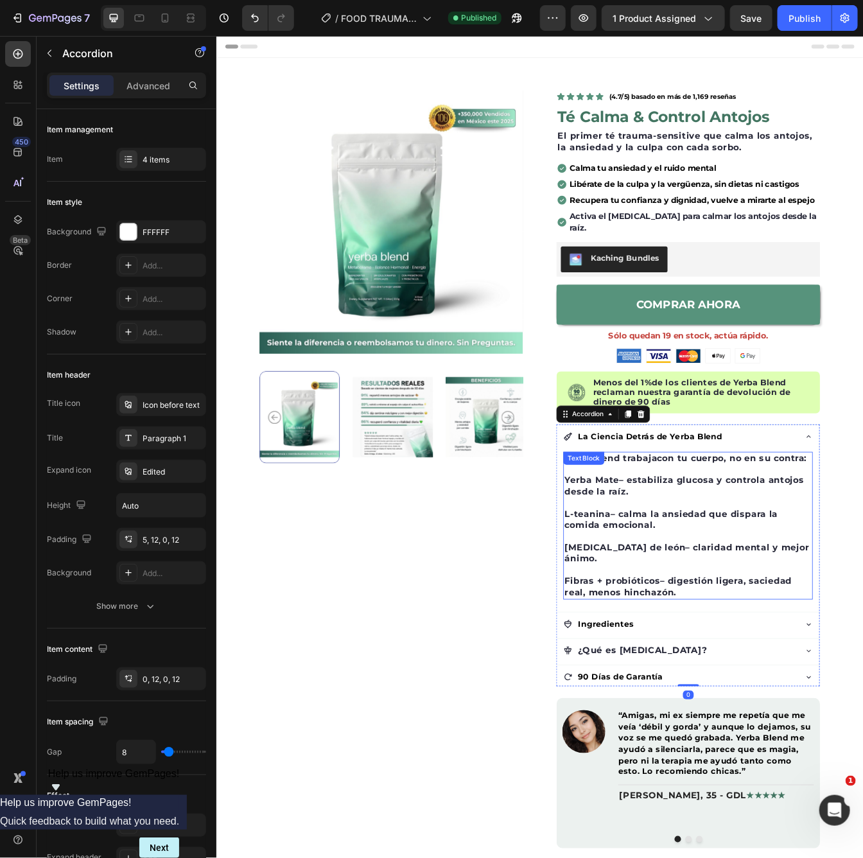
scroll to position [182, 0]
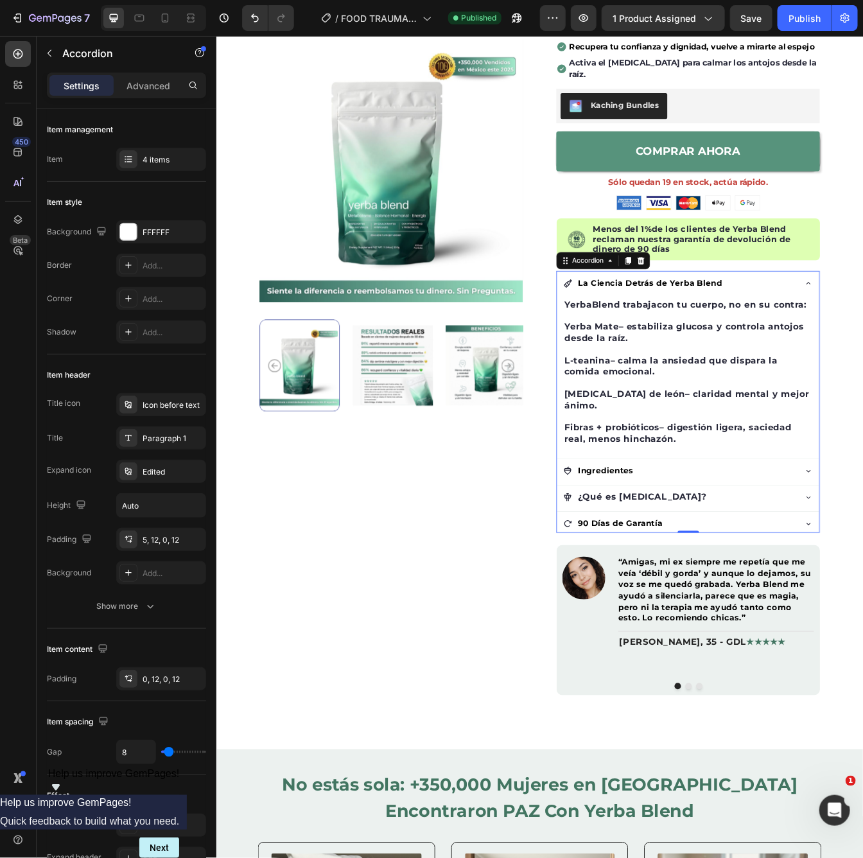
click at [794, 606] on div "90 Días de Garantía" at bounding box center [767, 617] width 277 height 22
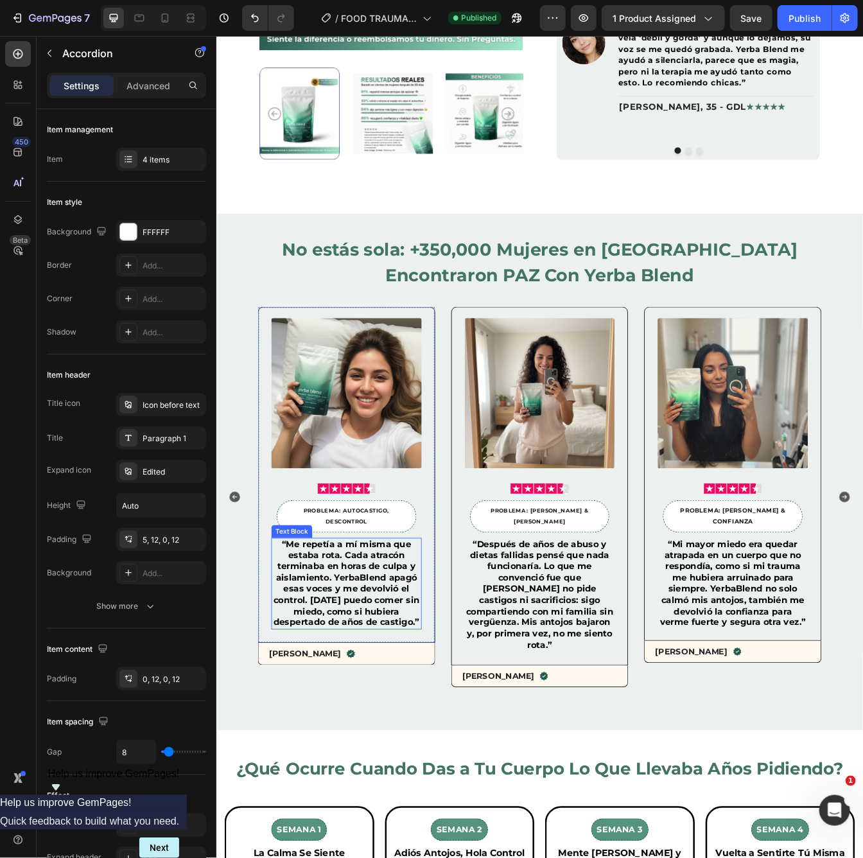
scroll to position [960, 0]
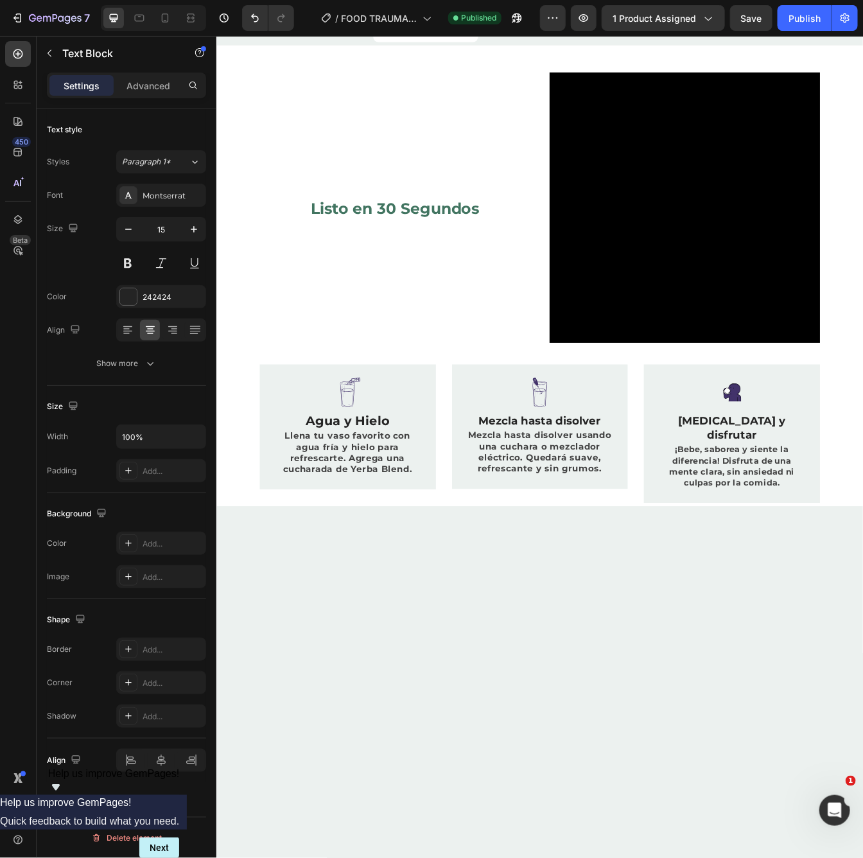
scroll to position [2497, 0]
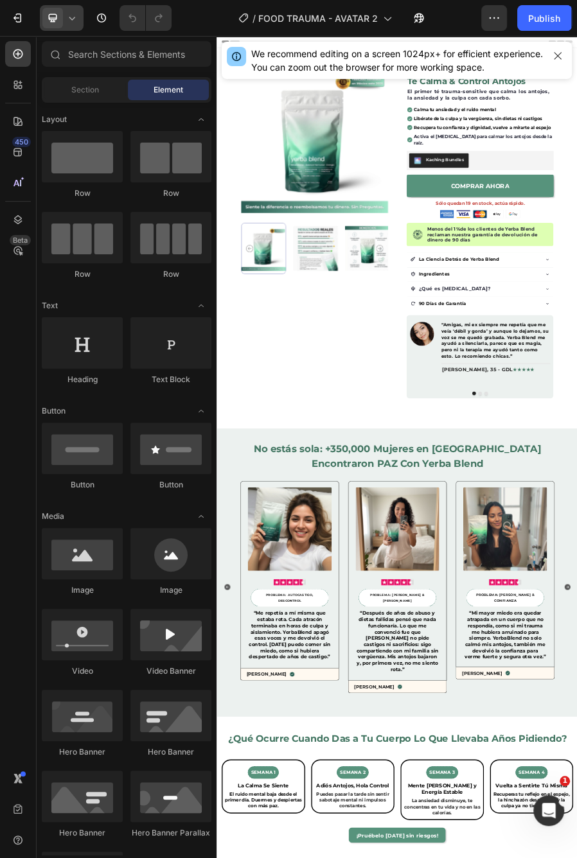
click at [63, 13] on div at bounding box center [62, 18] width 44 height 26
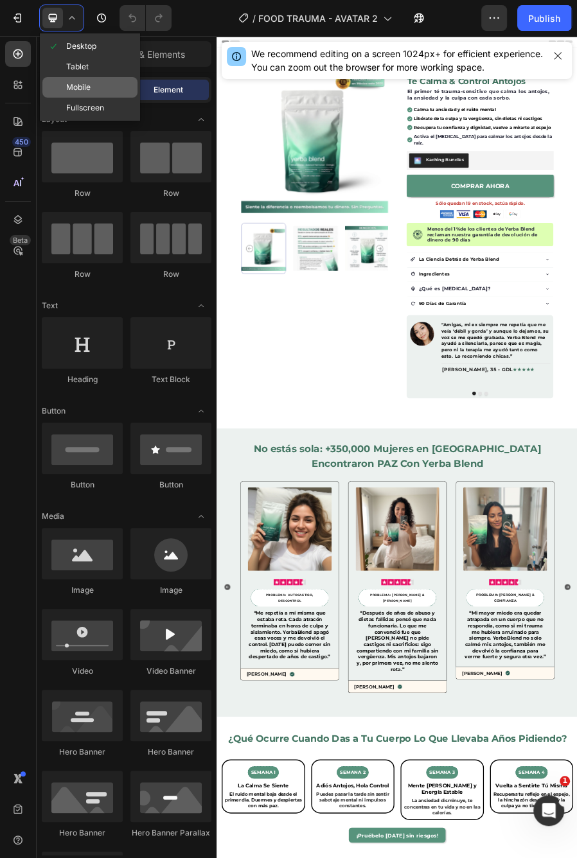
click at [85, 82] on span "Mobile" at bounding box center [78, 87] width 24 height 13
